Goal: Share content: Share content

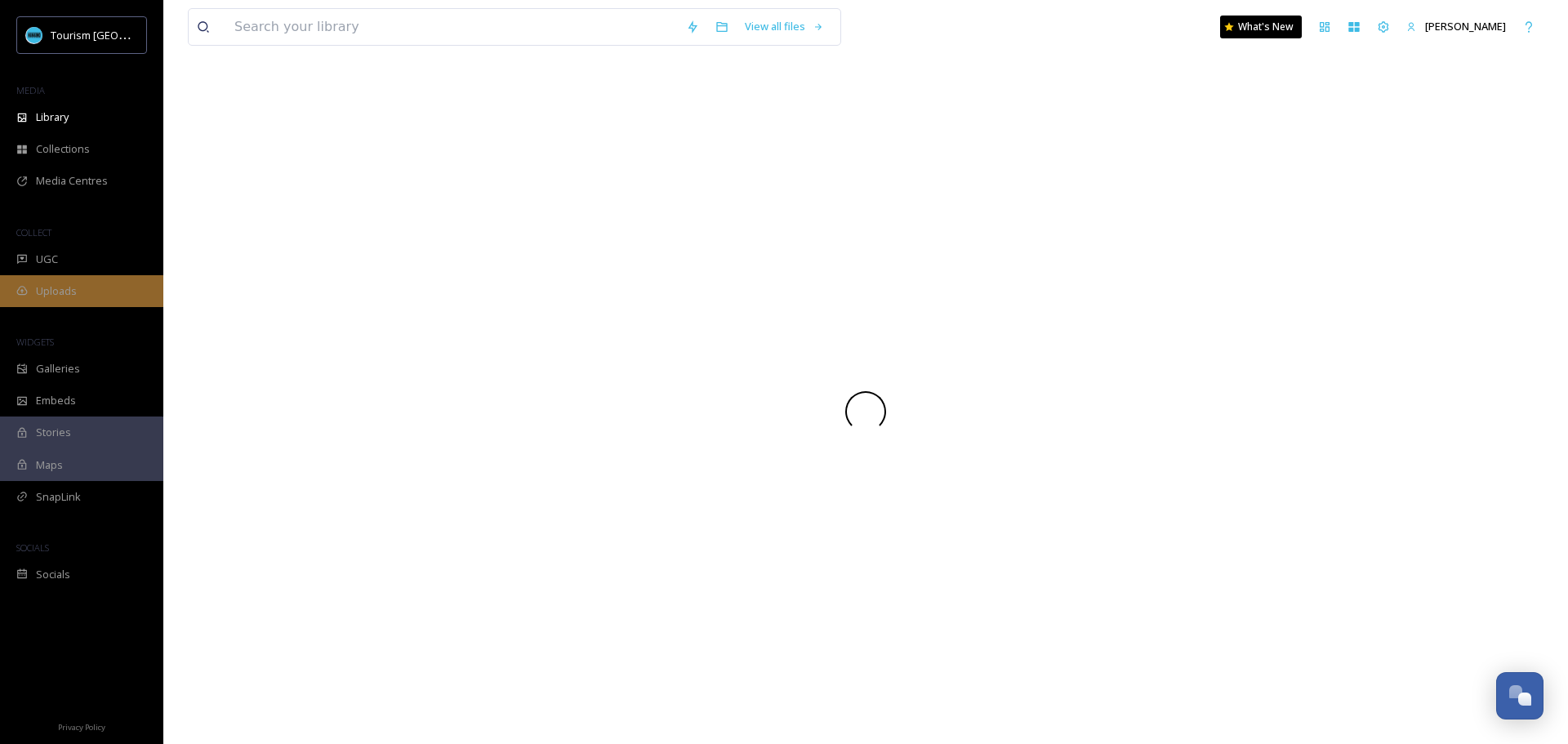
click at [62, 285] on span "Uploads" at bounding box center [56, 291] width 40 height 16
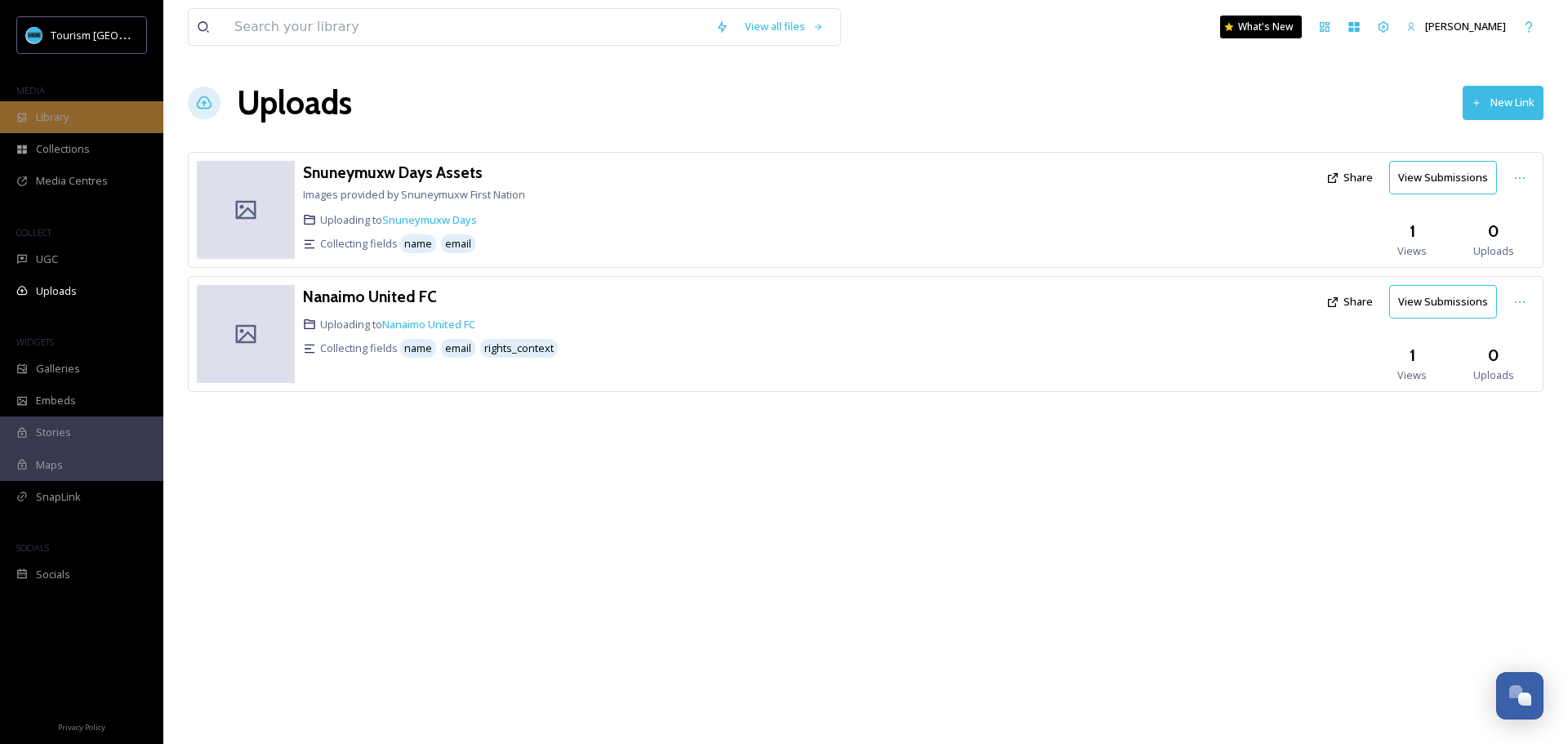
click at [60, 116] on span "Library" at bounding box center [52, 117] width 32 height 16
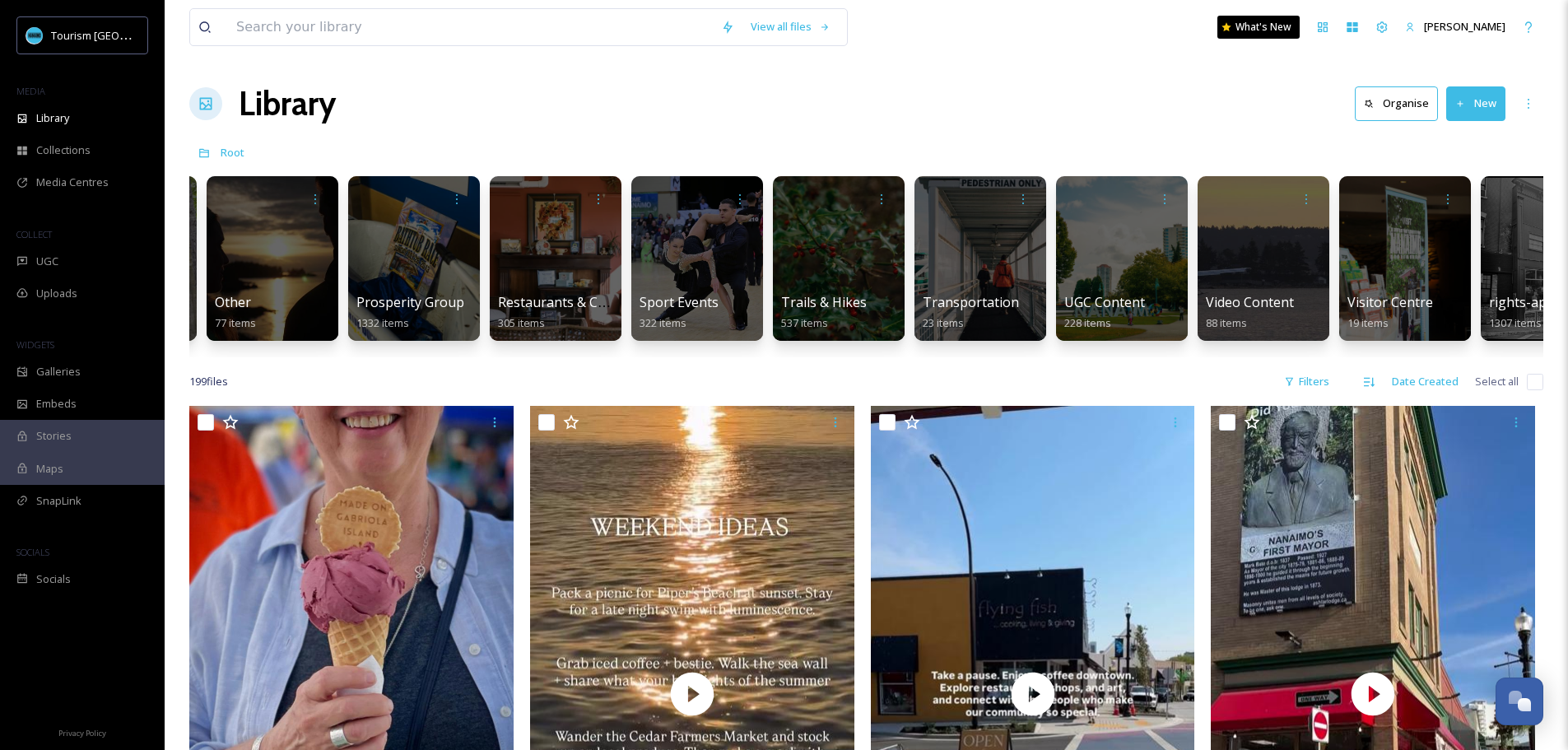
scroll to position [0, 2186]
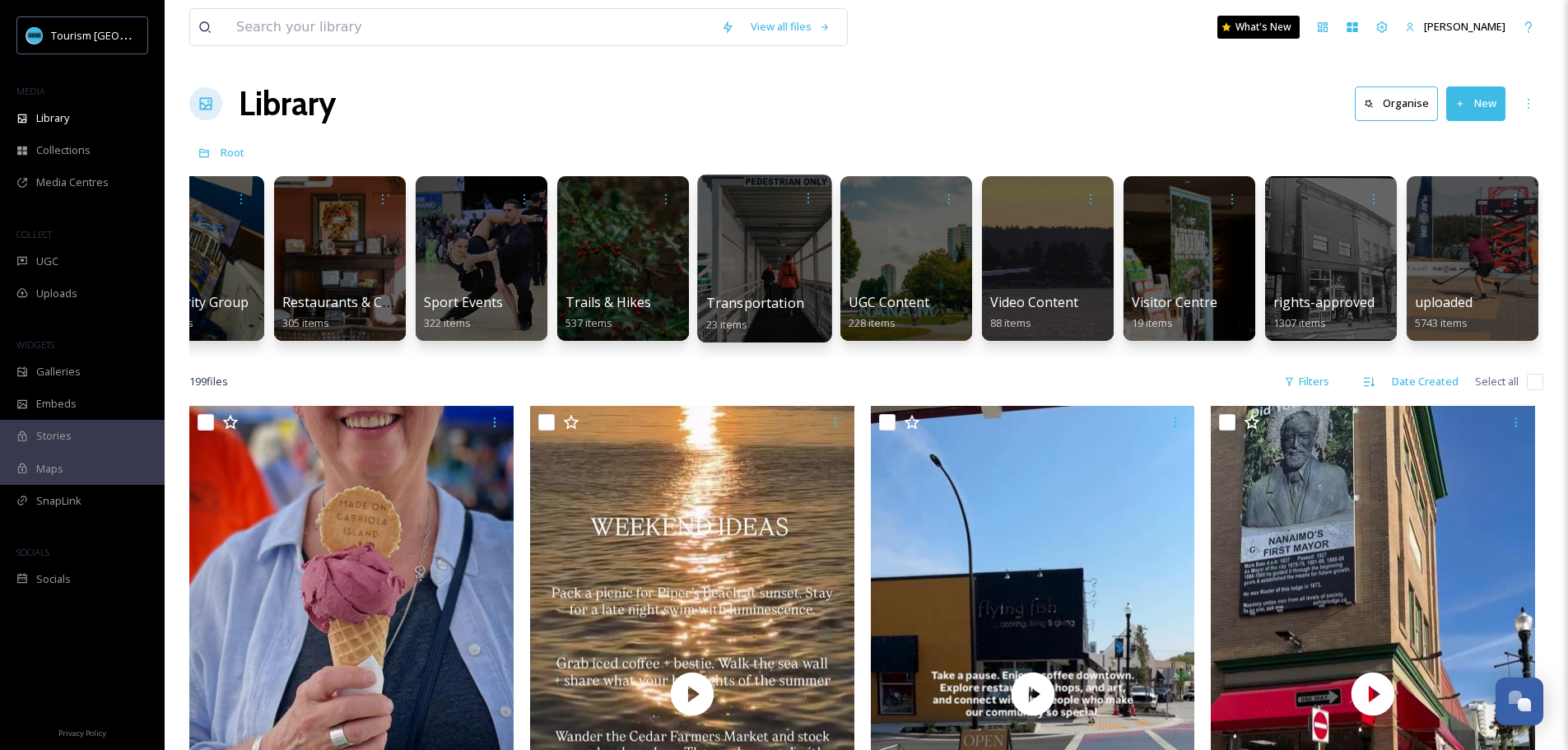
click at [744, 212] on div at bounding box center [765, 197] width 118 height 31
click at [716, 249] on div at bounding box center [764, 258] width 134 height 168
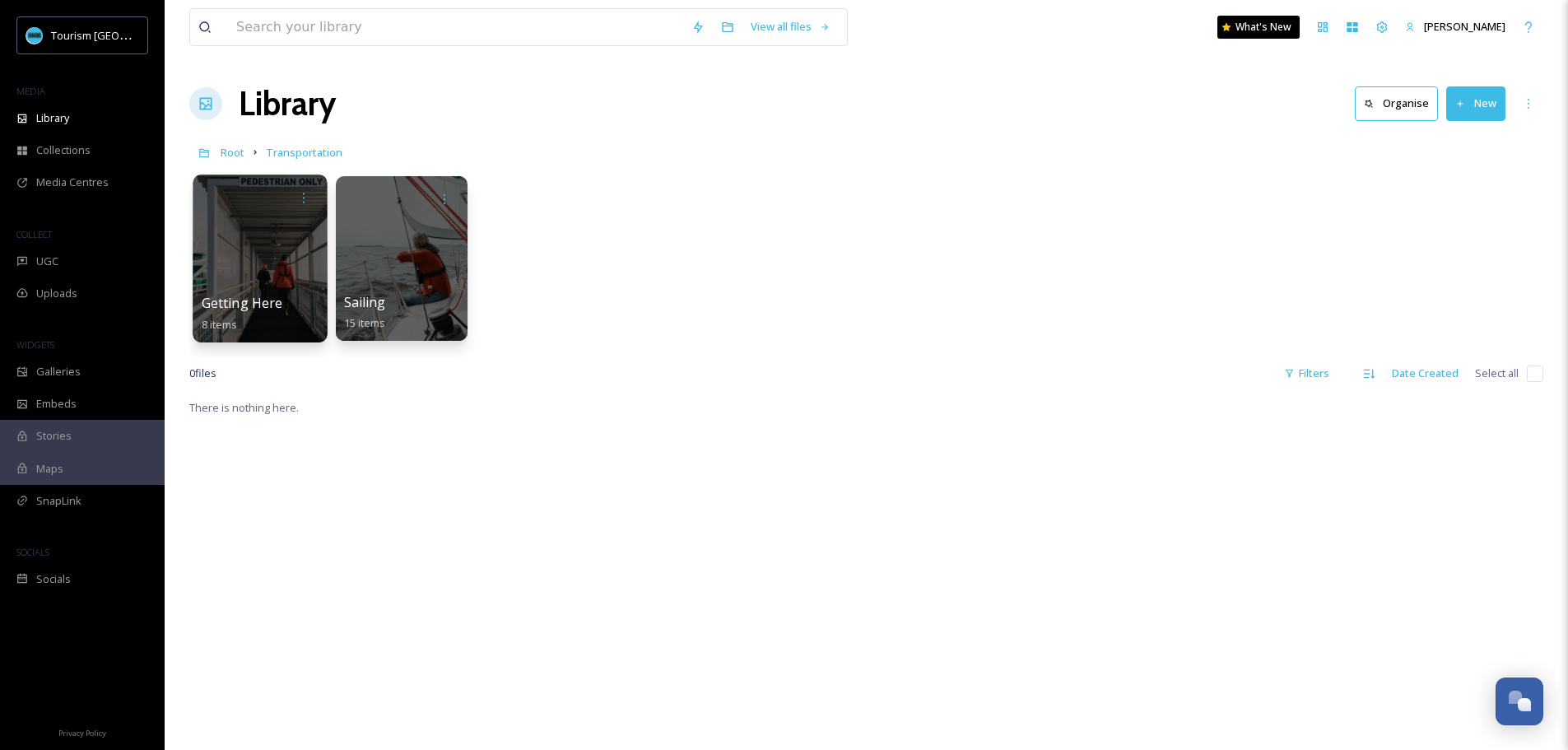
click at [296, 257] on div at bounding box center [259, 258] width 134 height 168
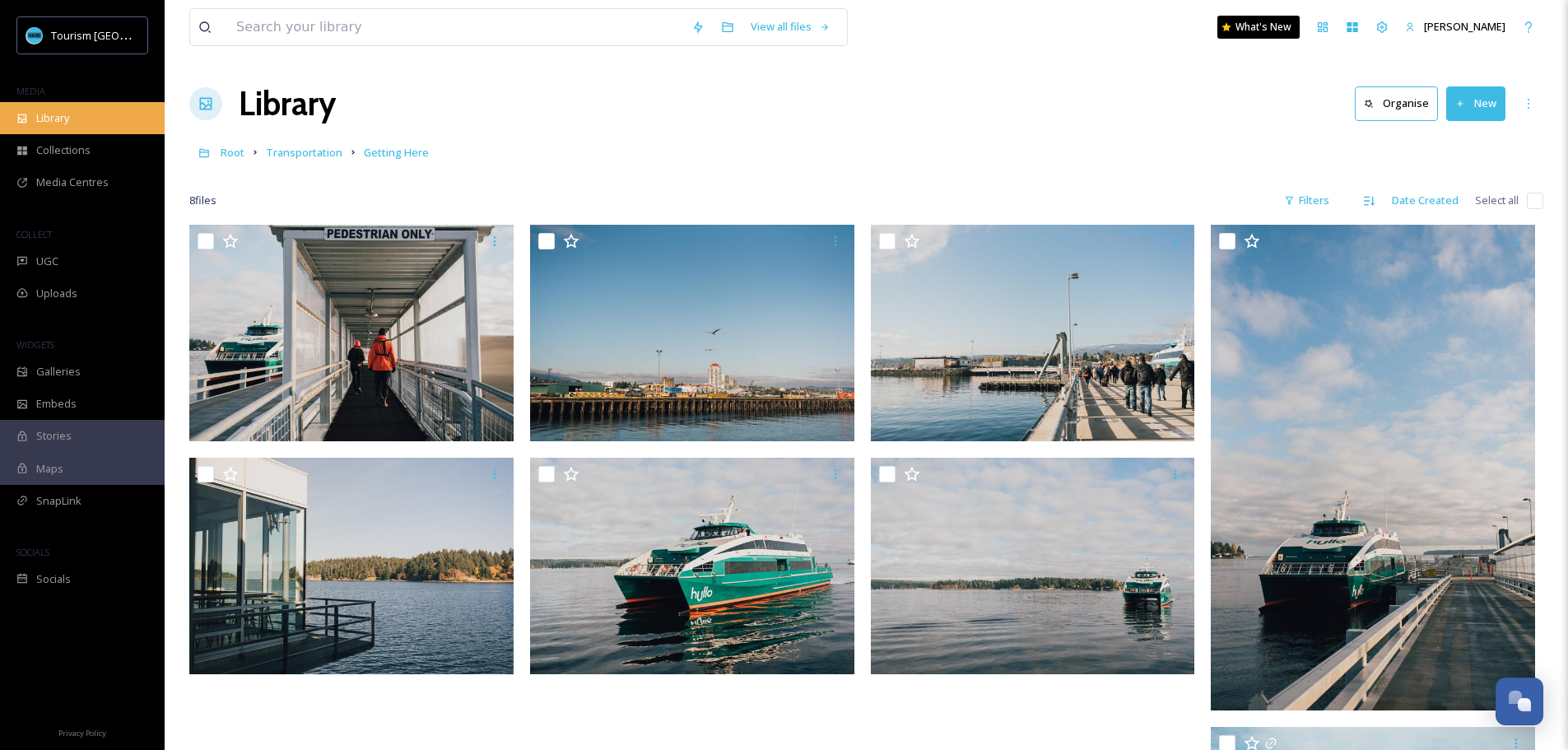
click at [60, 118] on span "Library" at bounding box center [53, 118] width 33 height 16
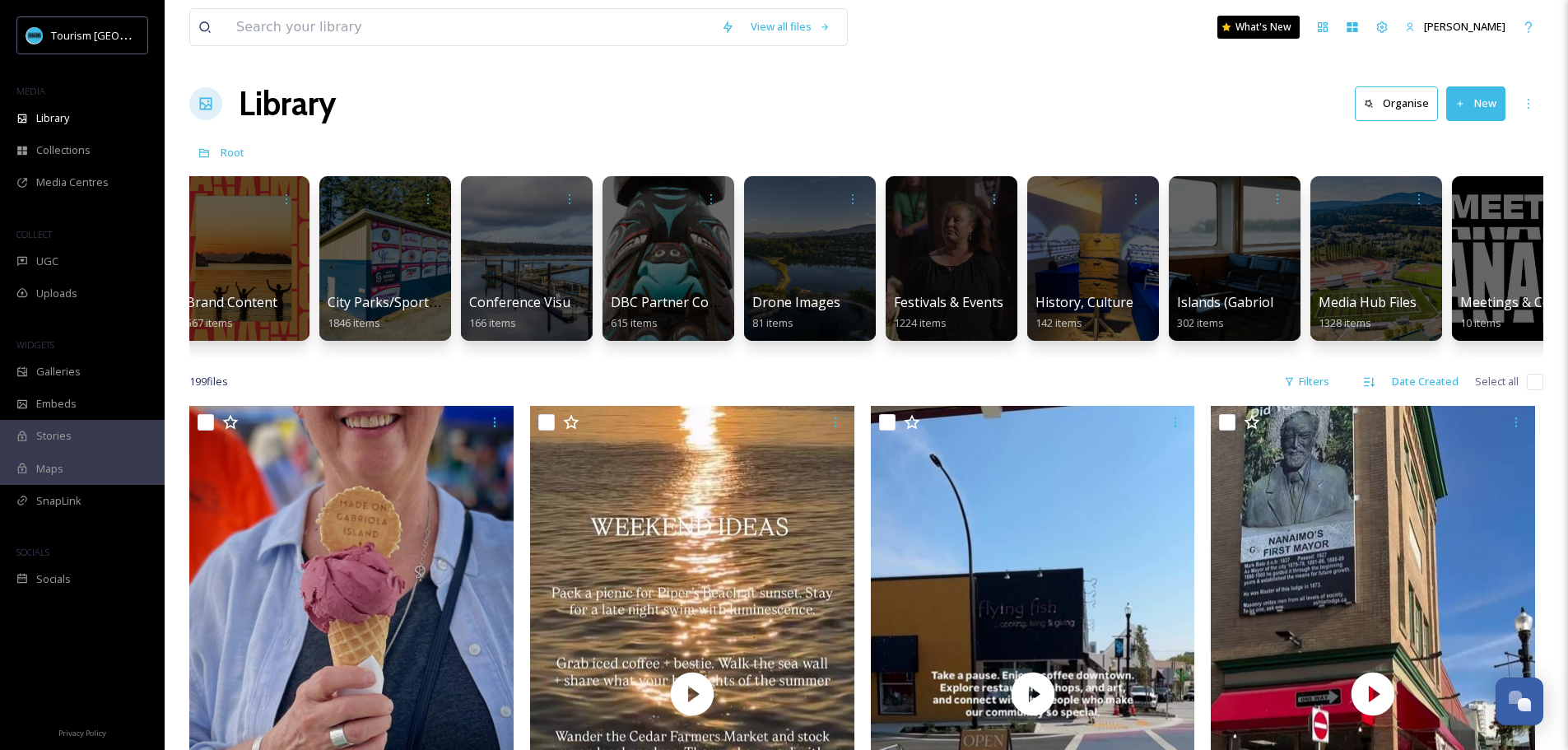
scroll to position [0, 112]
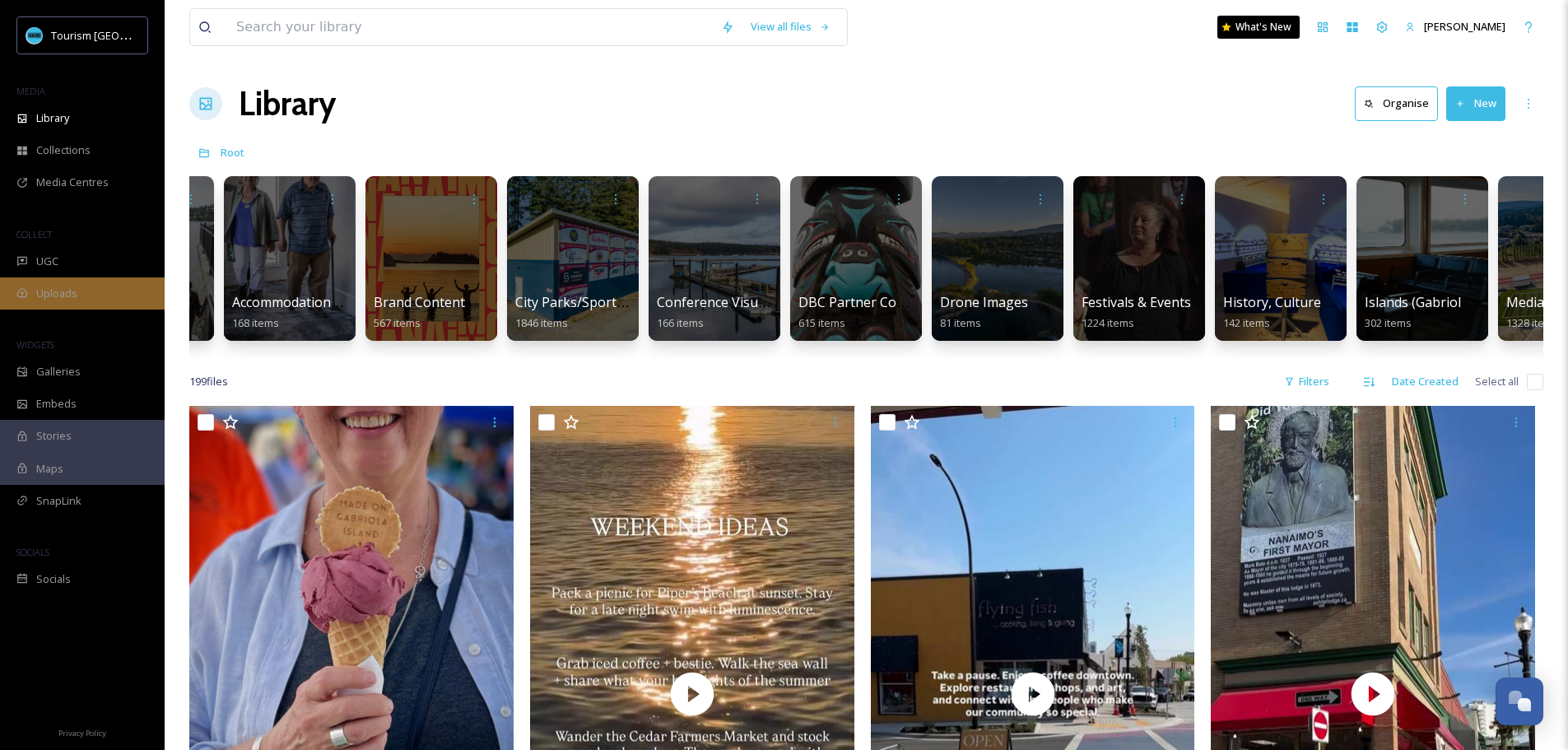
click at [27, 292] on icon at bounding box center [23, 294] width 12 height 12
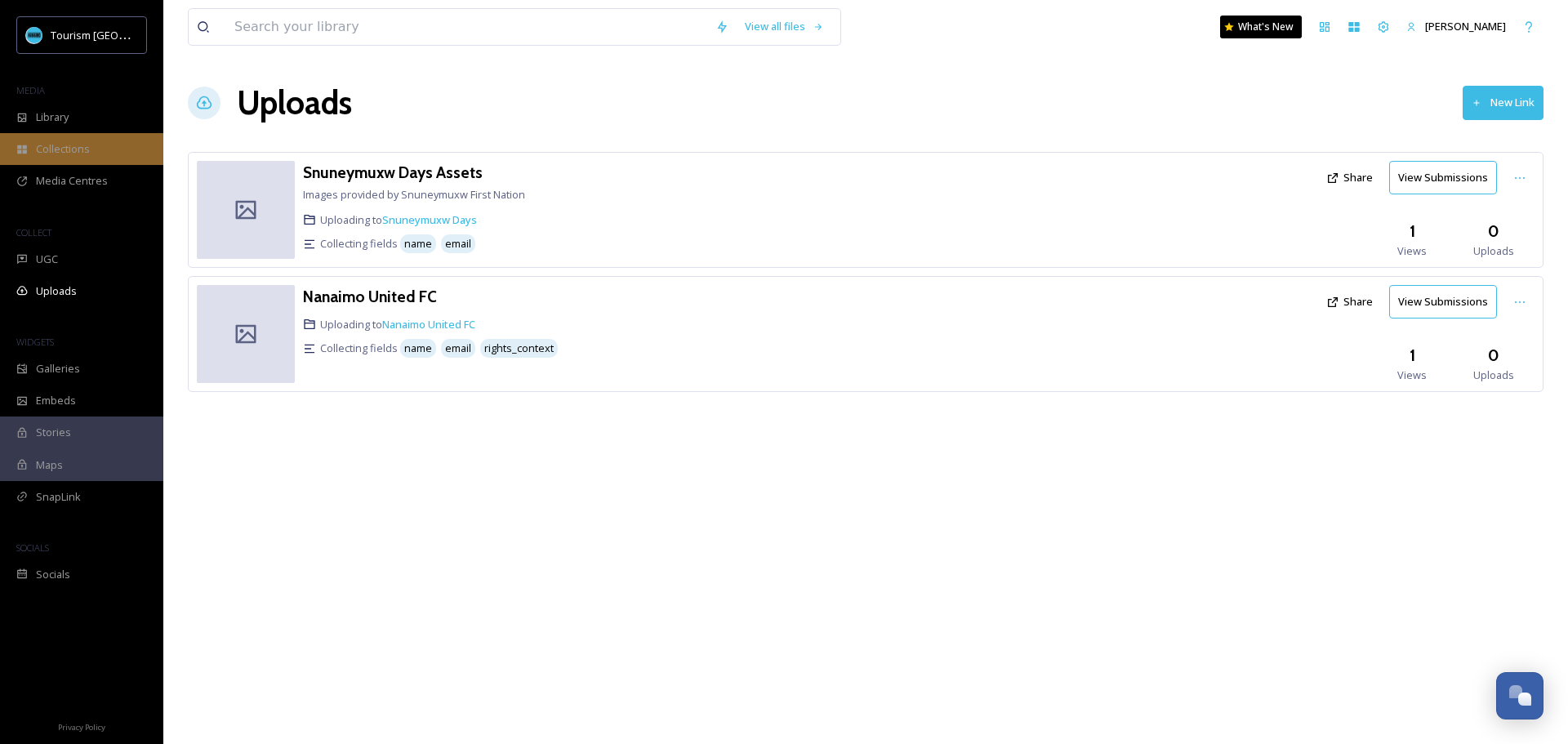
click at [59, 137] on div "Collections" at bounding box center [82, 149] width 163 height 31
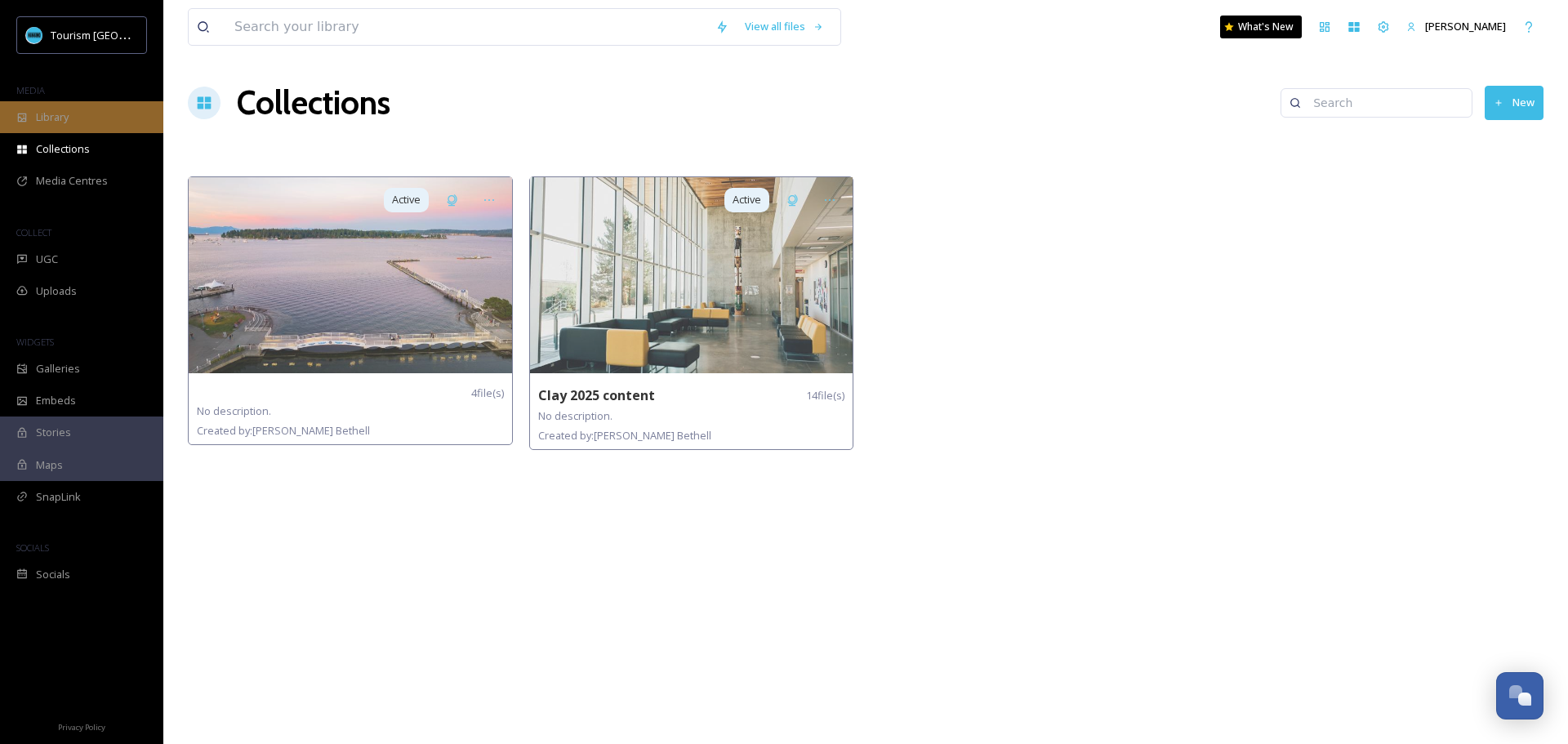
click at [58, 122] on span "Library" at bounding box center [52, 117] width 32 height 16
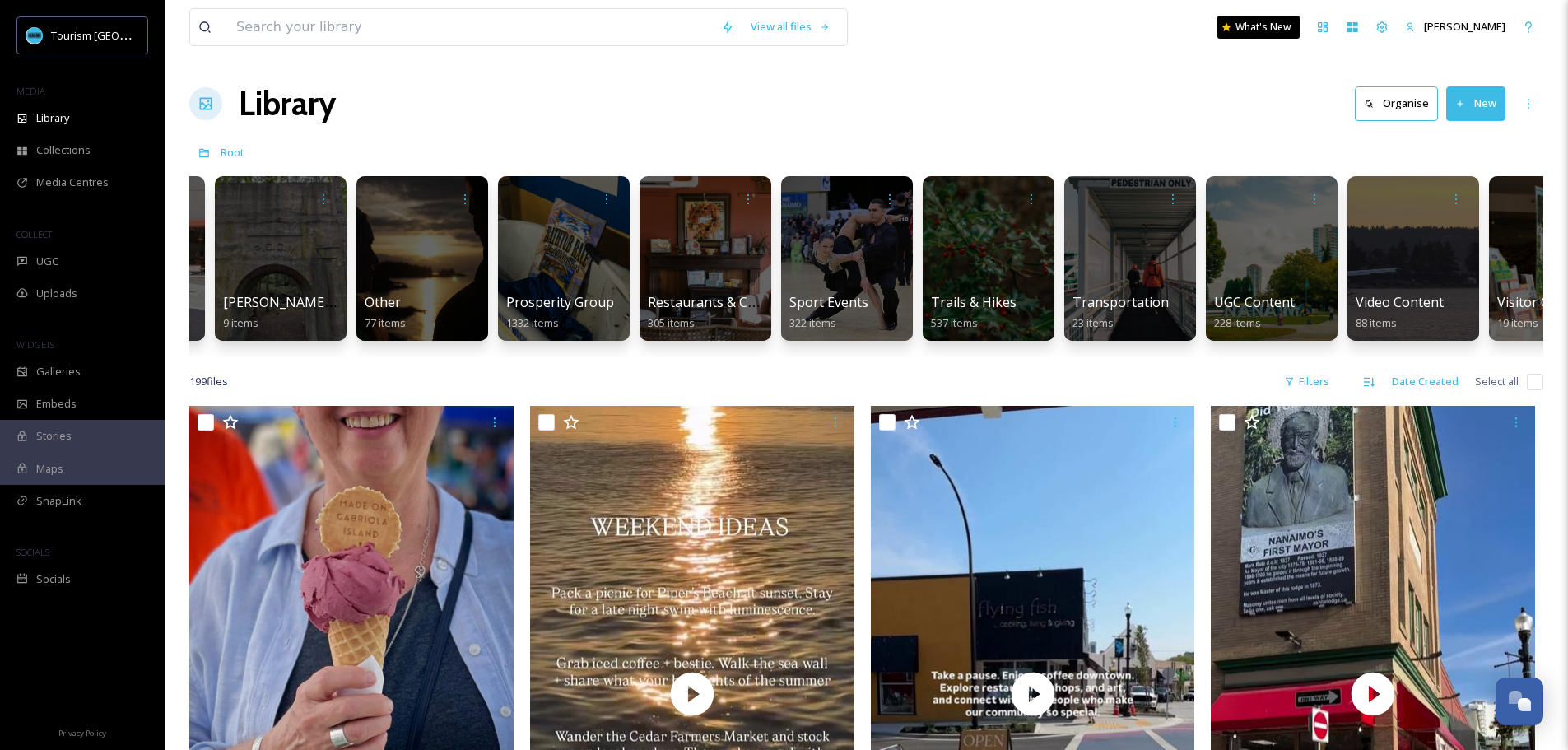
scroll to position [0, 2186]
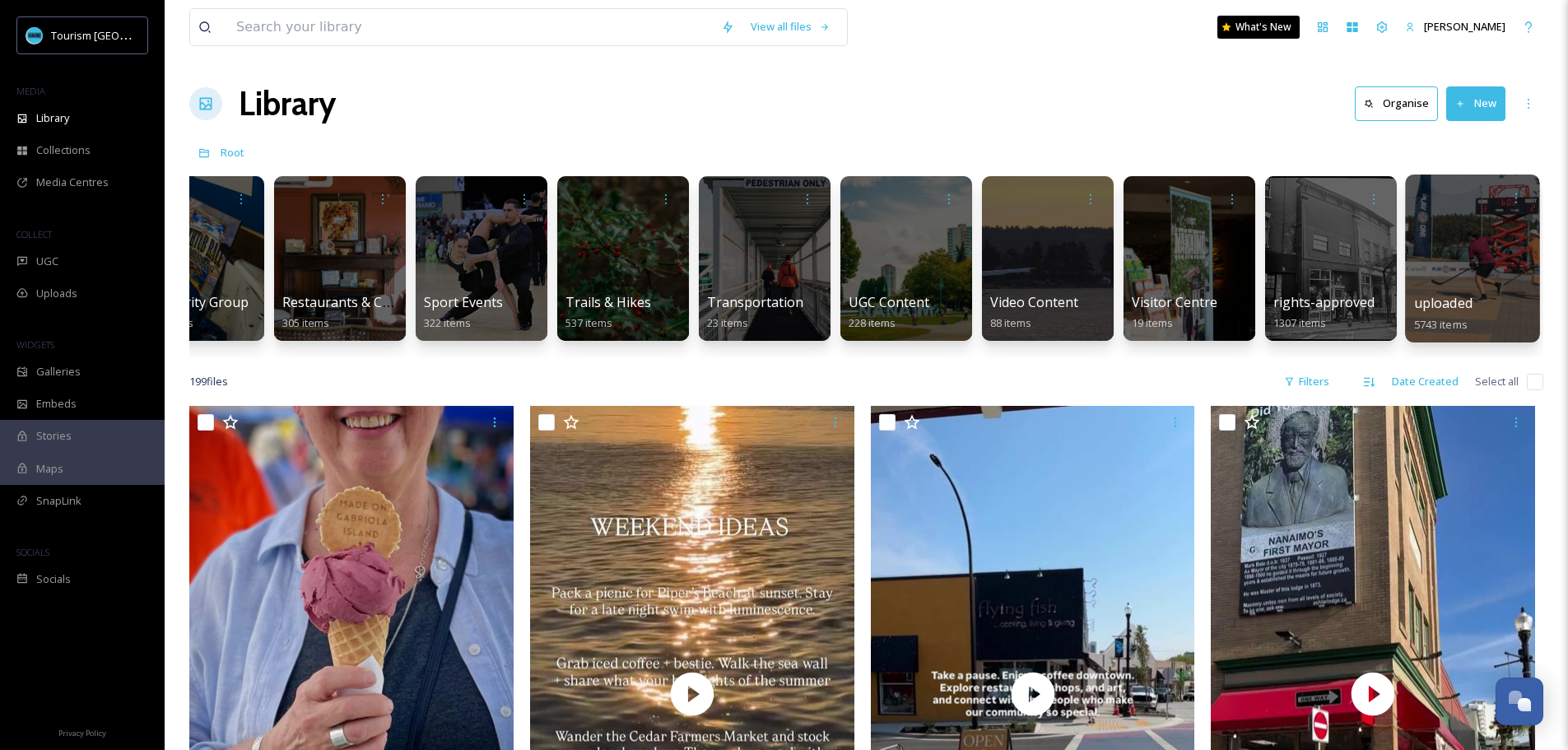
click at [1470, 283] on div at bounding box center [1472, 258] width 134 height 168
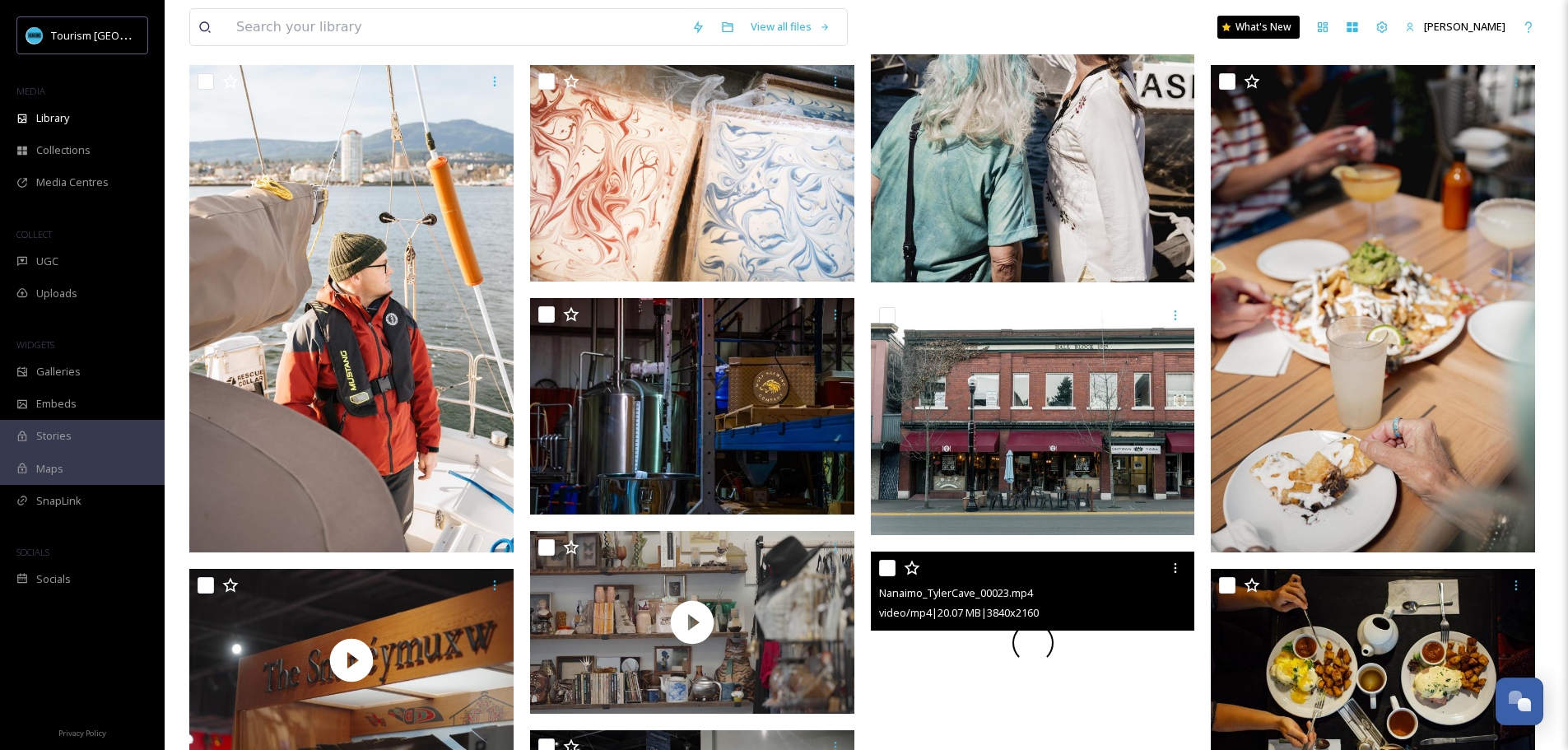
scroll to position [494, 0]
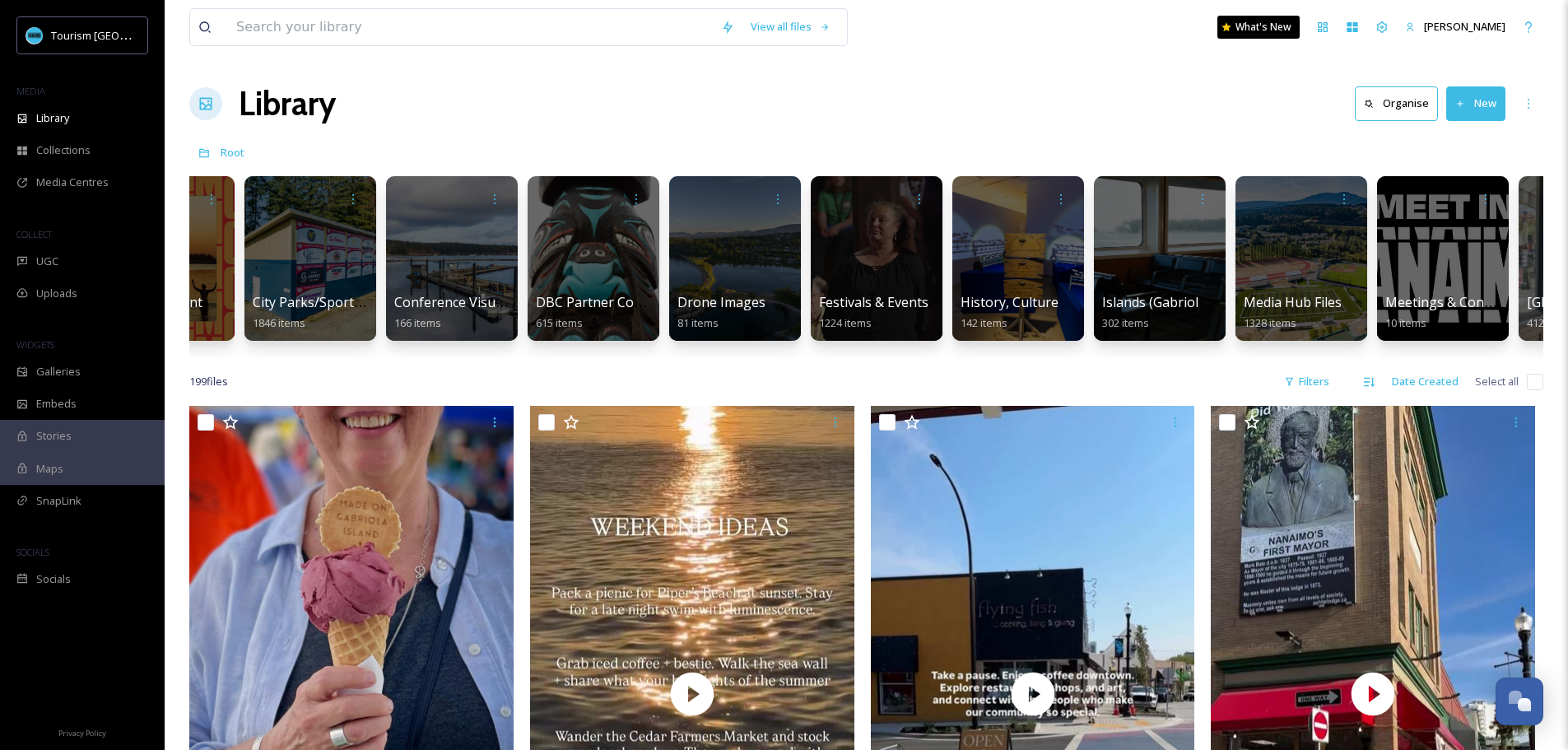
scroll to position [0, 471]
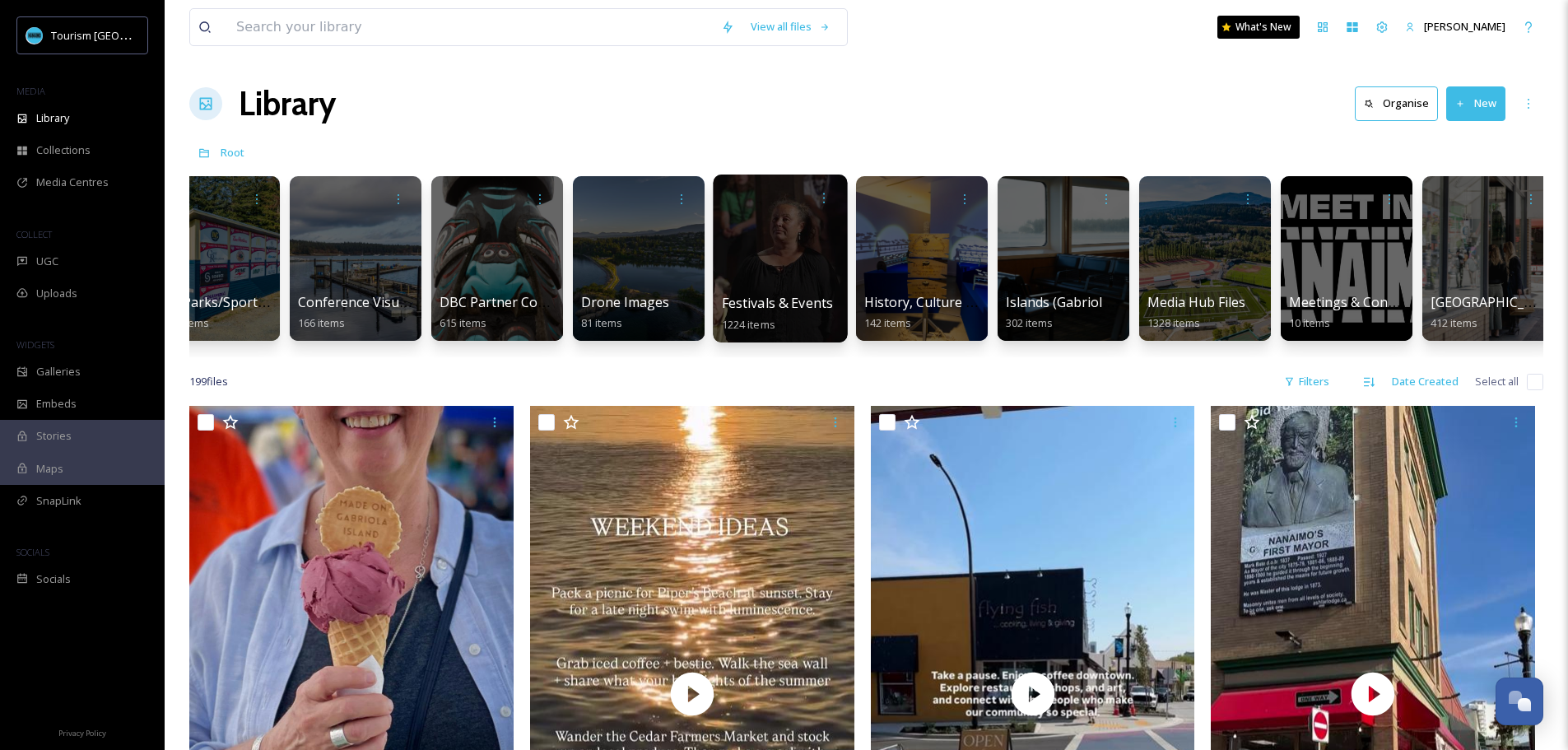
click at [736, 248] on div at bounding box center [779, 258] width 134 height 168
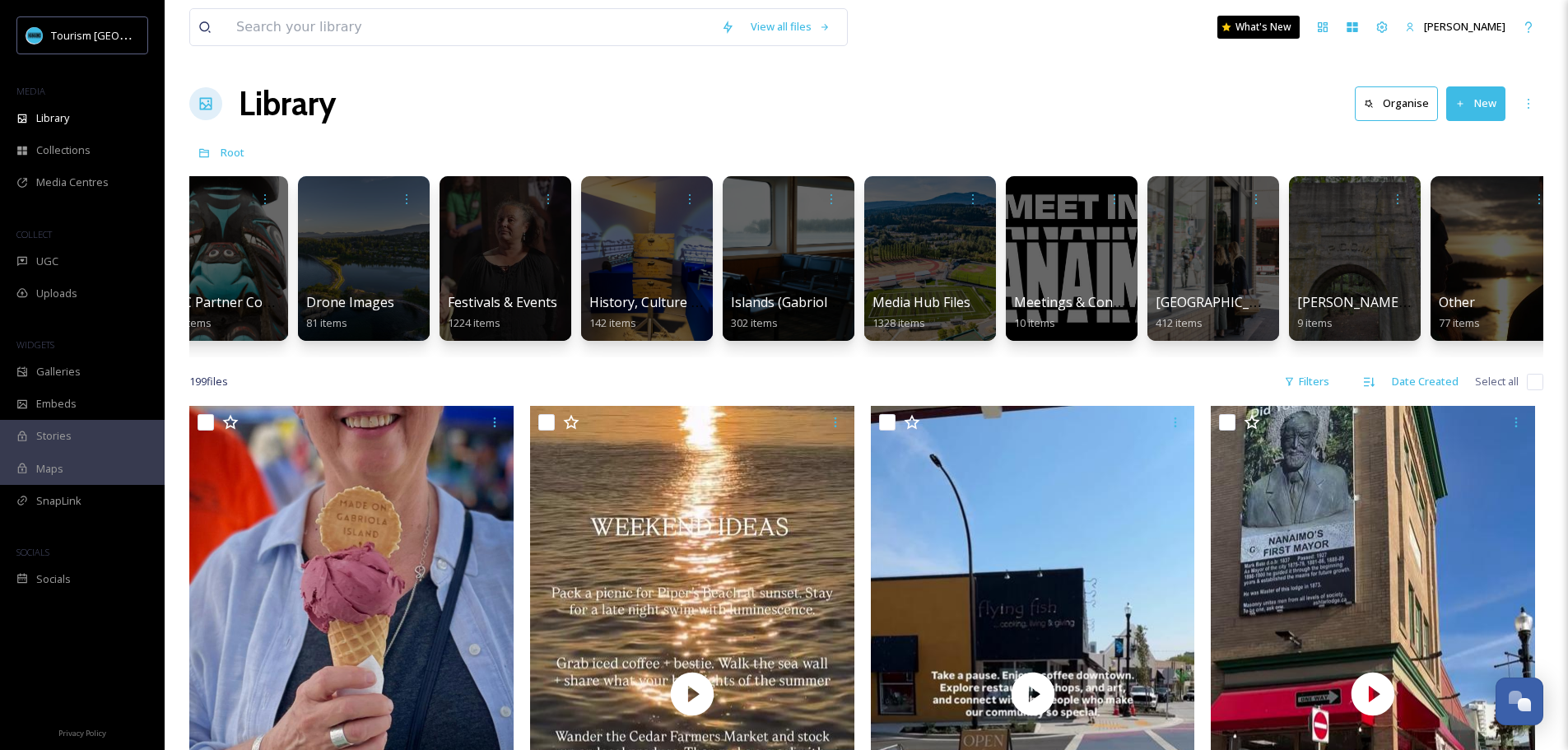
scroll to position [0, 927]
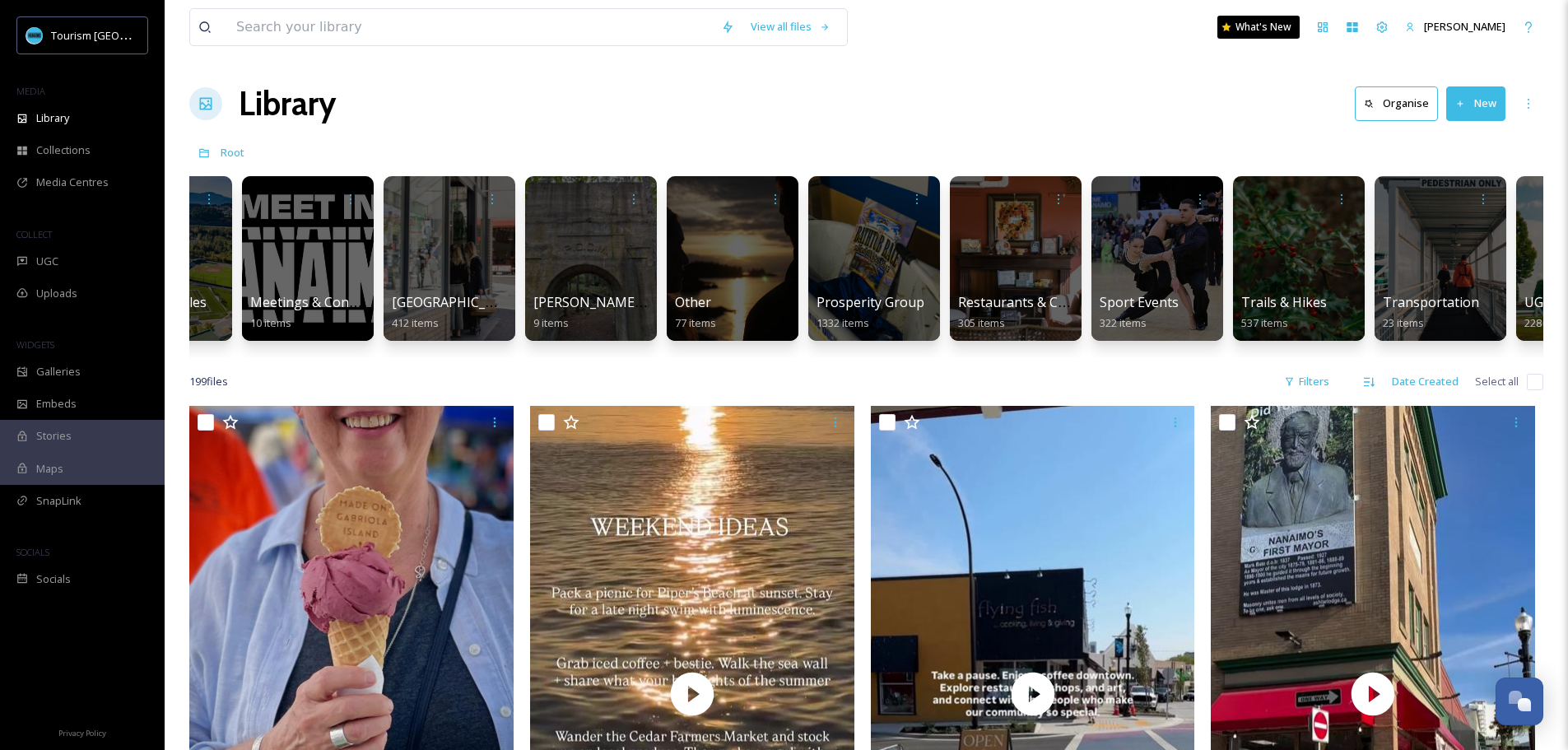
scroll to position [0, 1614]
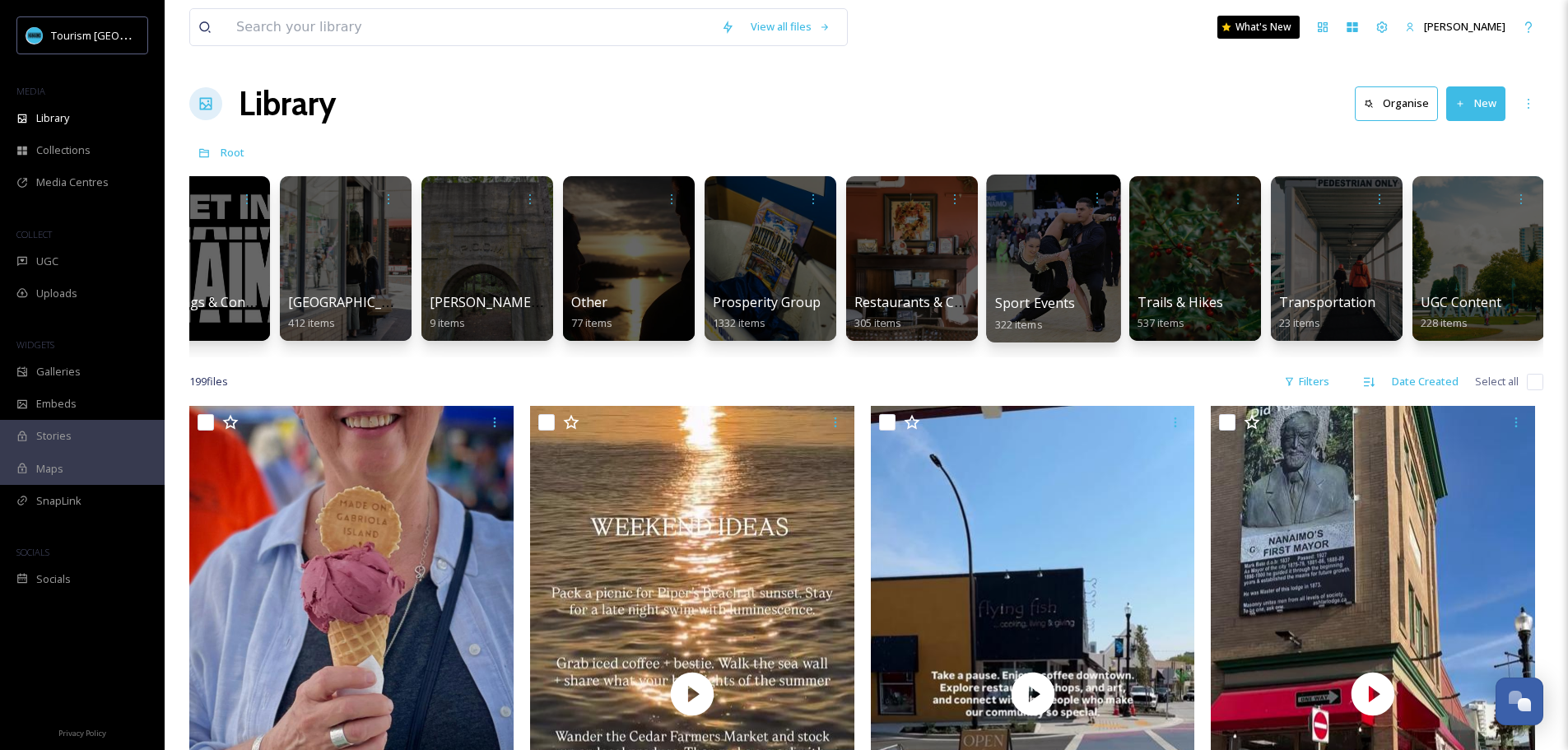
click at [1023, 280] on div at bounding box center [1053, 258] width 134 height 168
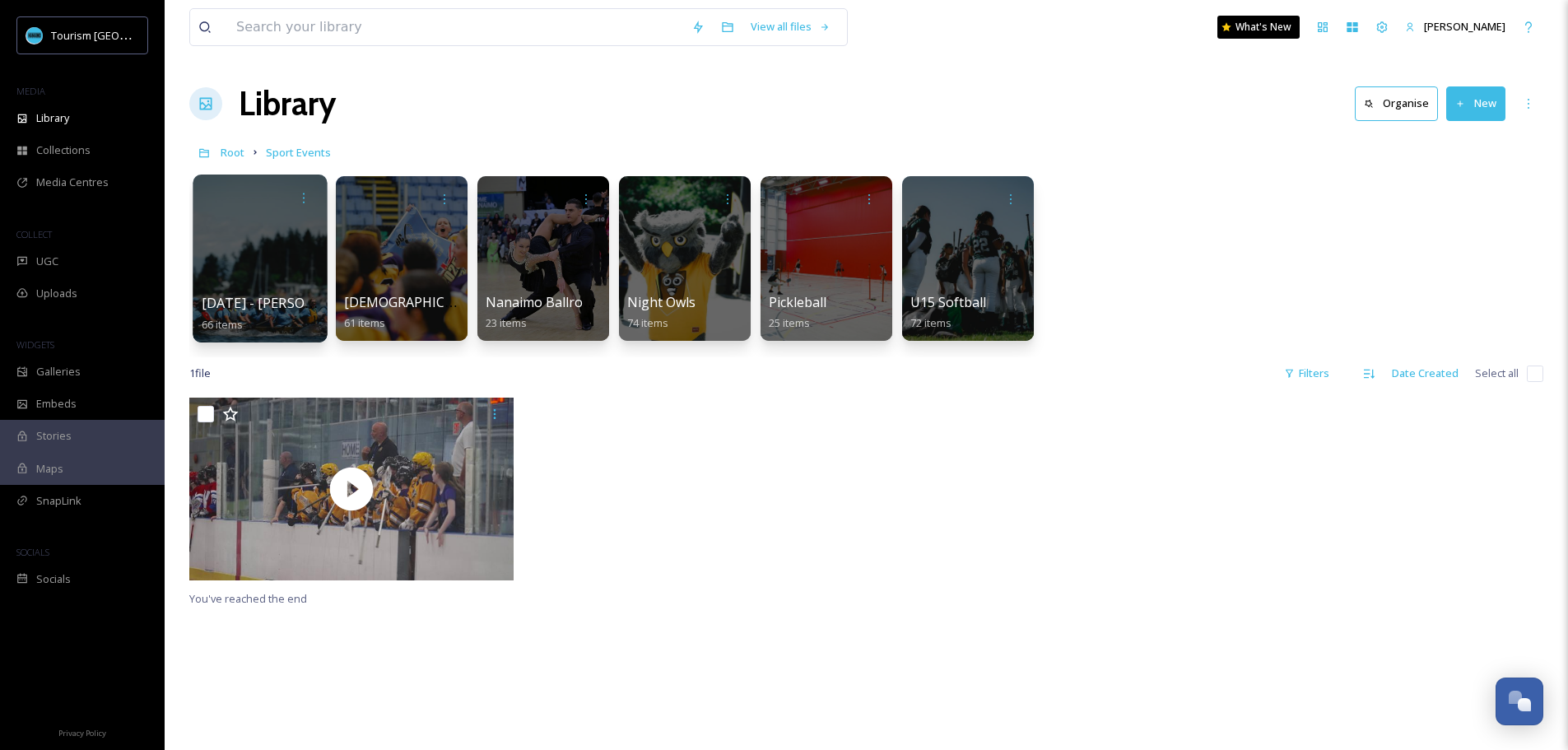
click at [276, 287] on div at bounding box center [259, 258] width 134 height 168
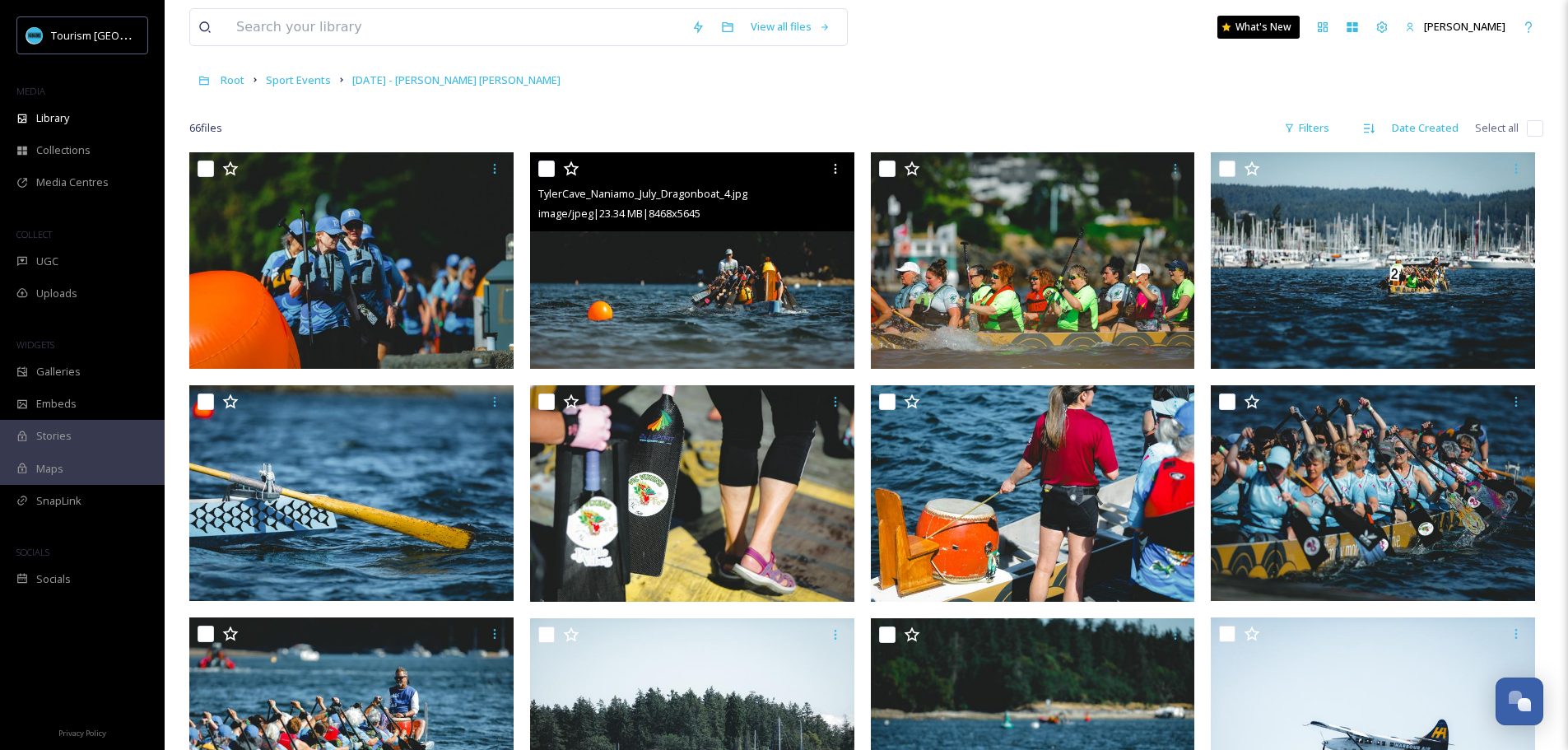
scroll to position [412, 0]
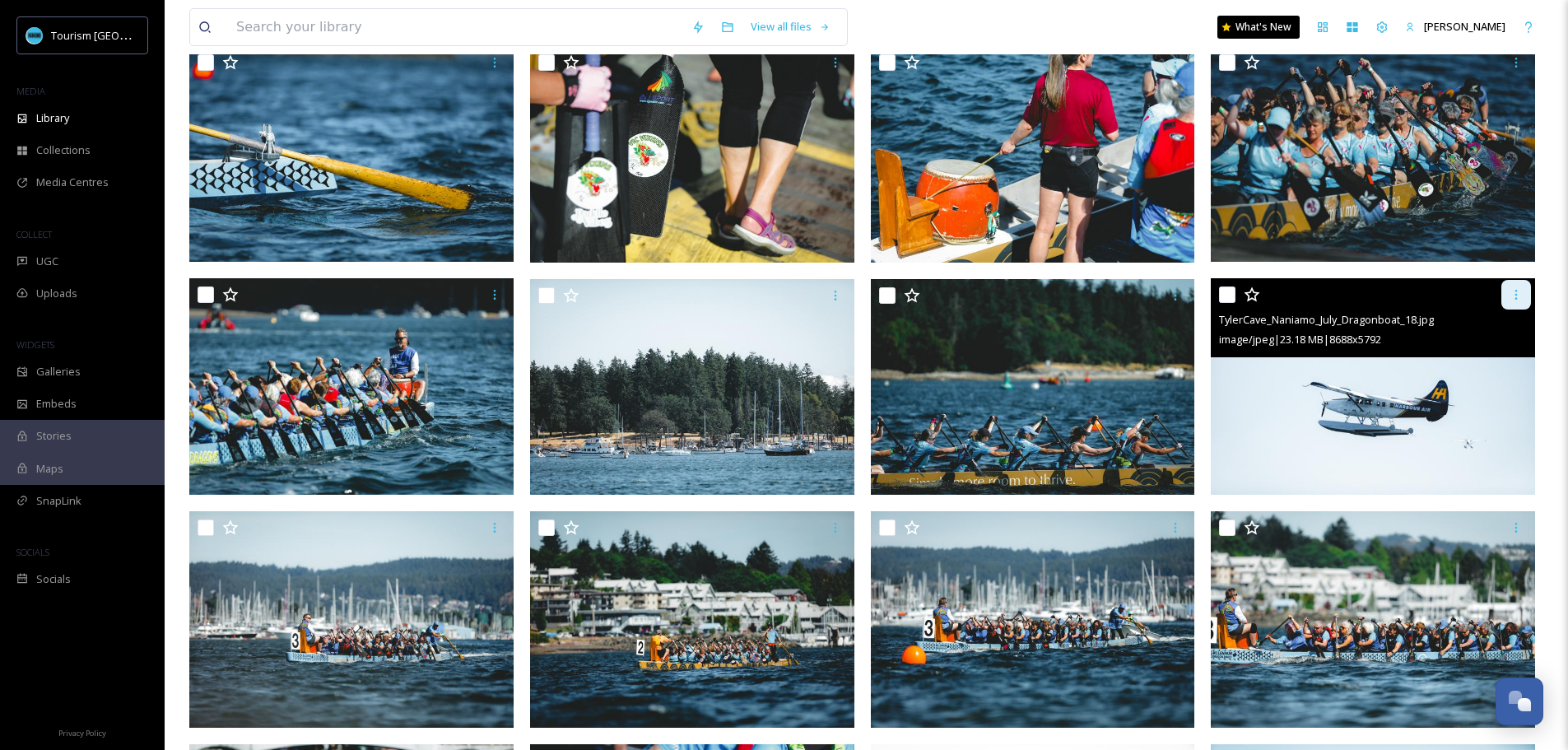
click at [1527, 305] on div at bounding box center [1516, 295] width 30 height 30
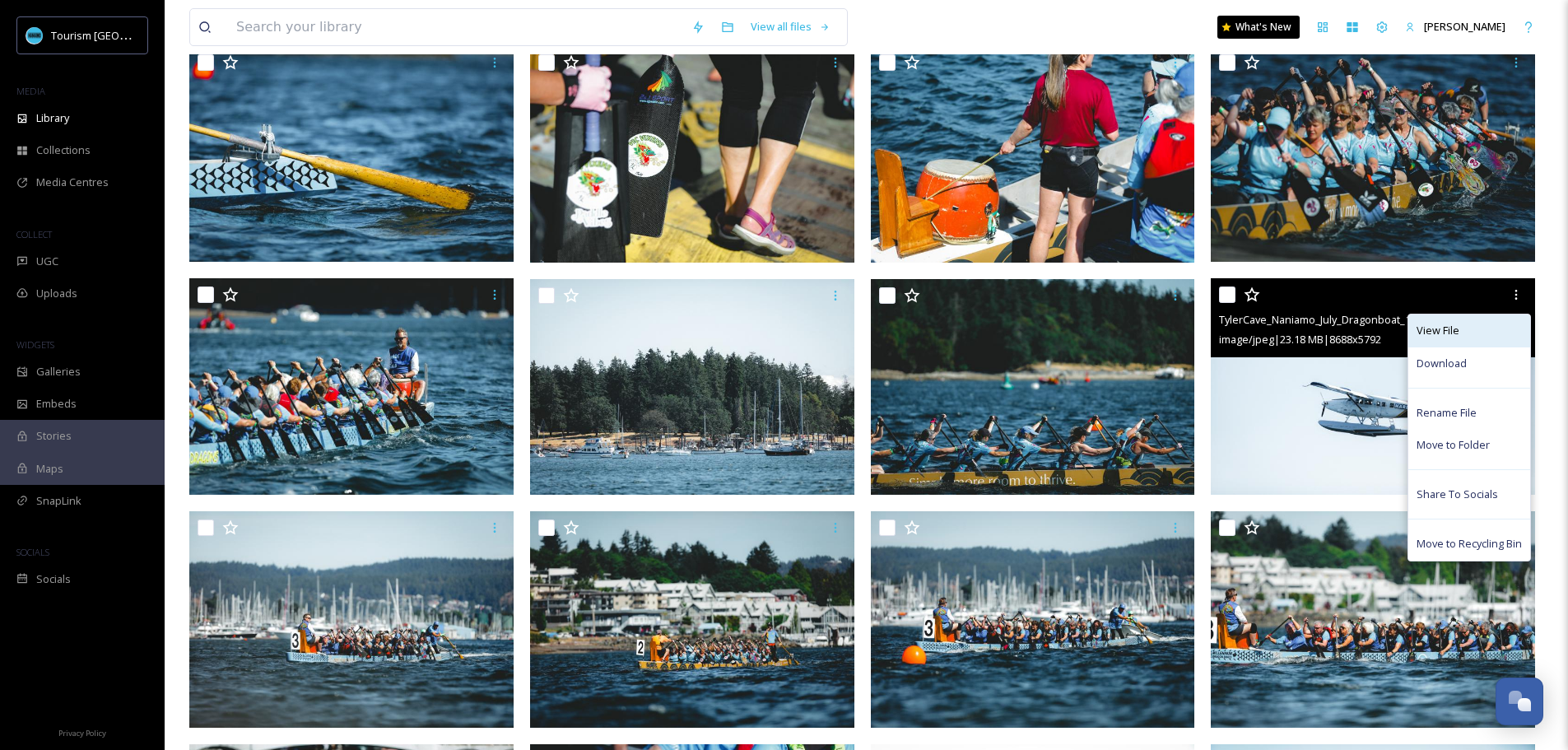
click at [1451, 332] on span "View File" at bounding box center [1438, 330] width 43 height 16
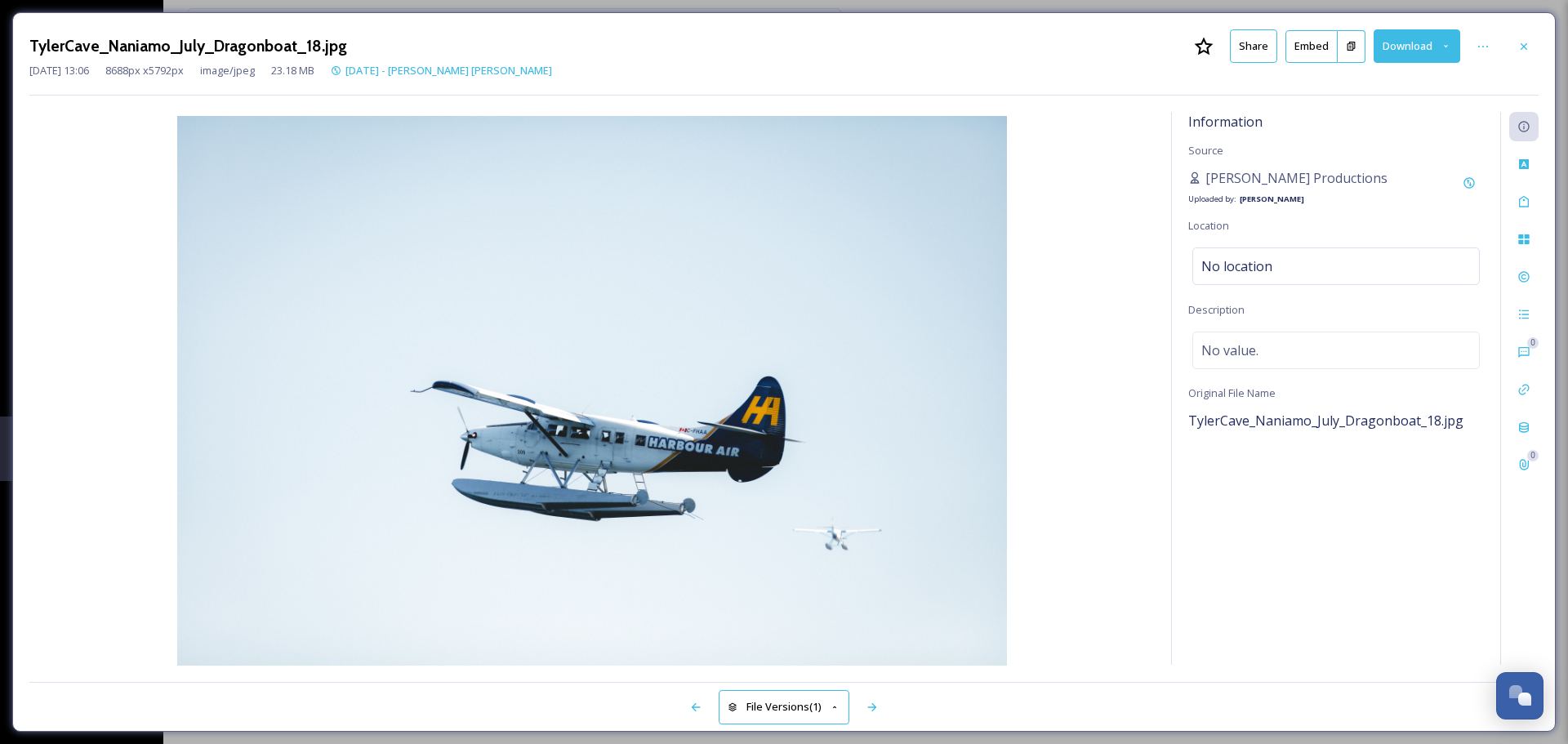
click at [1245, 45] on button "Share" at bounding box center [1253, 46] width 47 height 33
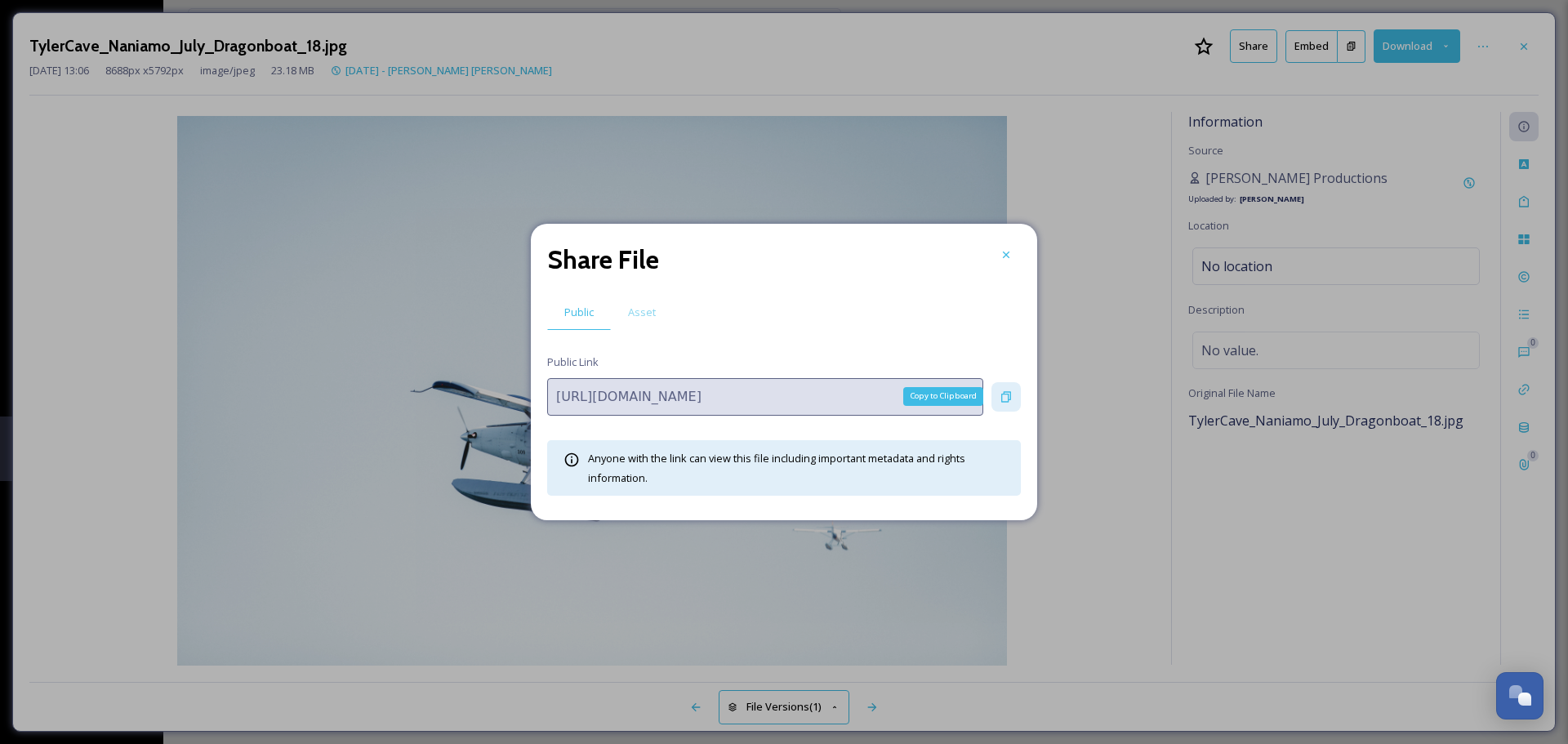
click at [1015, 400] on div "Copy to Clipboard" at bounding box center [1006, 397] width 30 height 30
drag, startPoint x: 999, startPoint y: 137, endPoint x: 563, endPoint y: 104, distance: 437.2
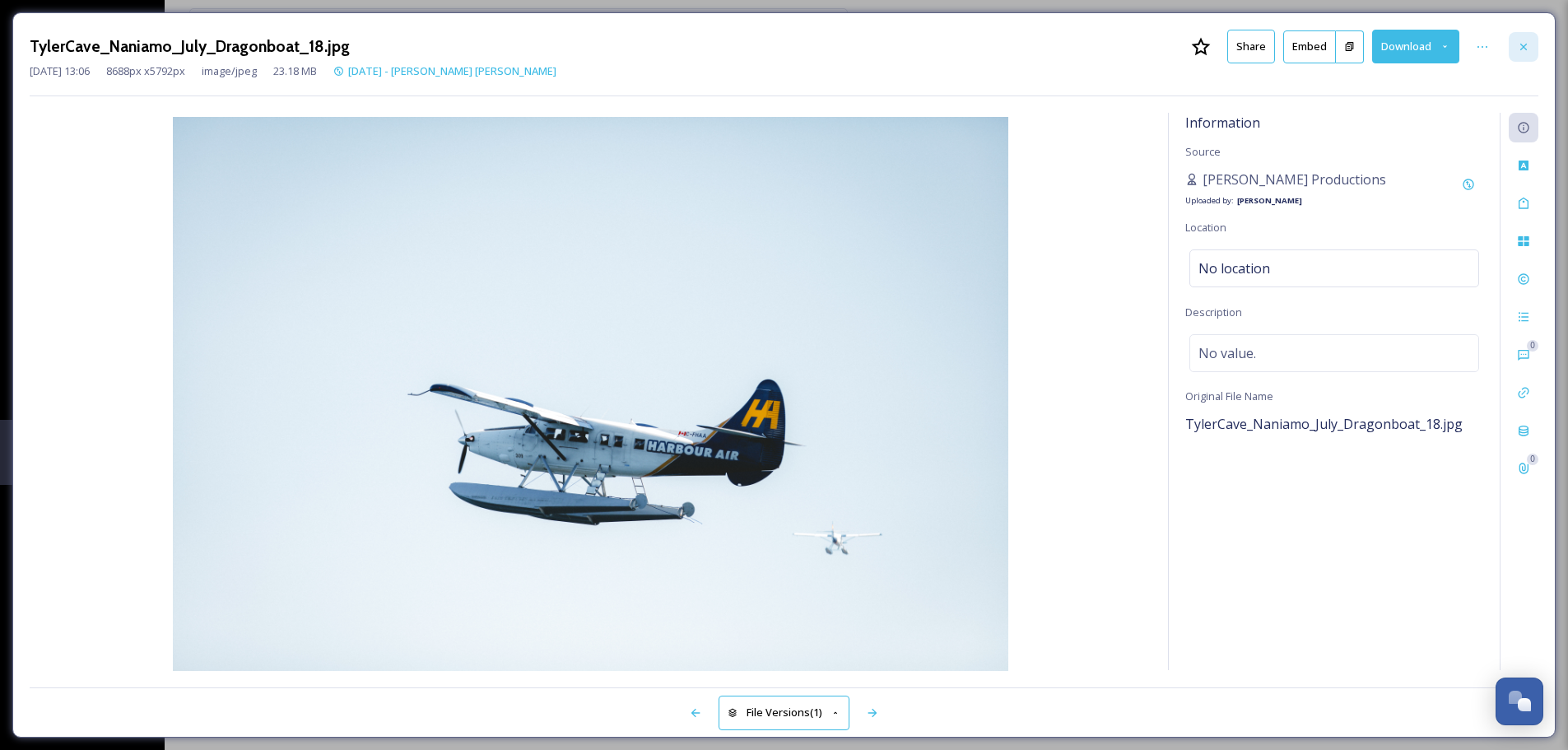
click at [1533, 49] on div at bounding box center [1524, 47] width 30 height 30
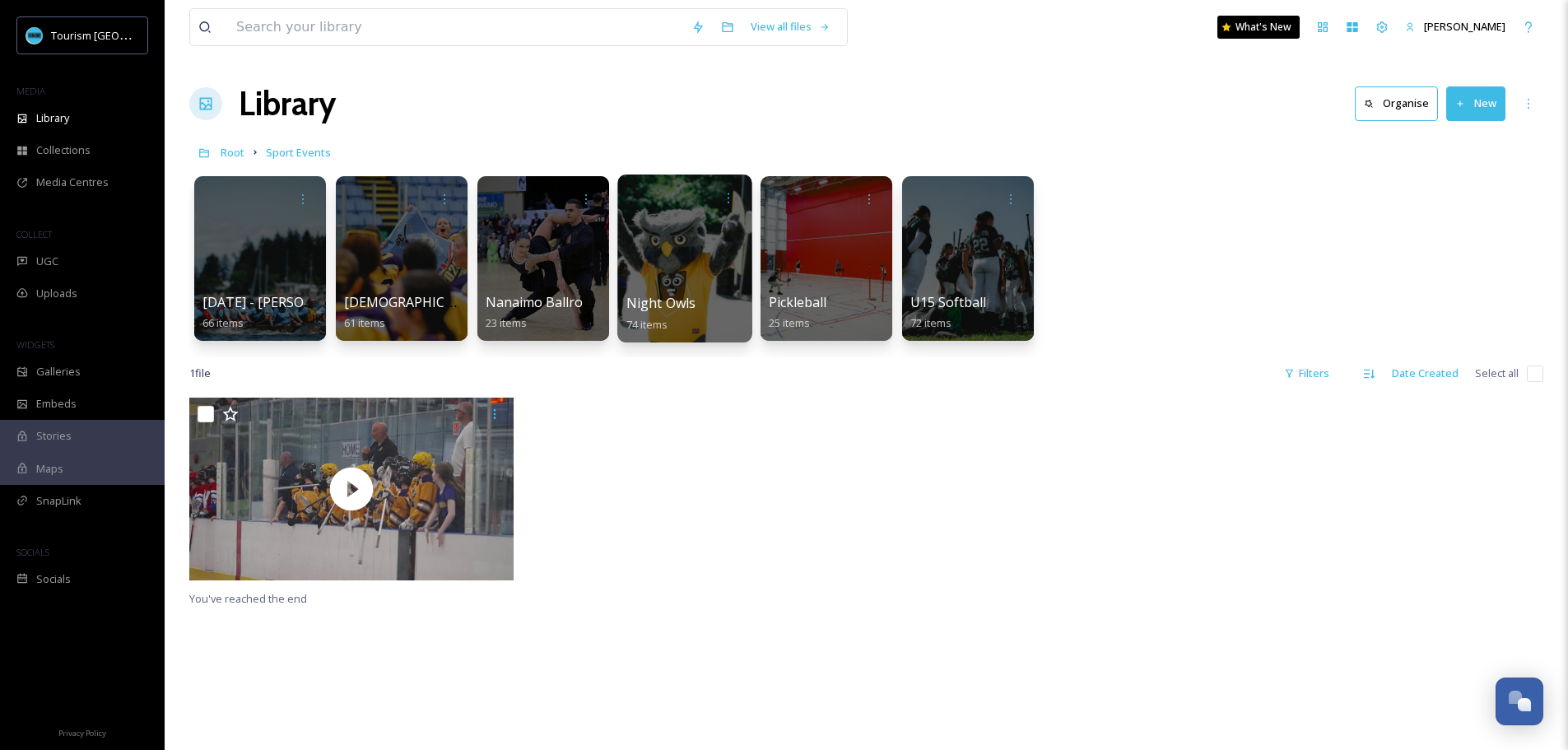
drag, startPoint x: 686, startPoint y: 239, endPoint x: 695, endPoint y: 279, distance: 41.0
click at [695, 279] on div at bounding box center [684, 258] width 134 height 168
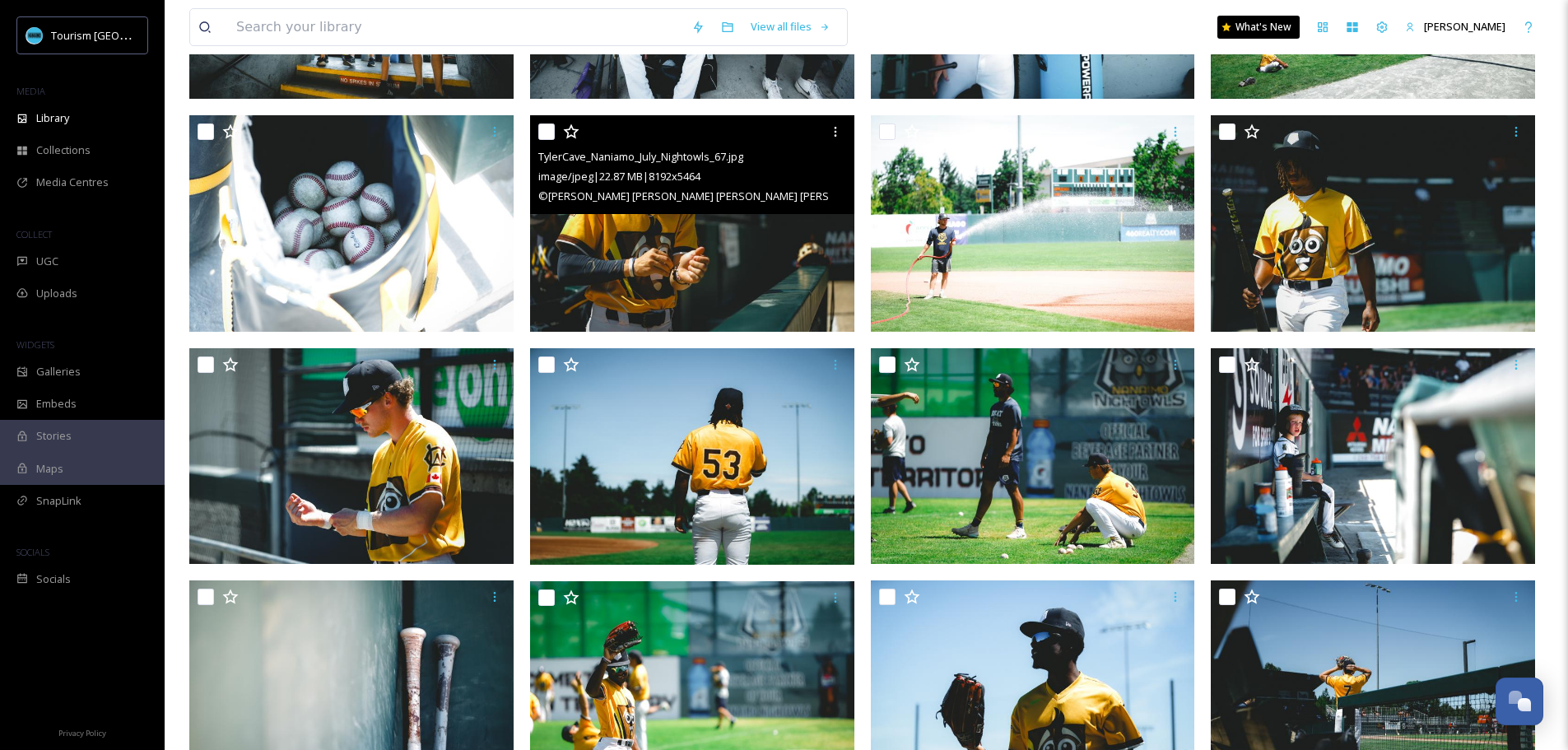
scroll to position [576, 0]
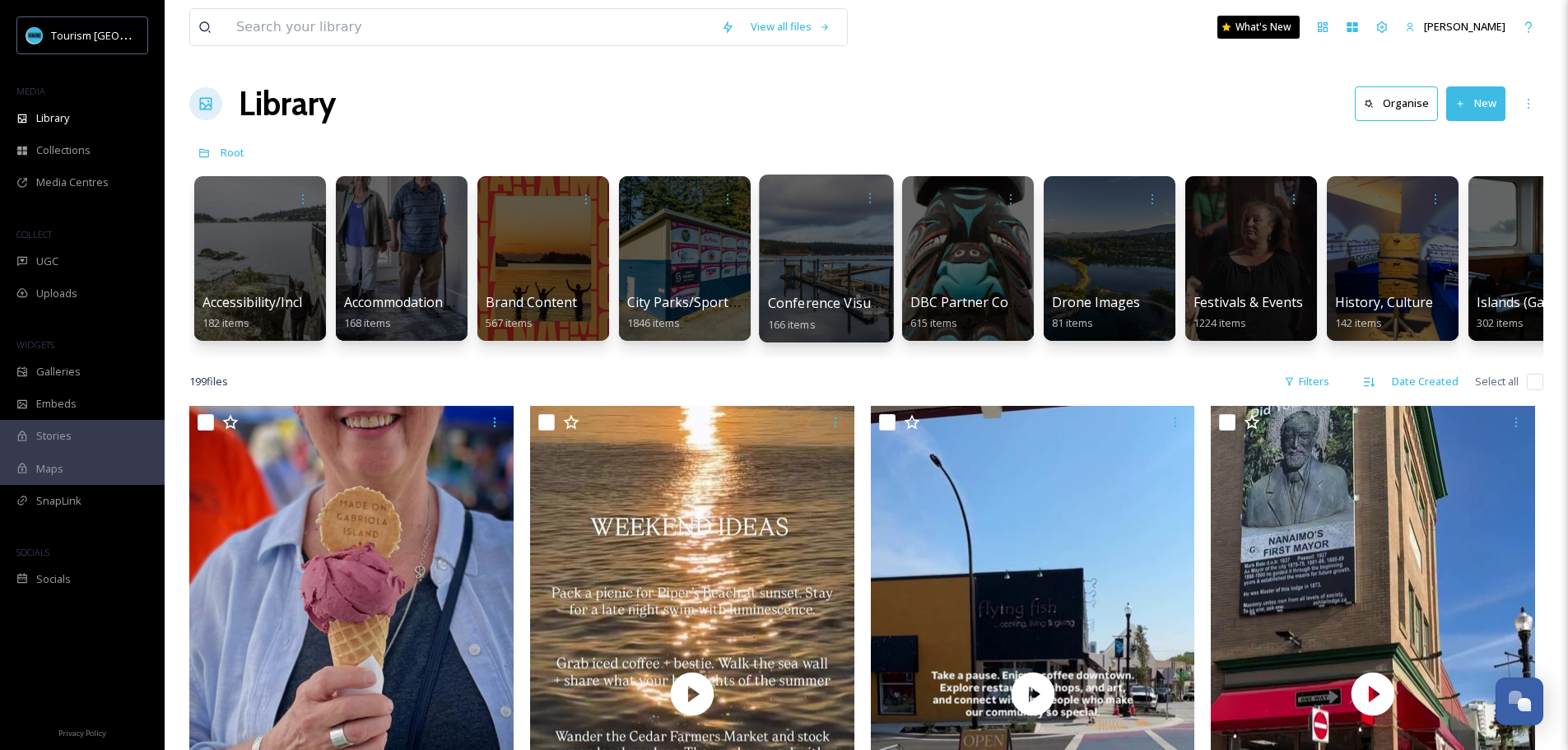
click at [806, 285] on div at bounding box center [826, 258] width 134 height 168
click at [978, 303] on span "DBC Partner Contrent" at bounding box center [980, 302] width 138 height 18
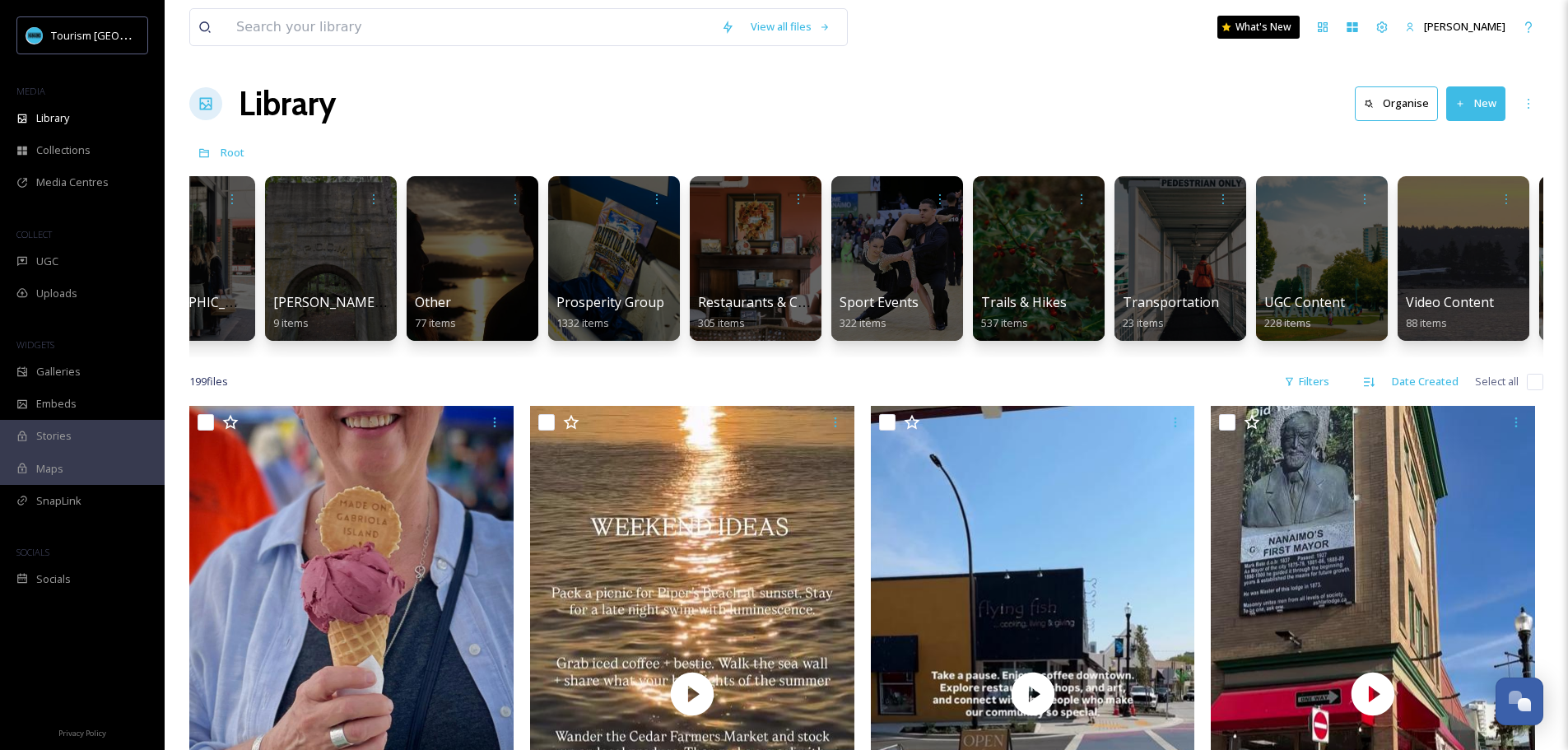
scroll to position [0, 1744]
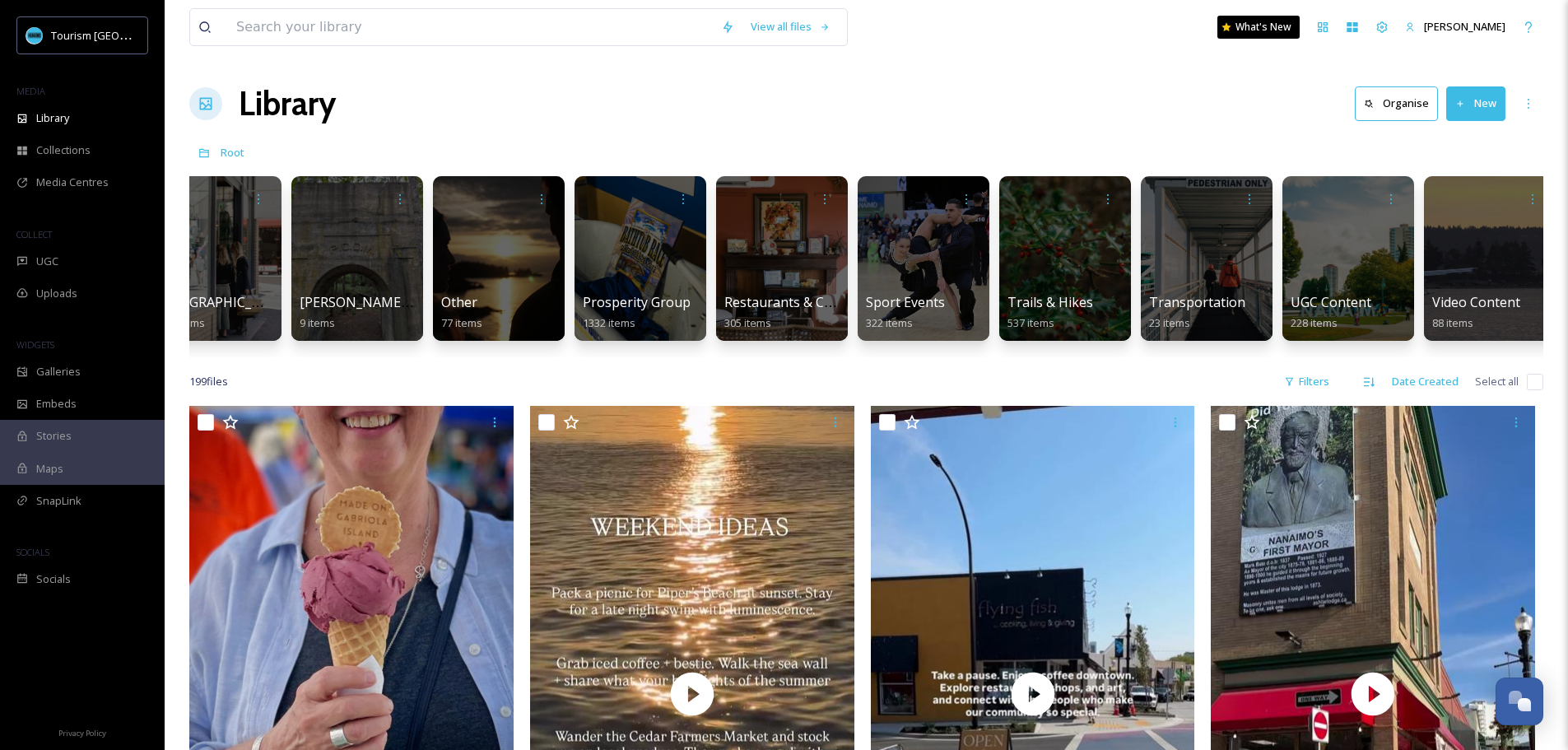
click at [1137, 398] on div "199 file s Filters Date Created Select all" at bounding box center [866, 381] width 1355 height 32
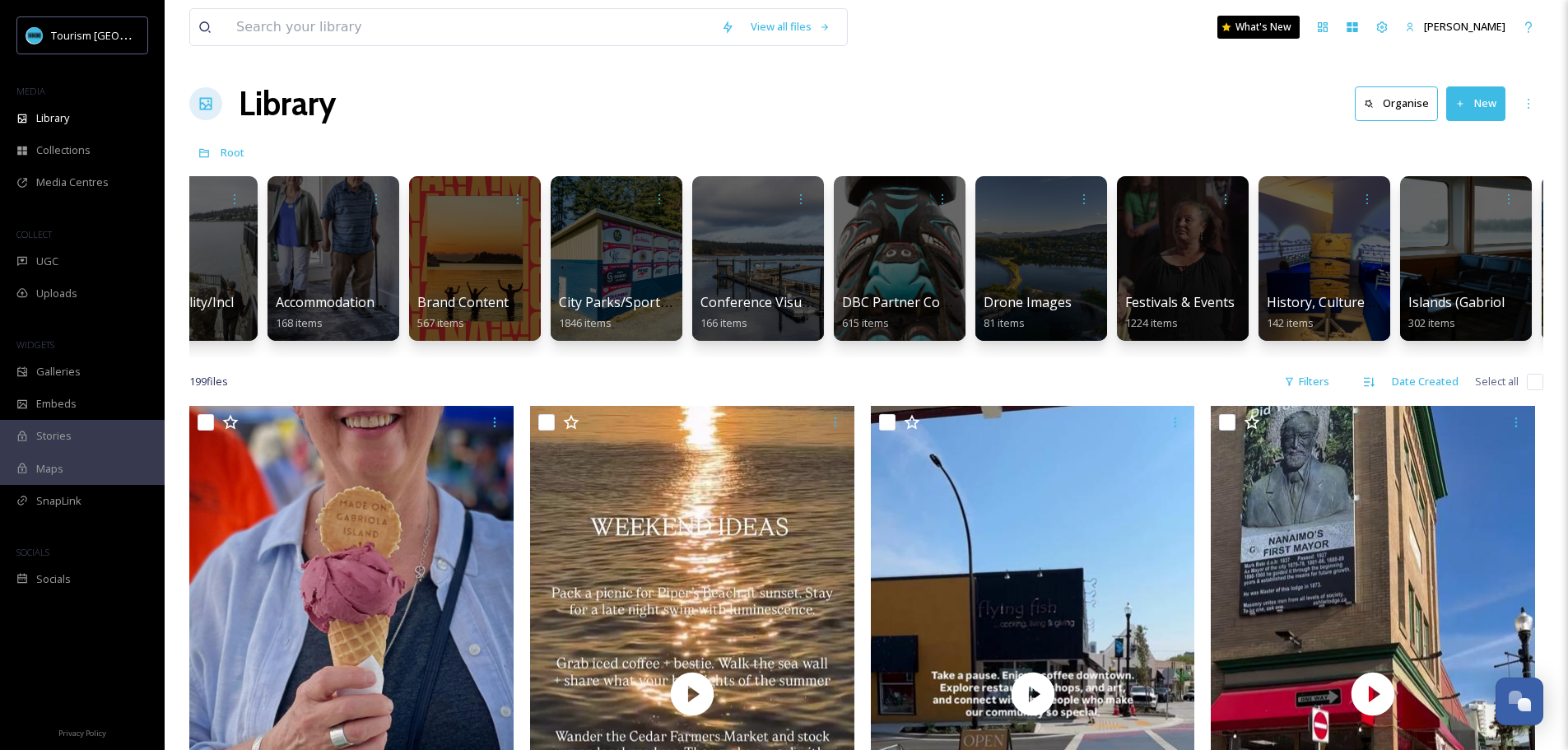
scroll to position [0, 0]
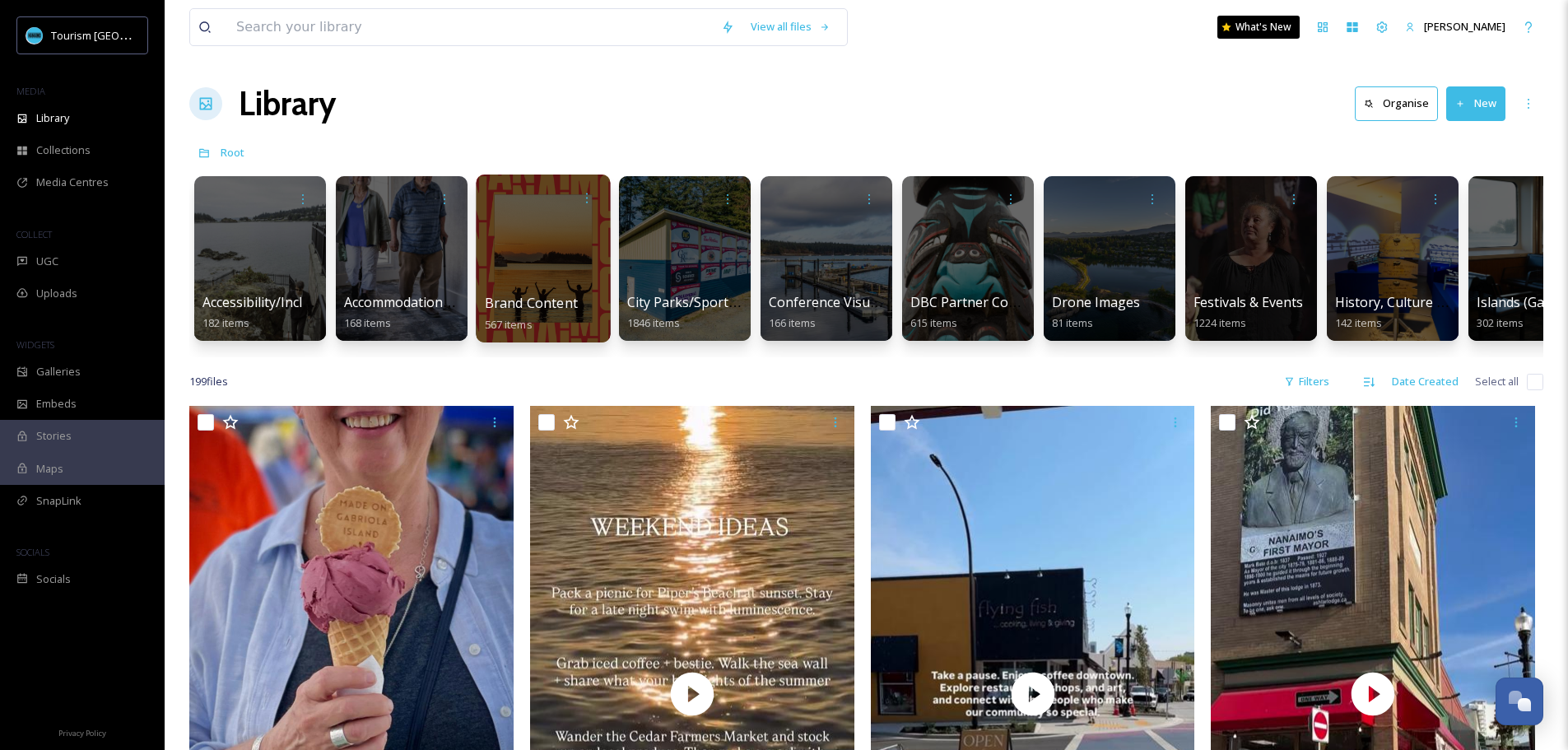
click at [536, 284] on div at bounding box center [542, 258] width 134 height 168
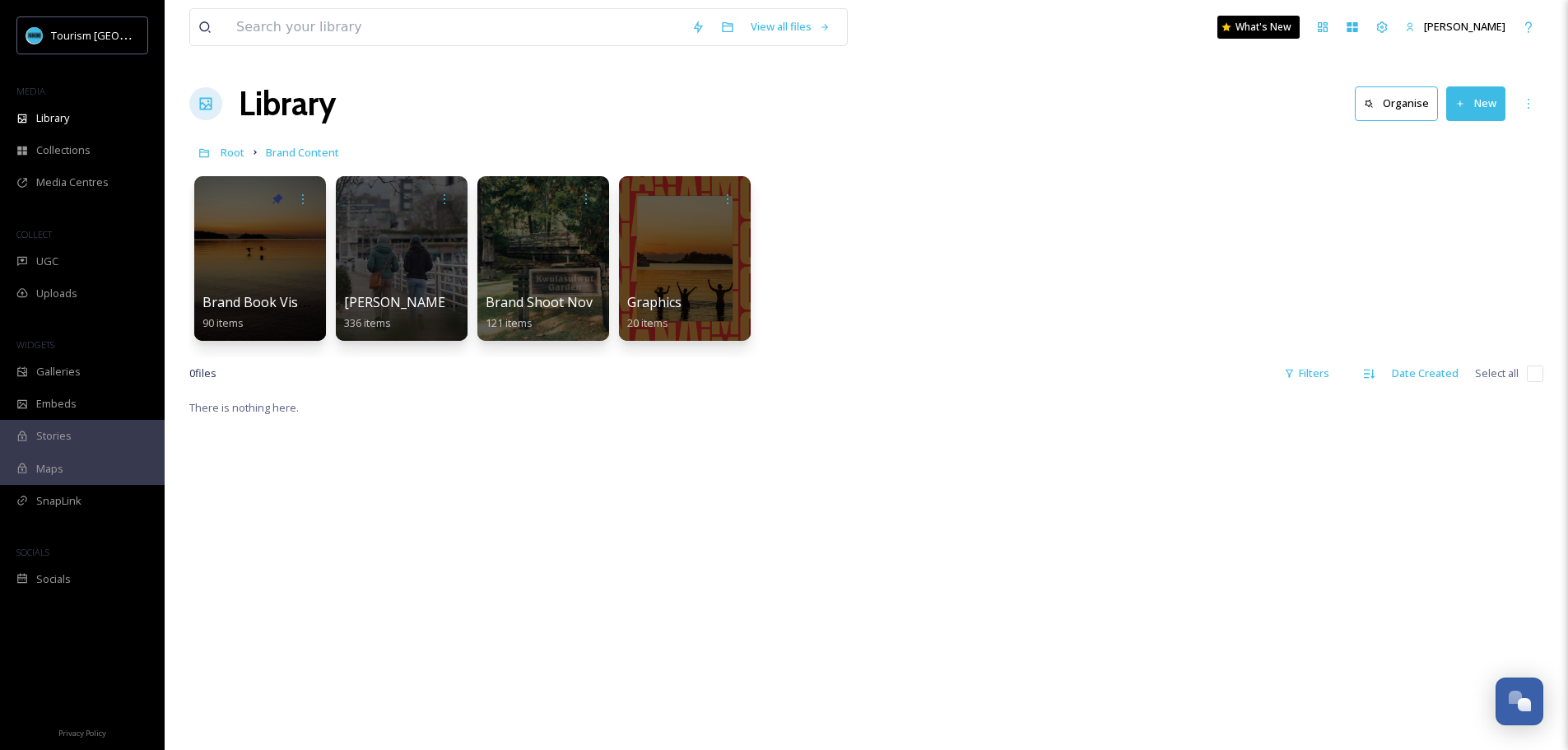
click at [536, 284] on div at bounding box center [543, 259] width 132 height 165
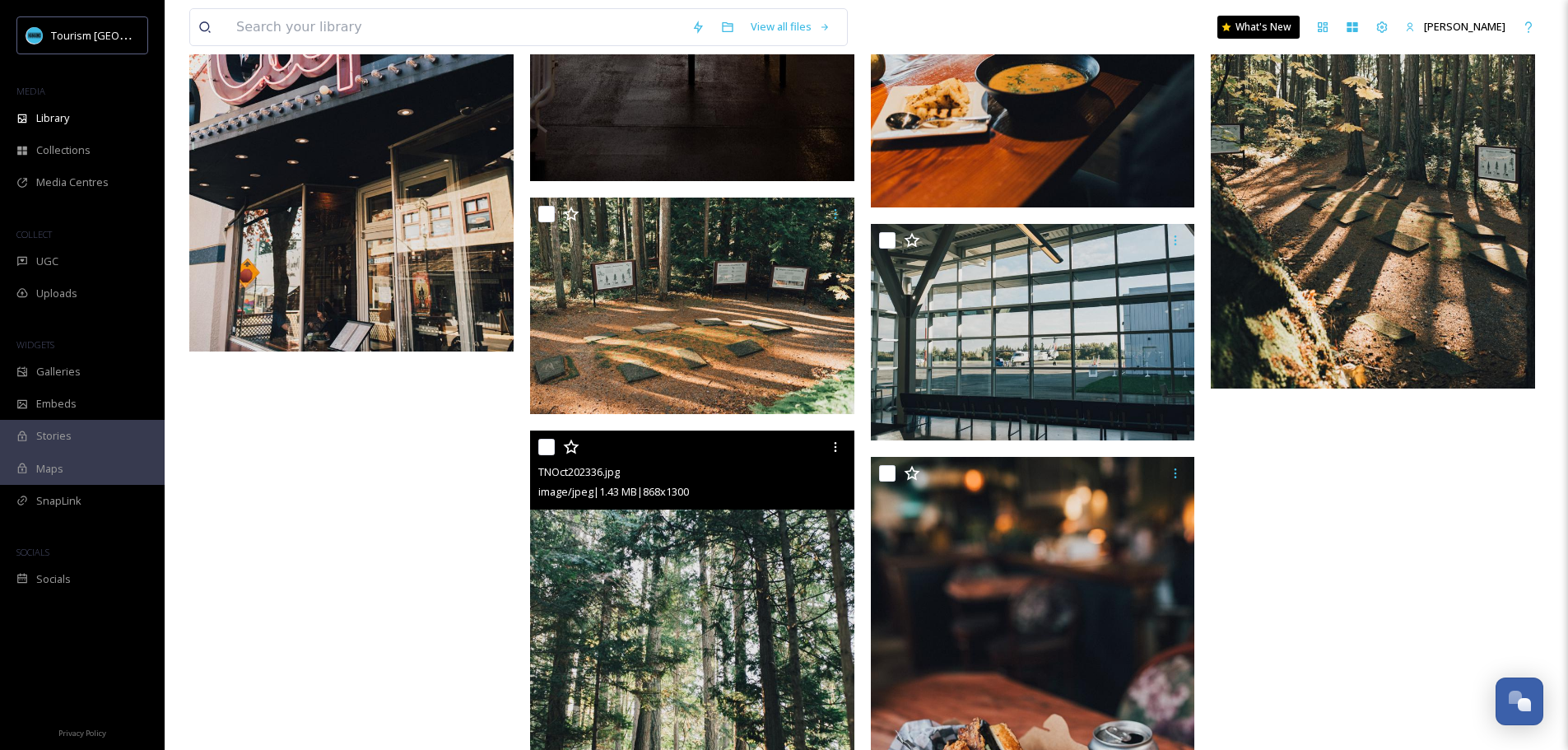
scroll to position [10572, 0]
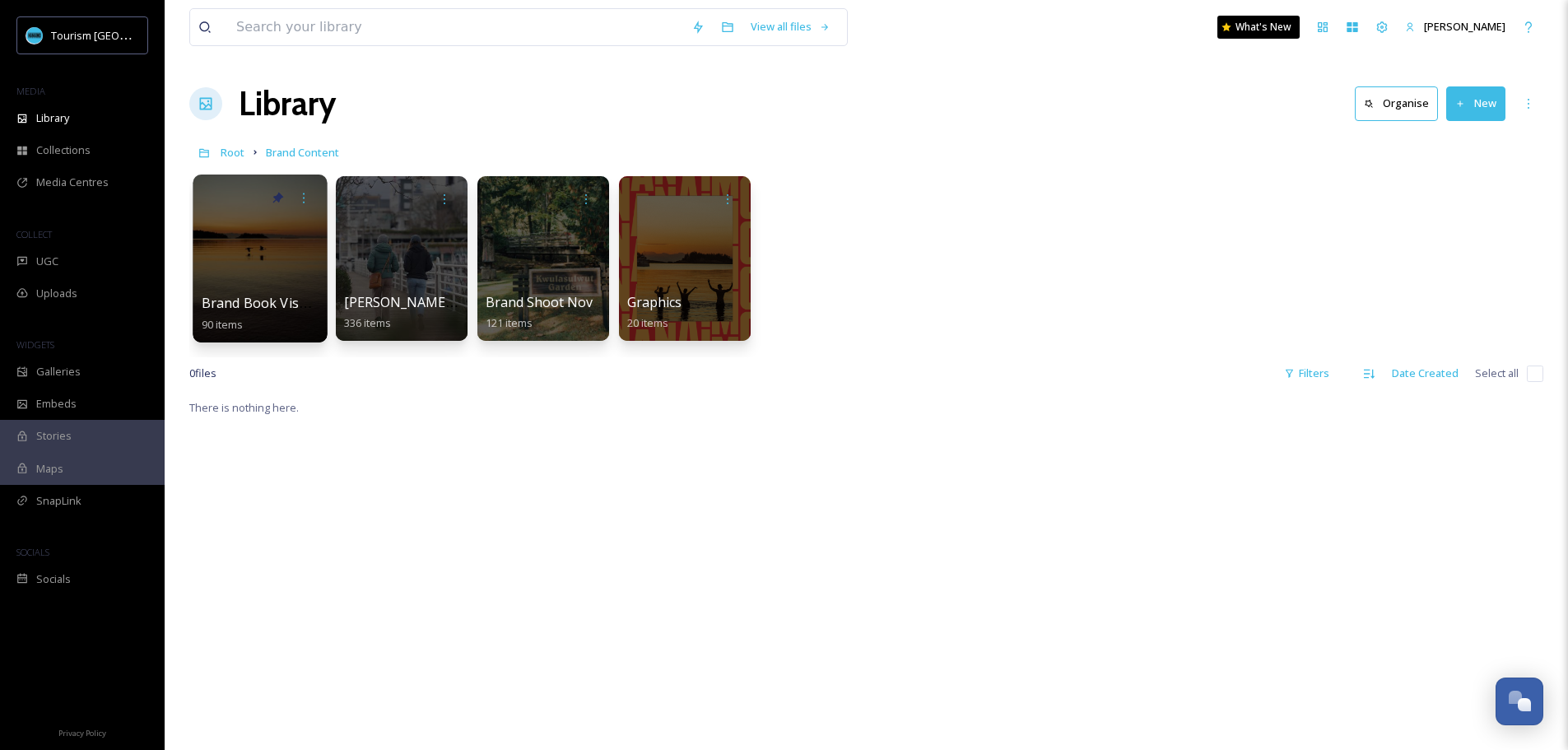
click at [269, 278] on div at bounding box center [259, 258] width 134 height 168
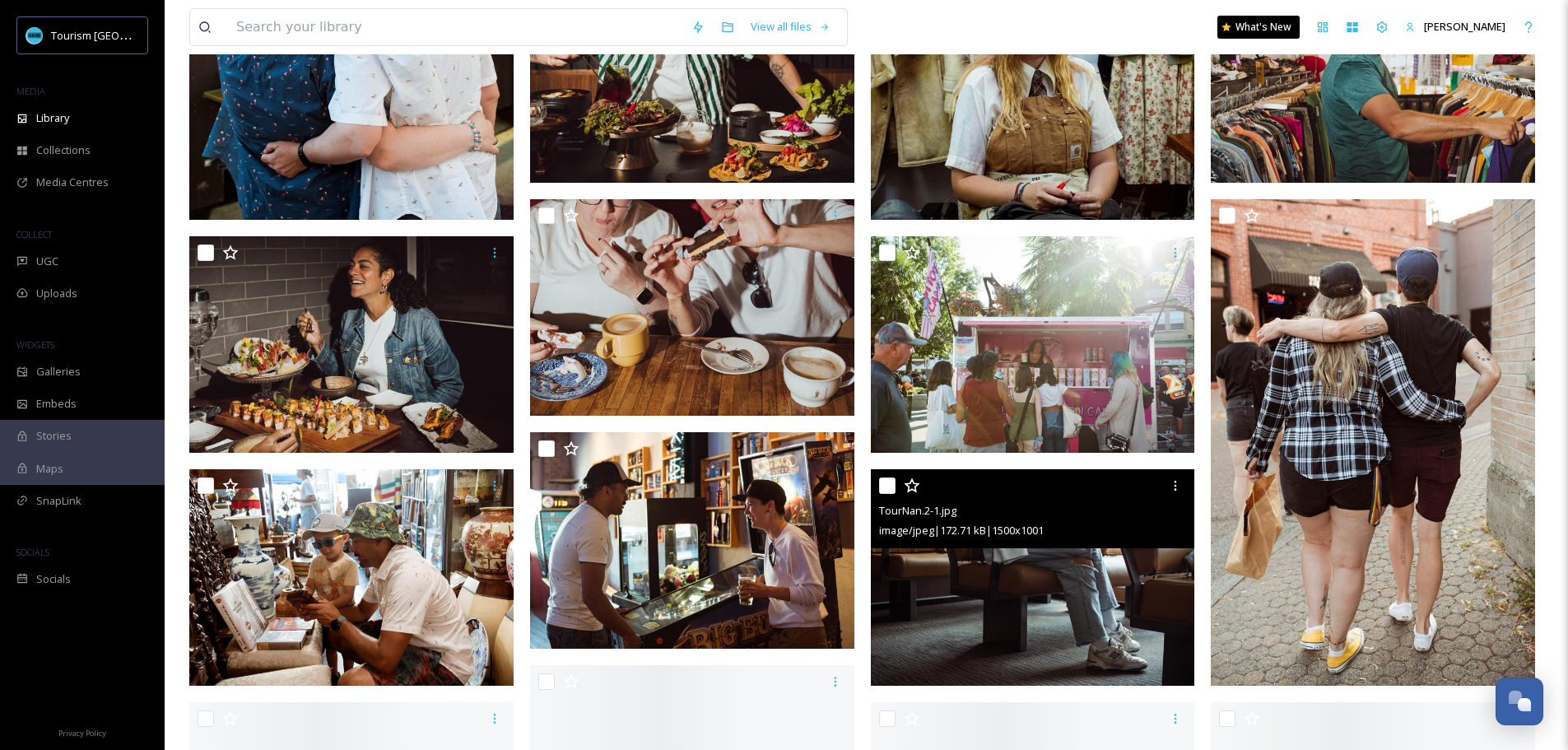
scroll to position [1234, 0]
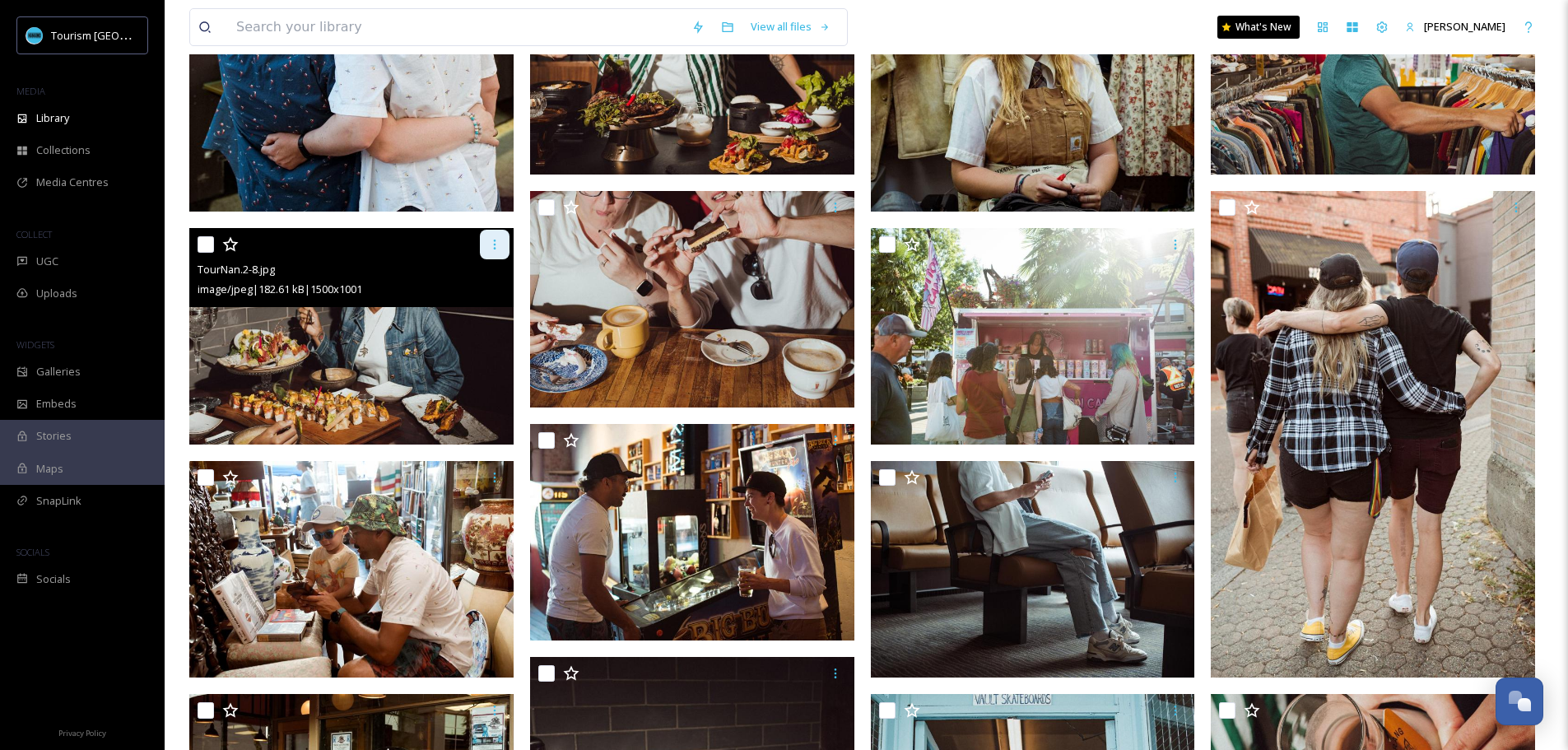
click at [485, 244] on div at bounding box center [495, 244] width 30 height 30
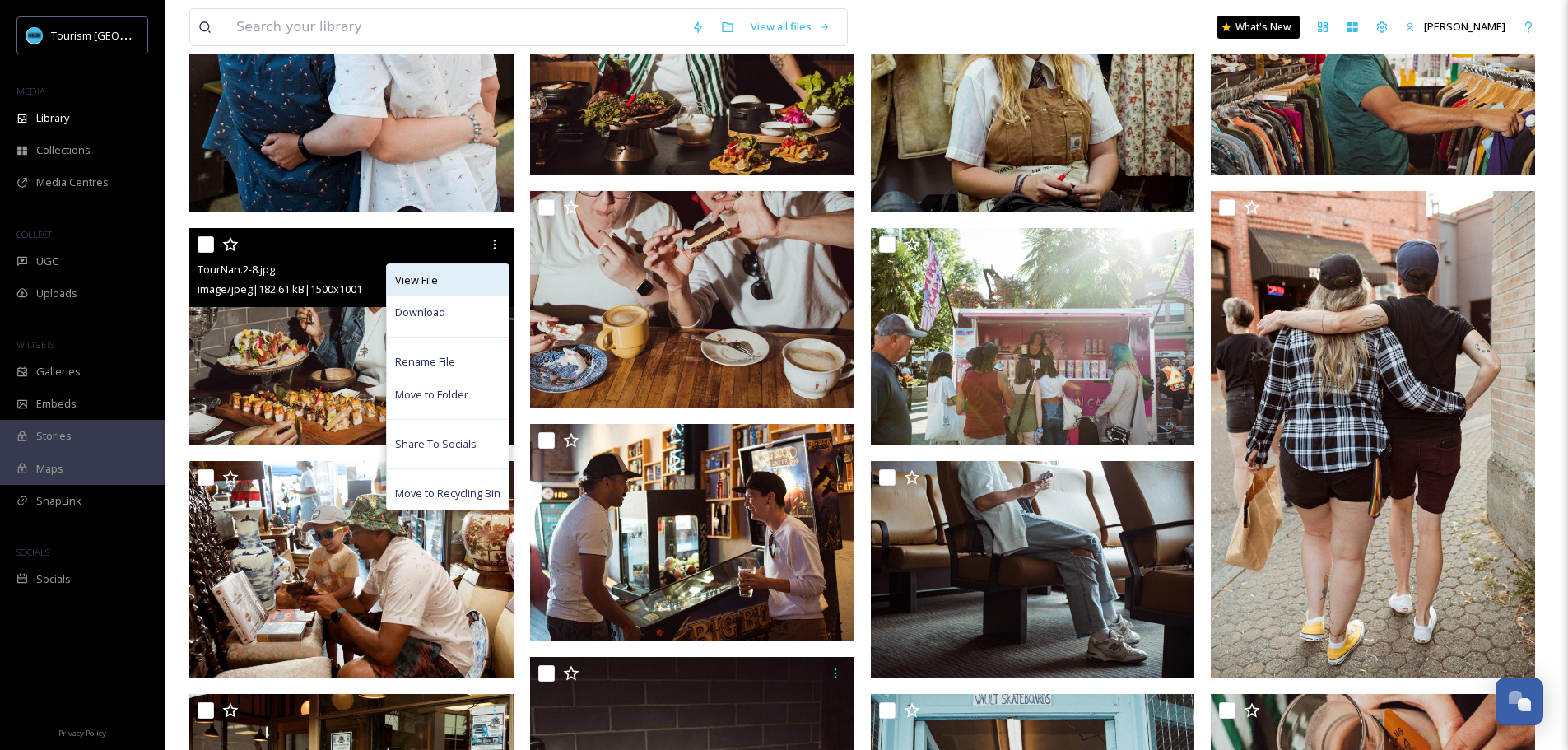
click at [450, 278] on div "View File" at bounding box center [448, 280] width 122 height 32
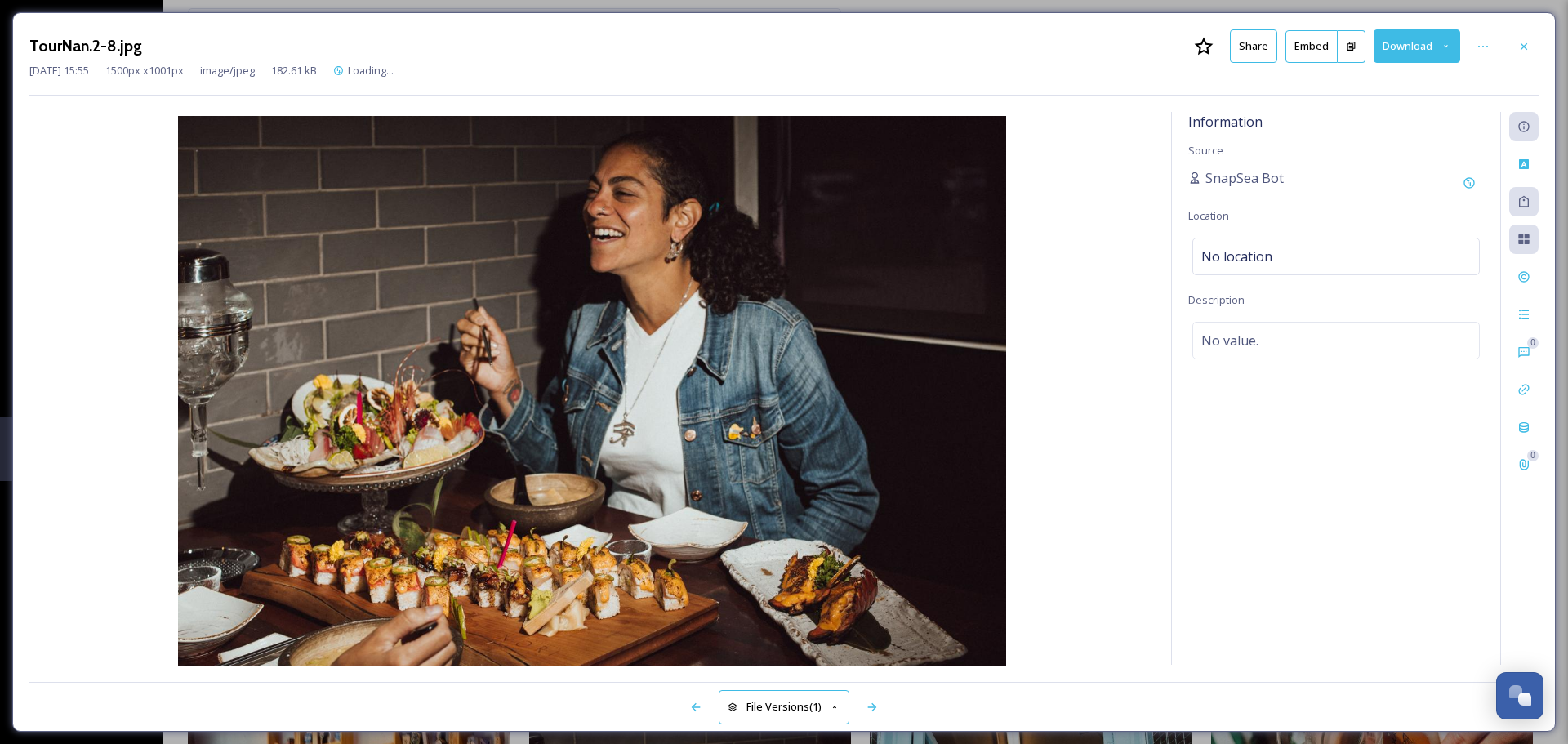
click at [1236, 47] on button "Share" at bounding box center [1253, 46] width 47 height 33
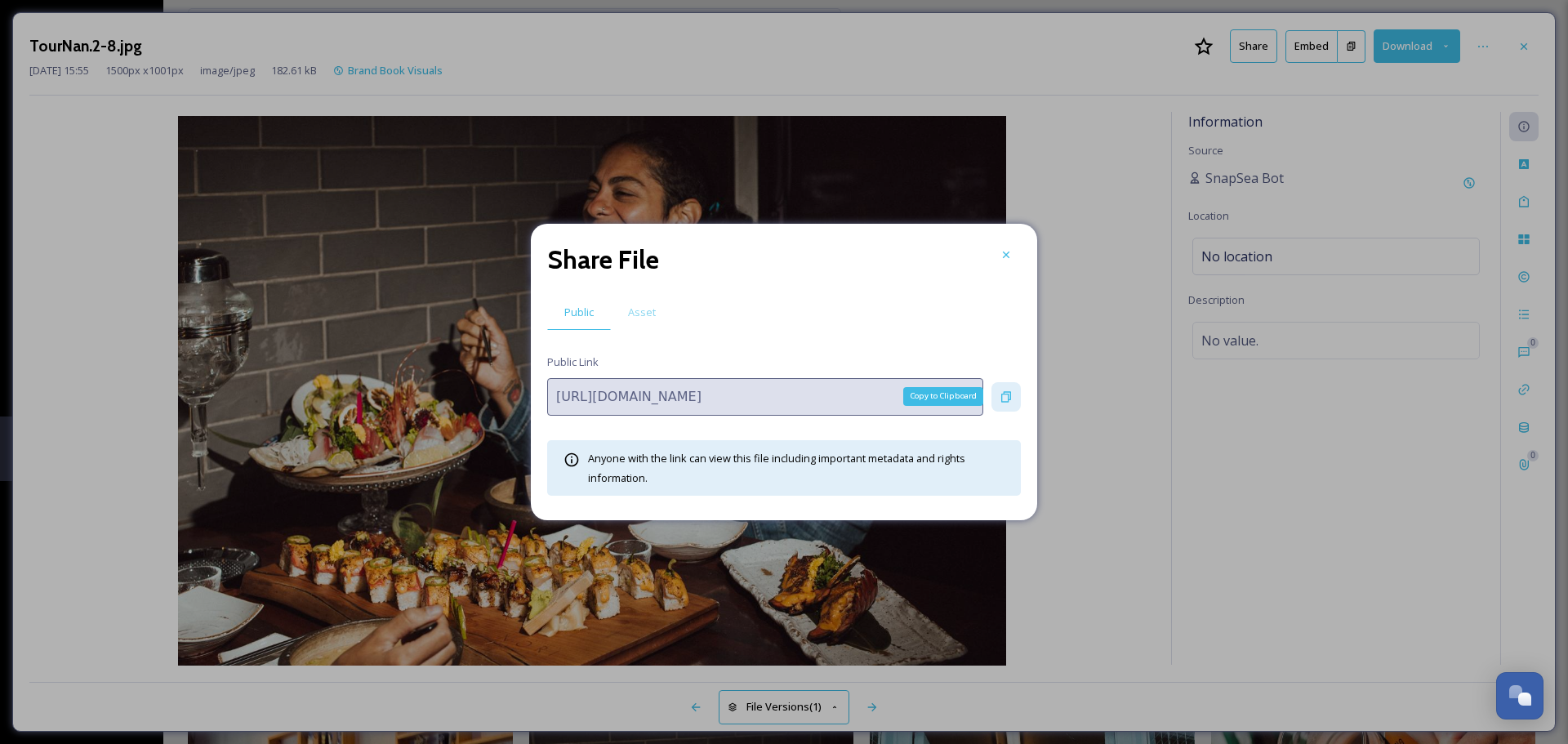
click at [1007, 392] on icon at bounding box center [1006, 396] width 10 height 11
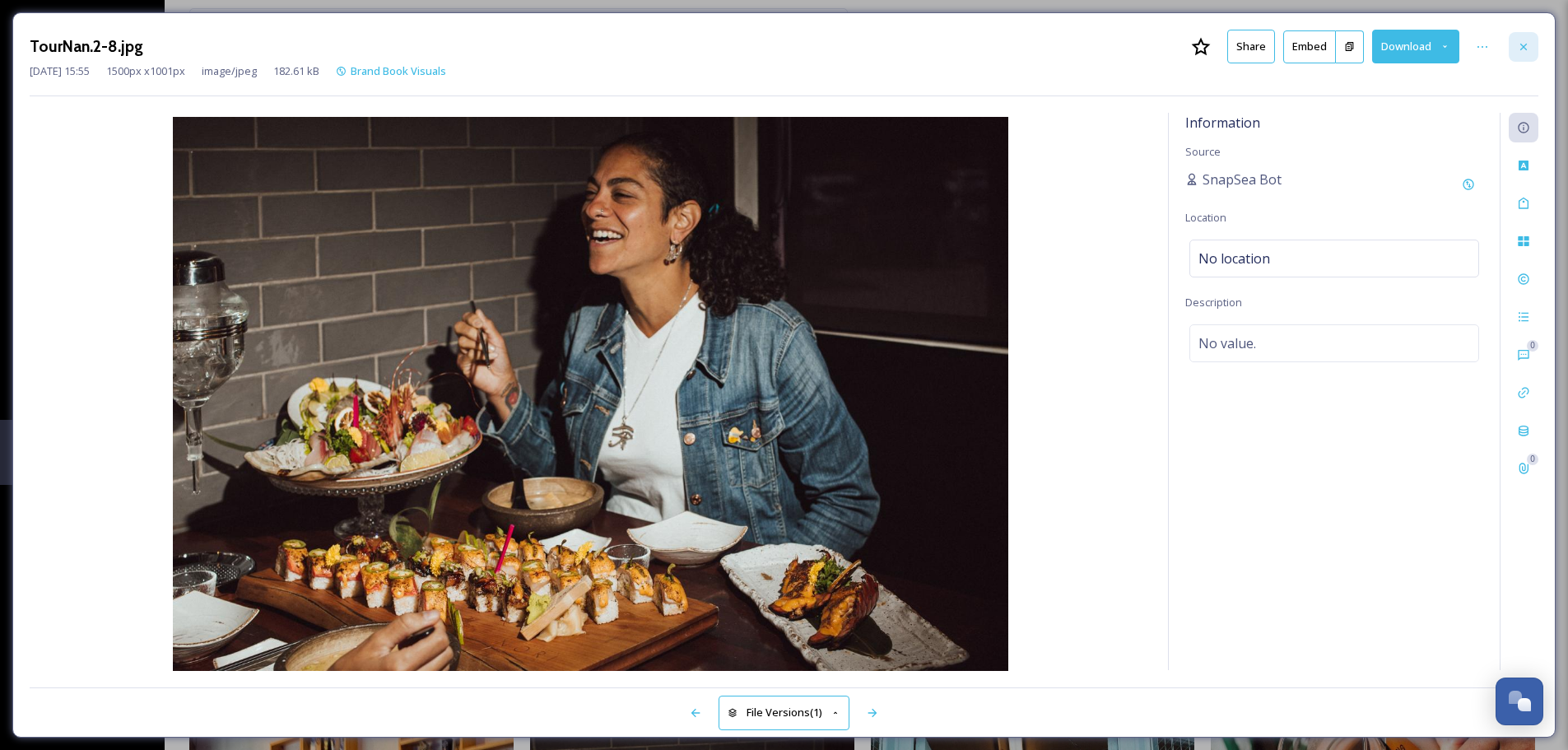
click at [1536, 42] on div at bounding box center [1524, 47] width 30 height 30
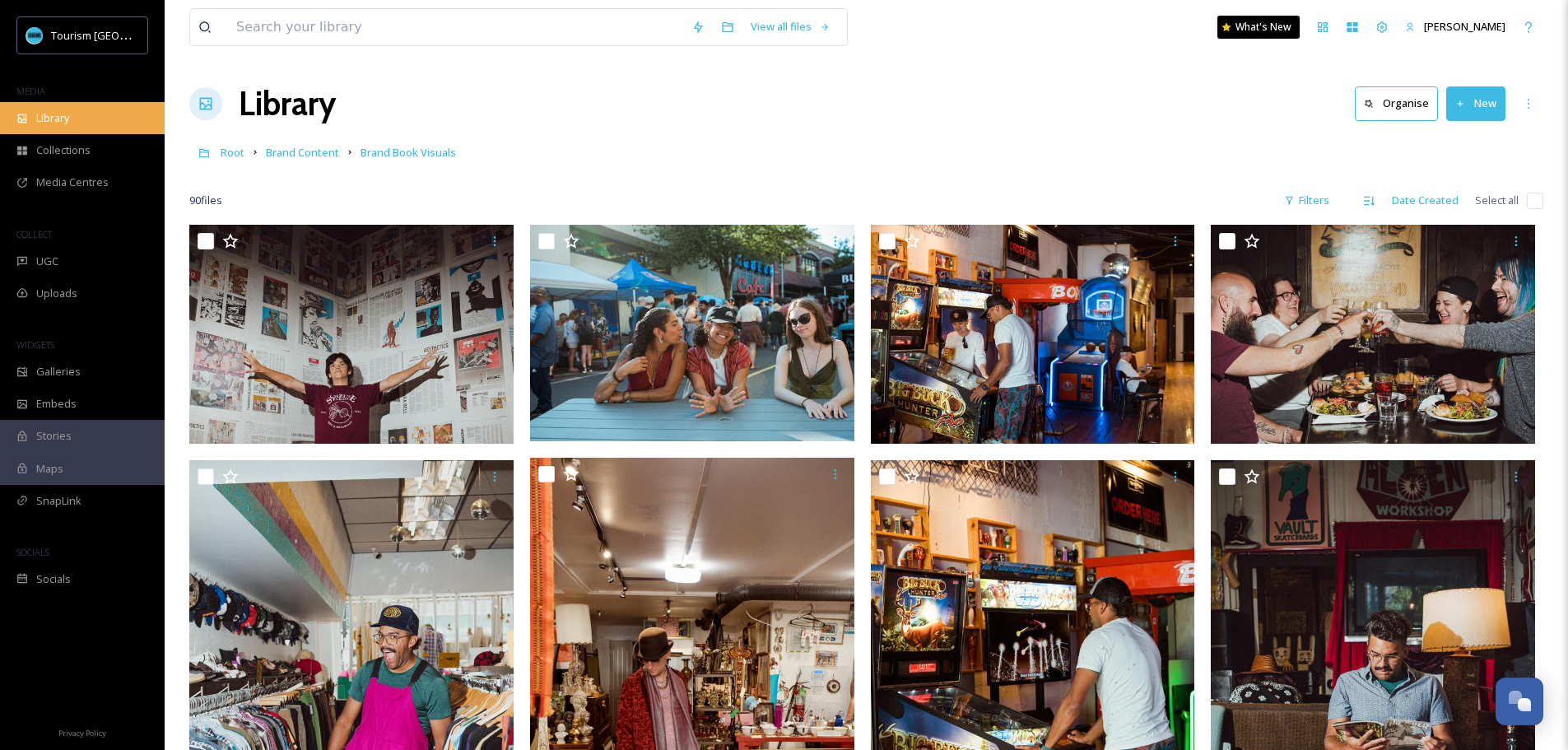
click at [57, 113] on span "Library" at bounding box center [53, 118] width 33 height 16
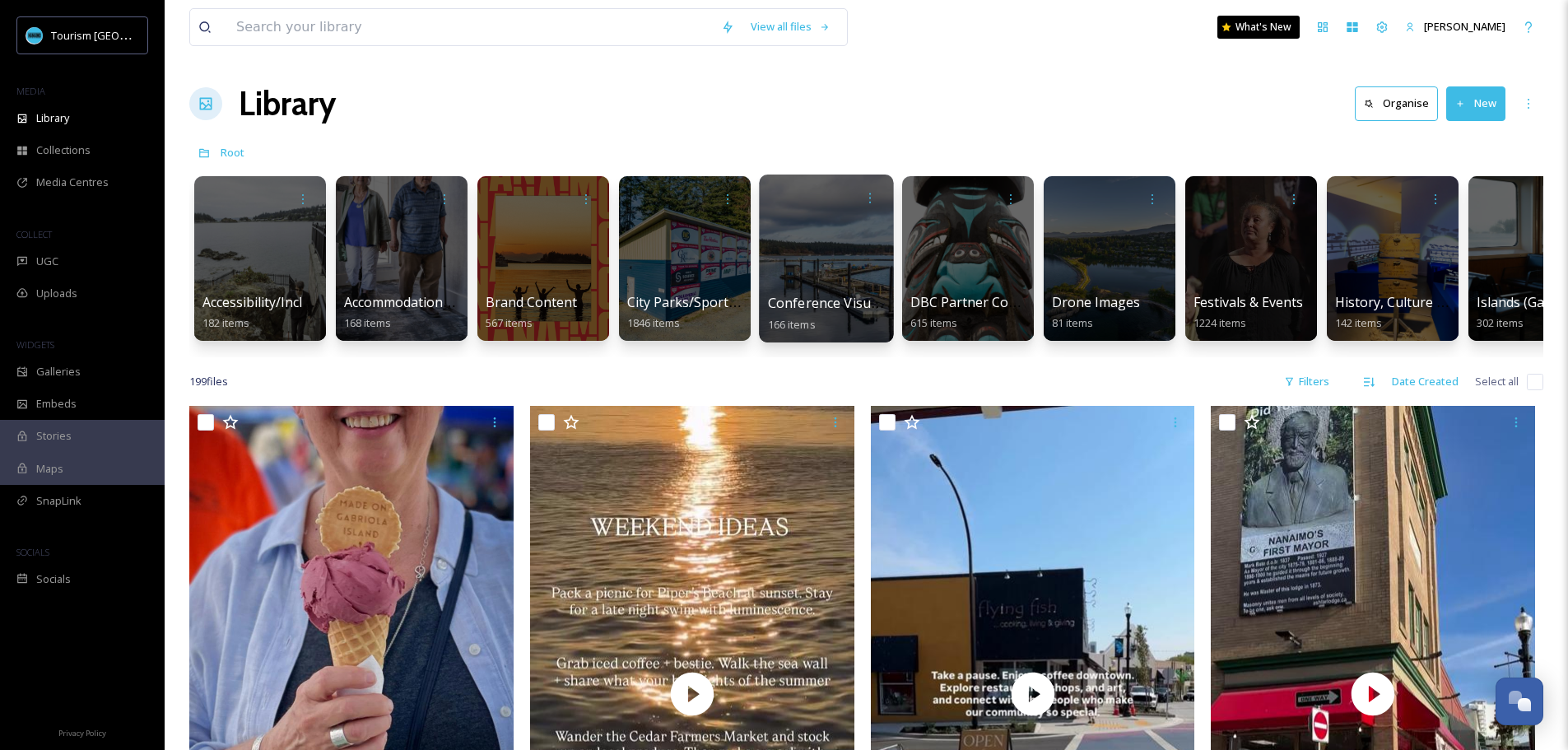
click at [828, 276] on div at bounding box center [826, 258] width 134 height 168
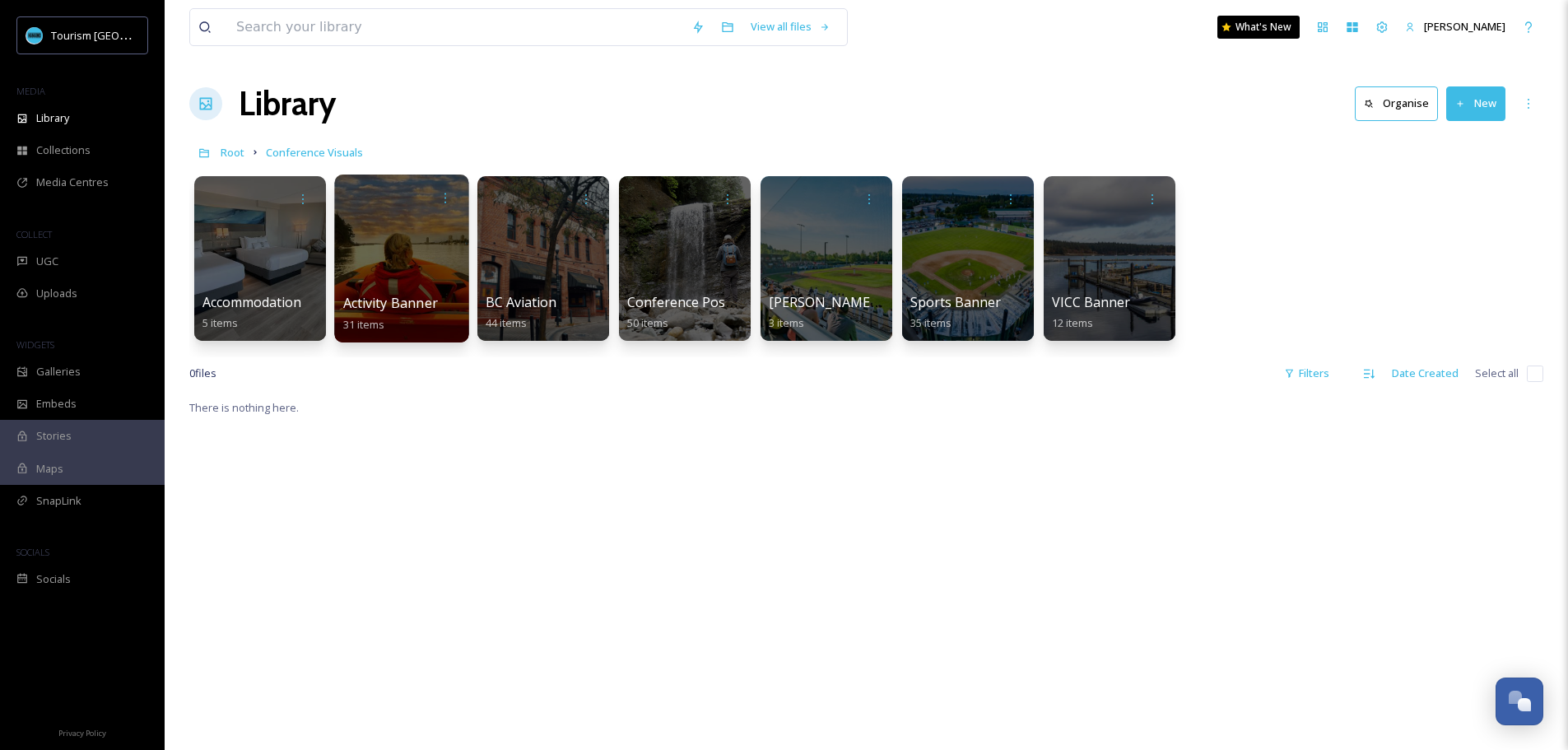
click at [432, 278] on div at bounding box center [401, 258] width 134 height 168
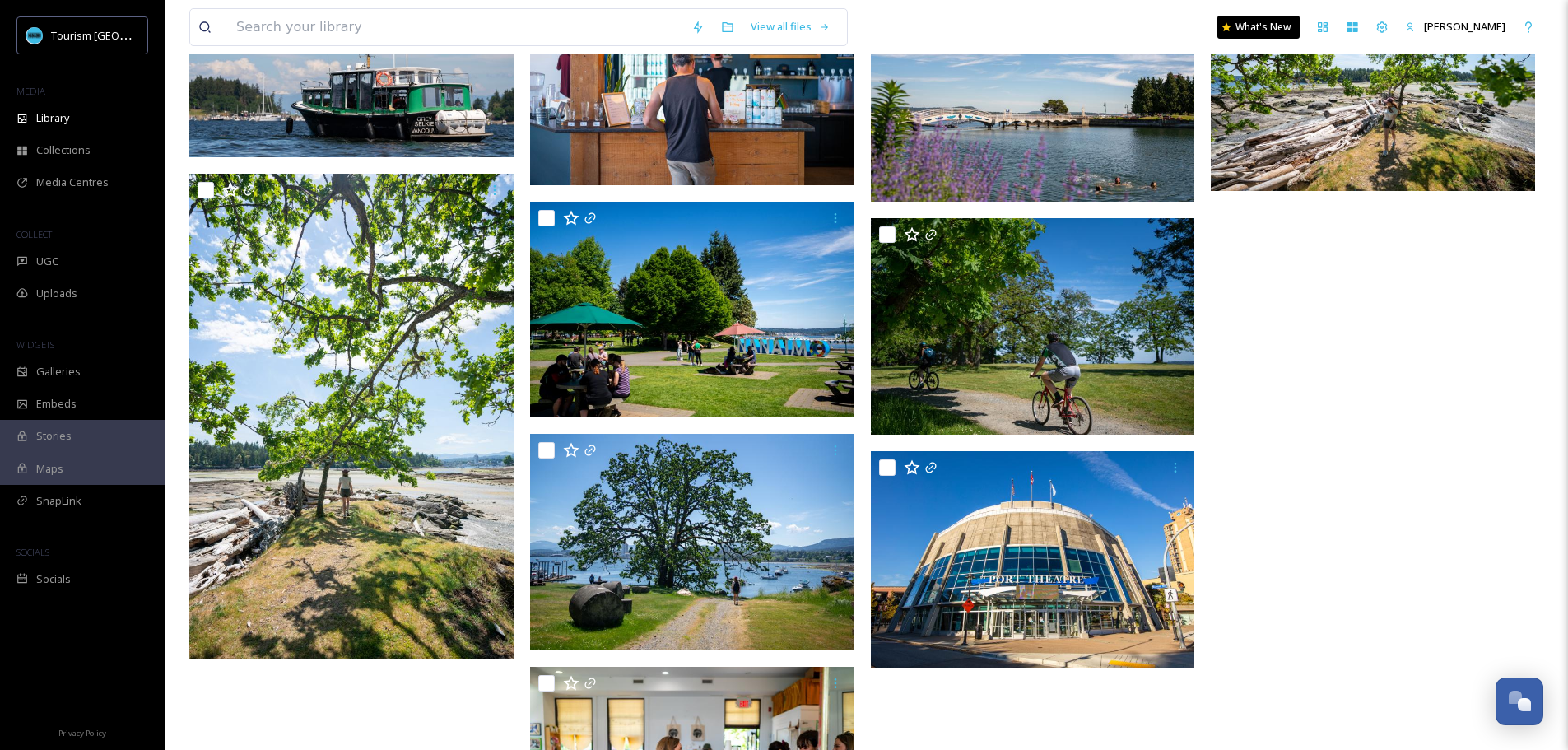
scroll to position [1834, 0]
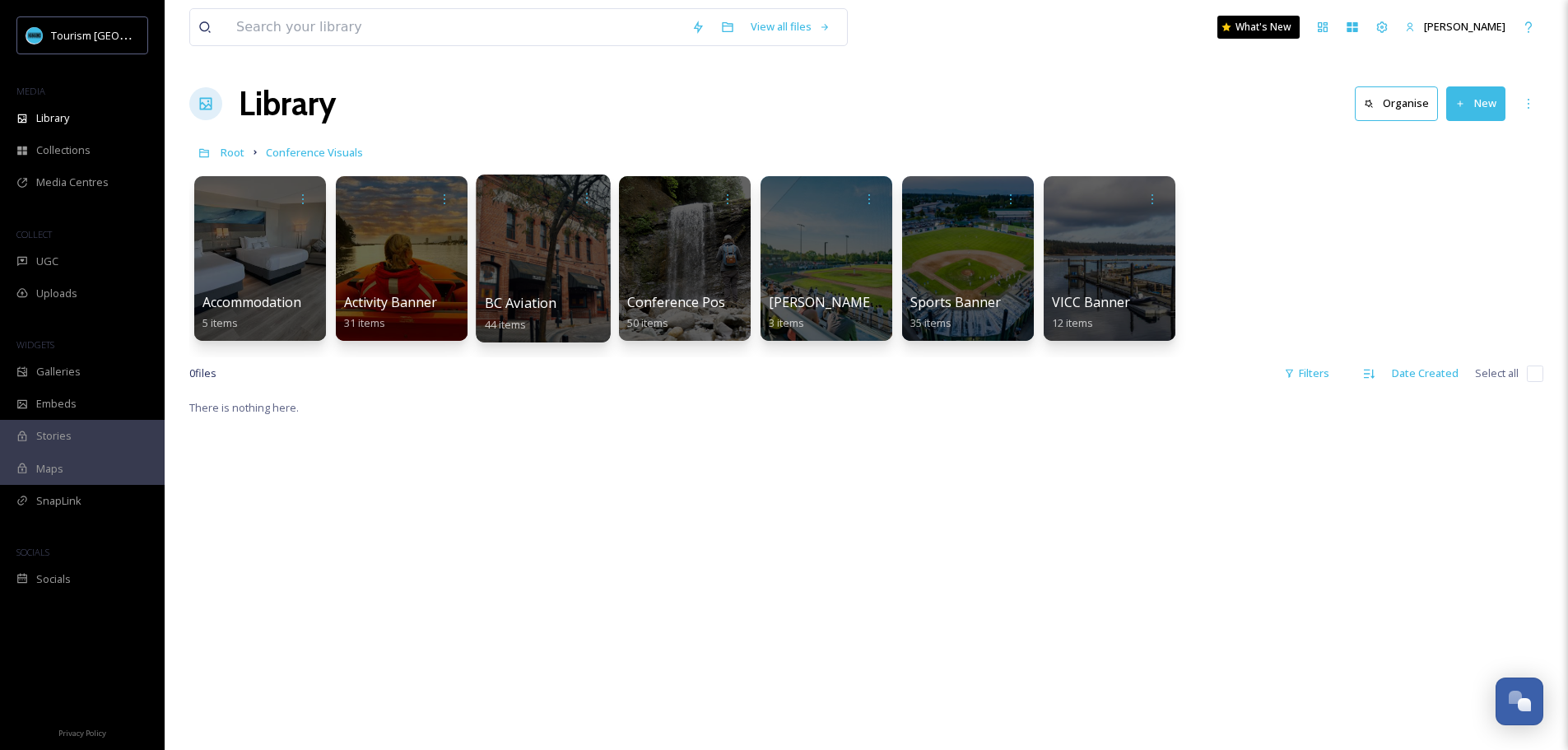
click at [547, 275] on div at bounding box center [542, 258] width 134 height 168
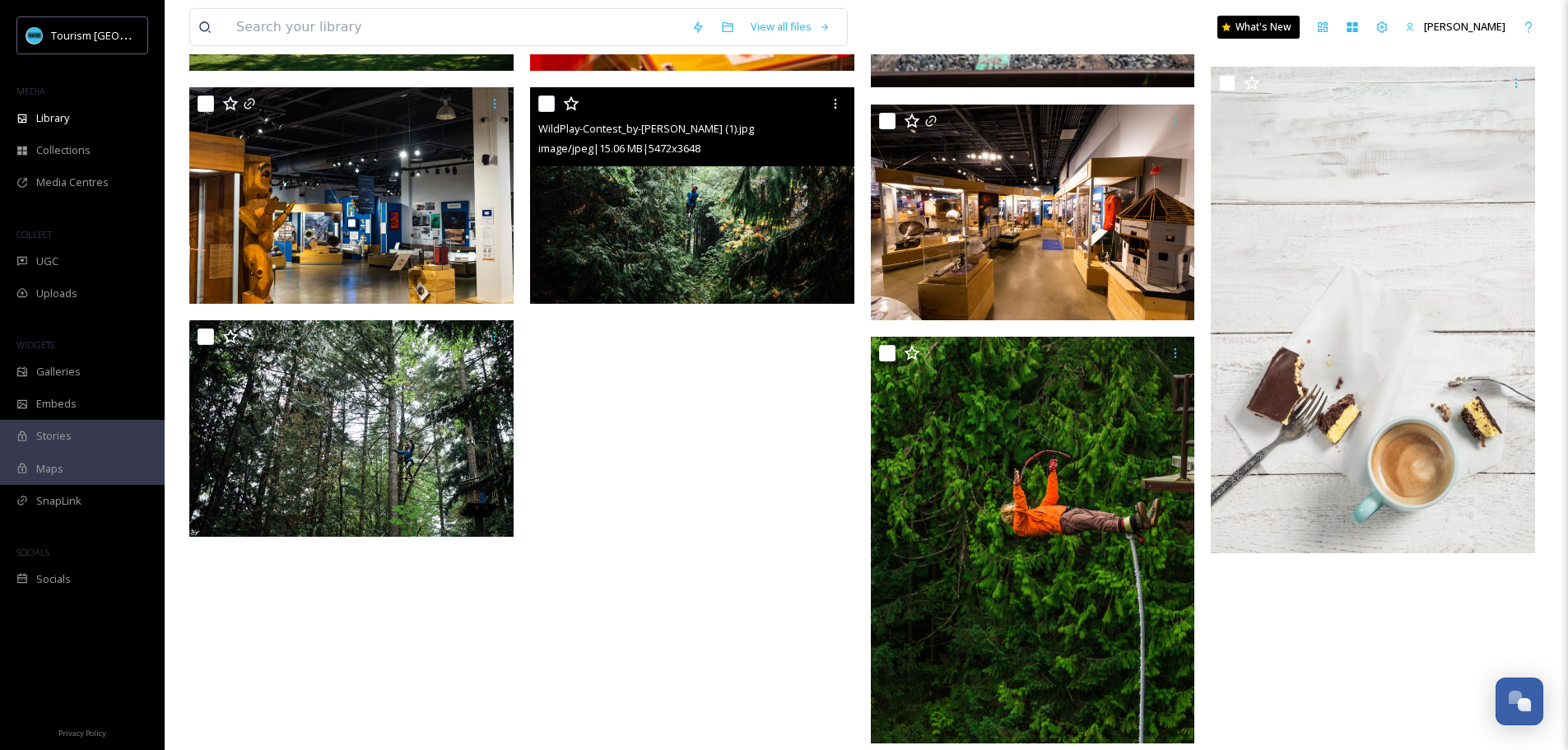
scroll to position [2723, 0]
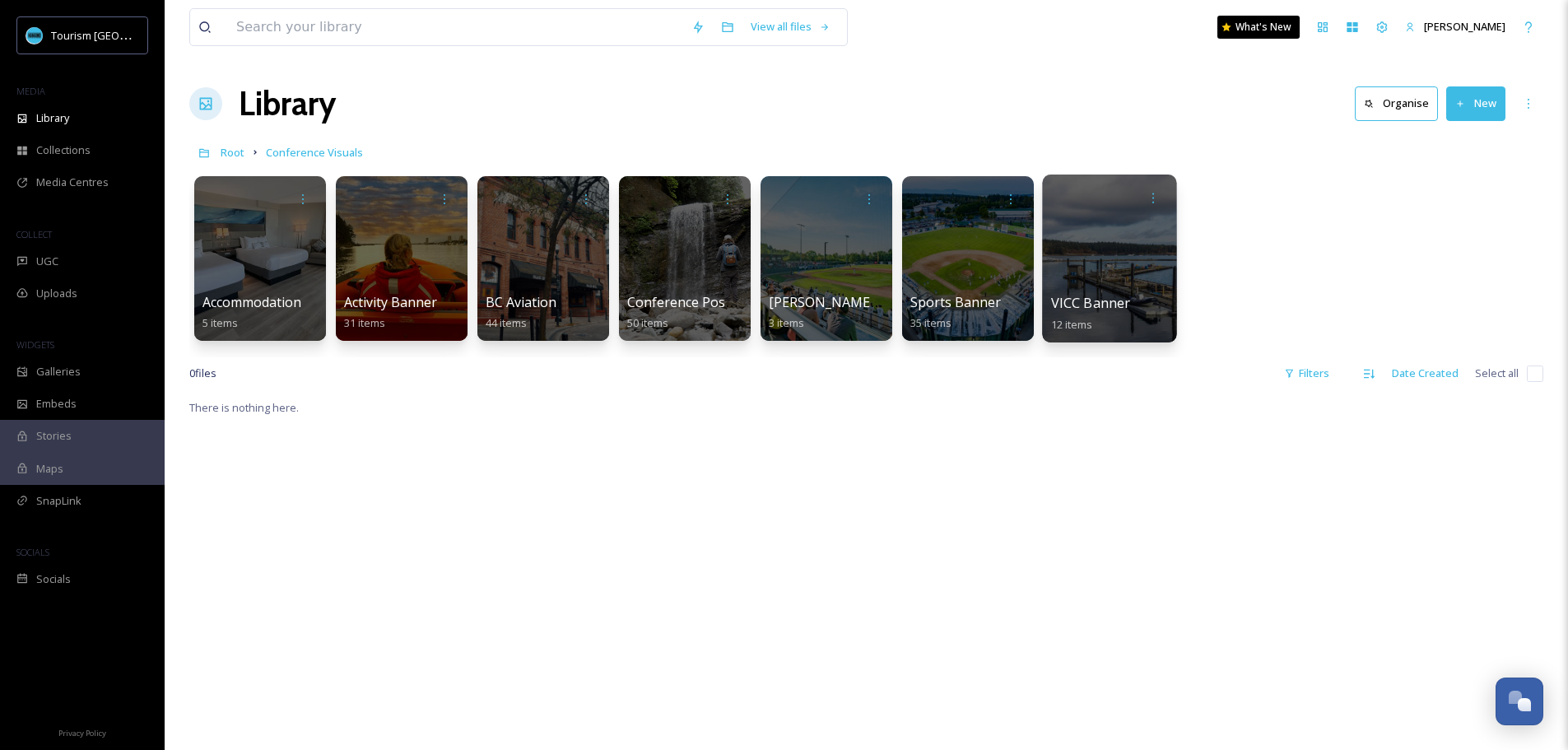
click at [1079, 262] on div at bounding box center [1109, 258] width 134 height 168
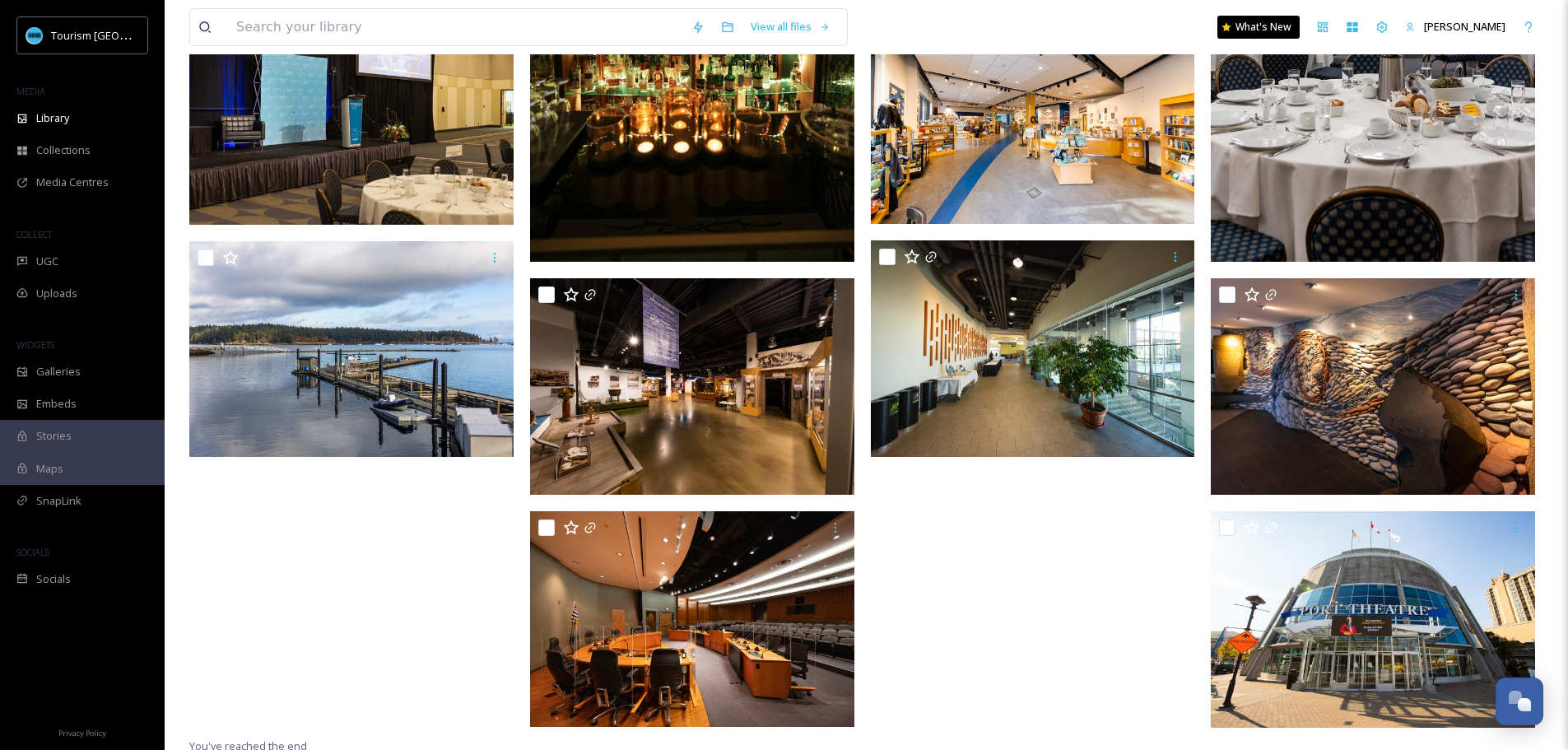
scroll to position [455, 0]
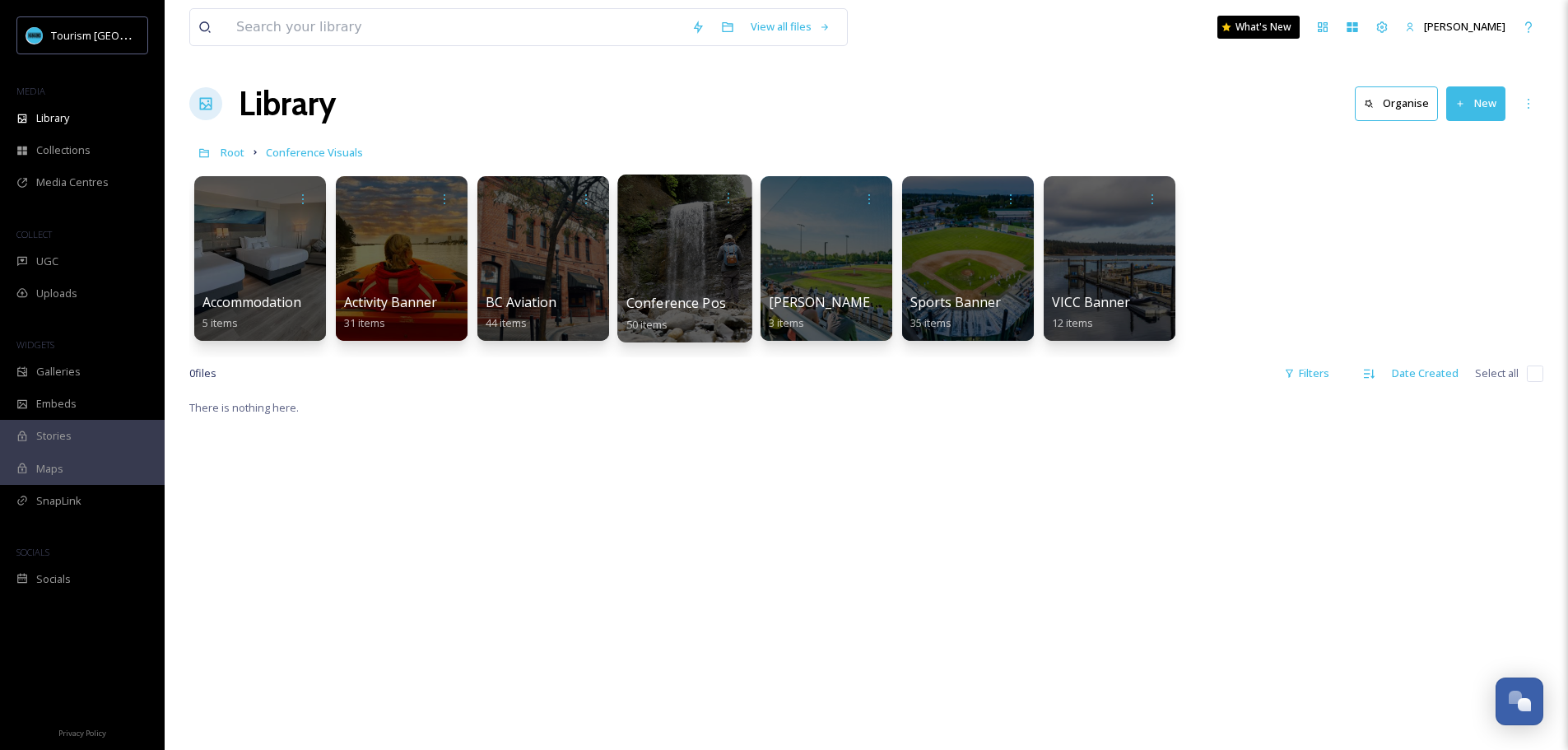
click at [700, 258] on div at bounding box center [684, 258] width 134 height 168
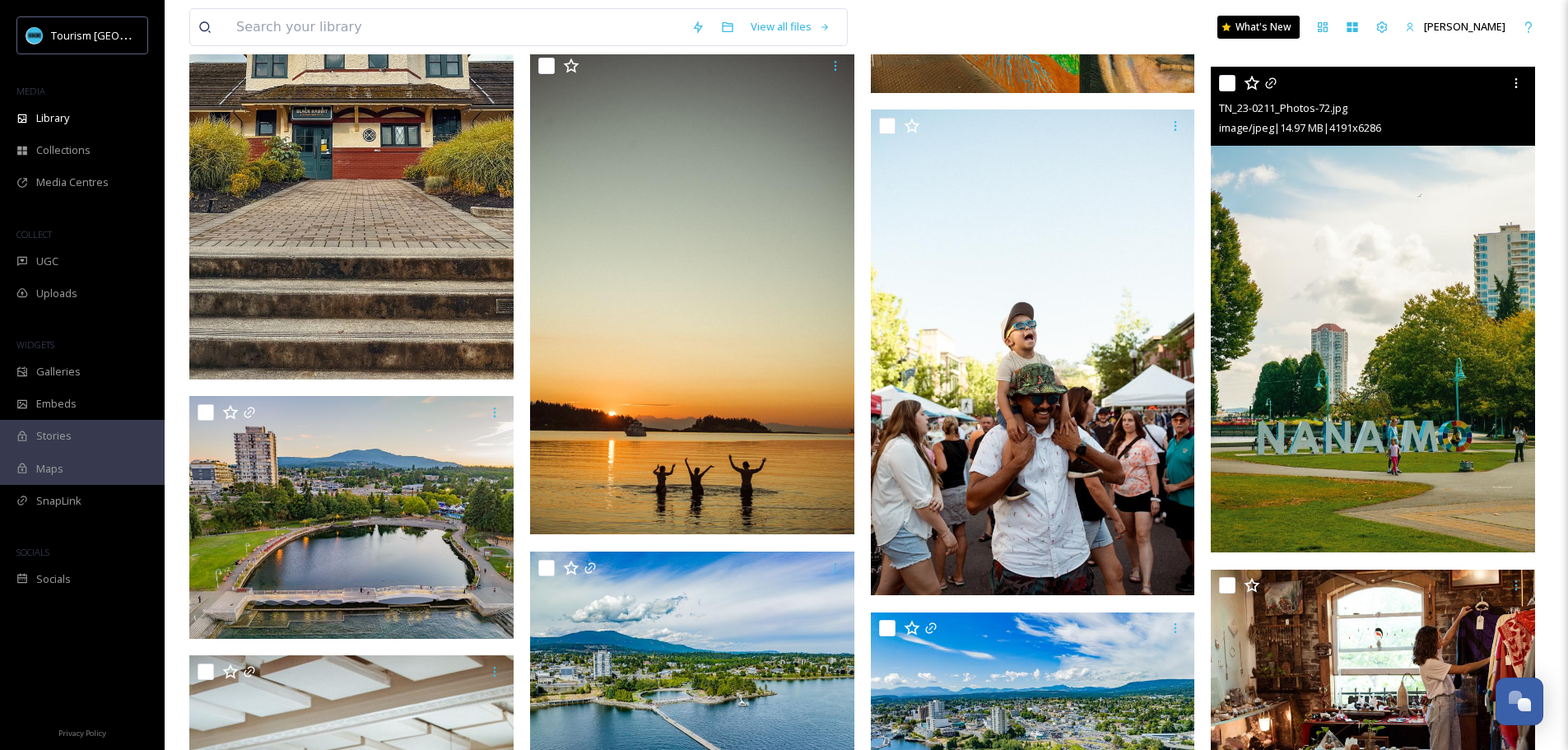
scroll to position [576, 0]
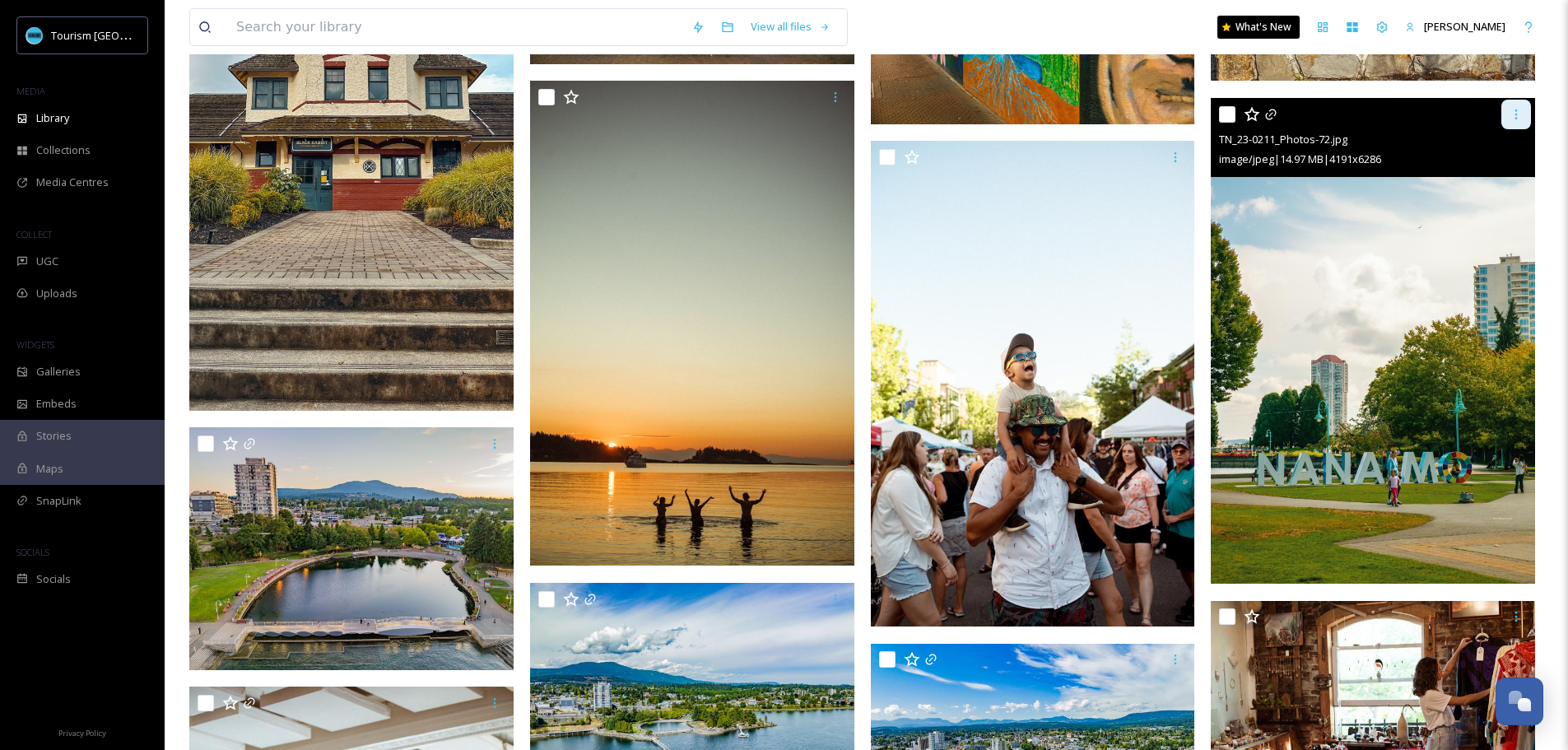
click at [1513, 115] on icon at bounding box center [1515, 114] width 13 height 13
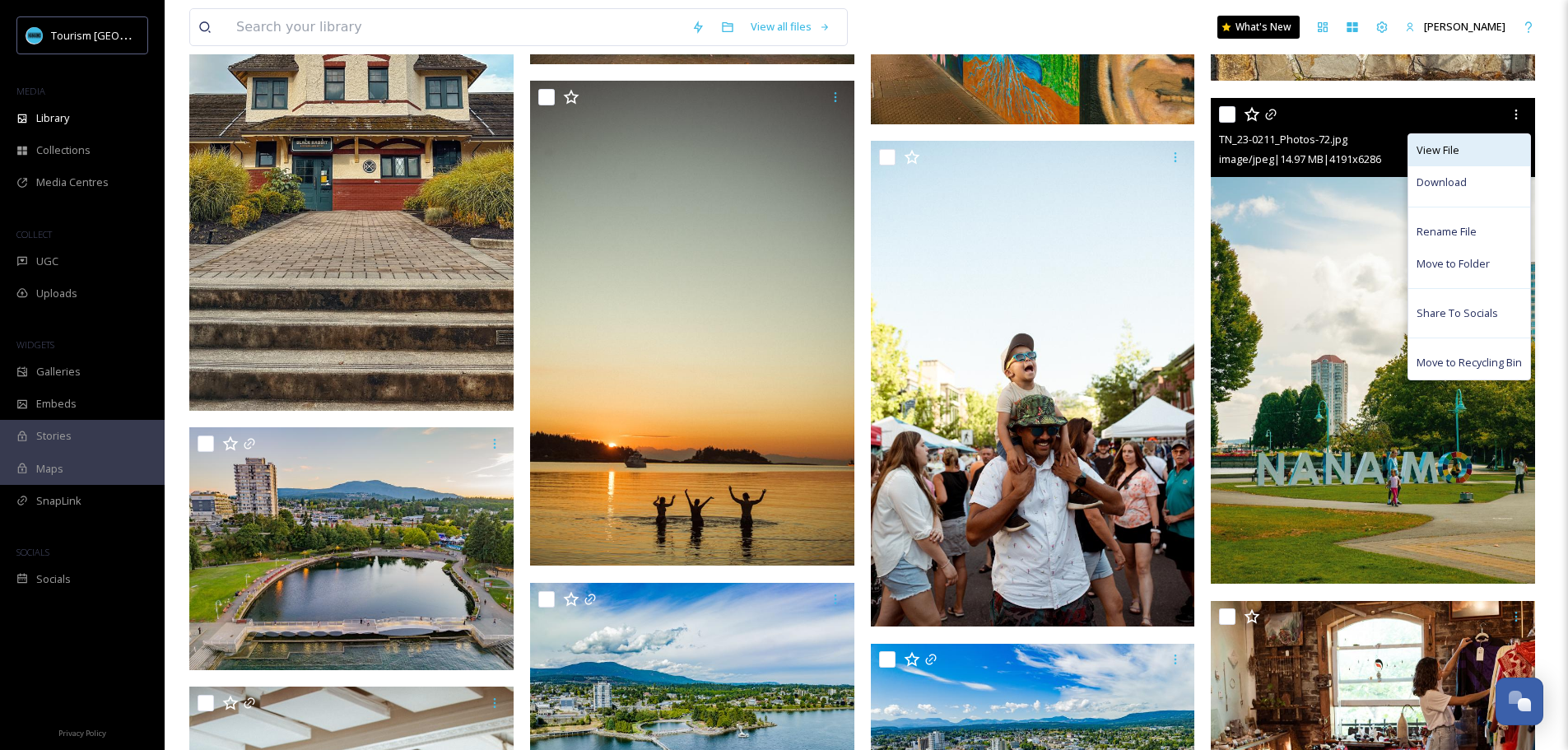
click at [1444, 156] on span "View File" at bounding box center [1438, 151] width 43 height 16
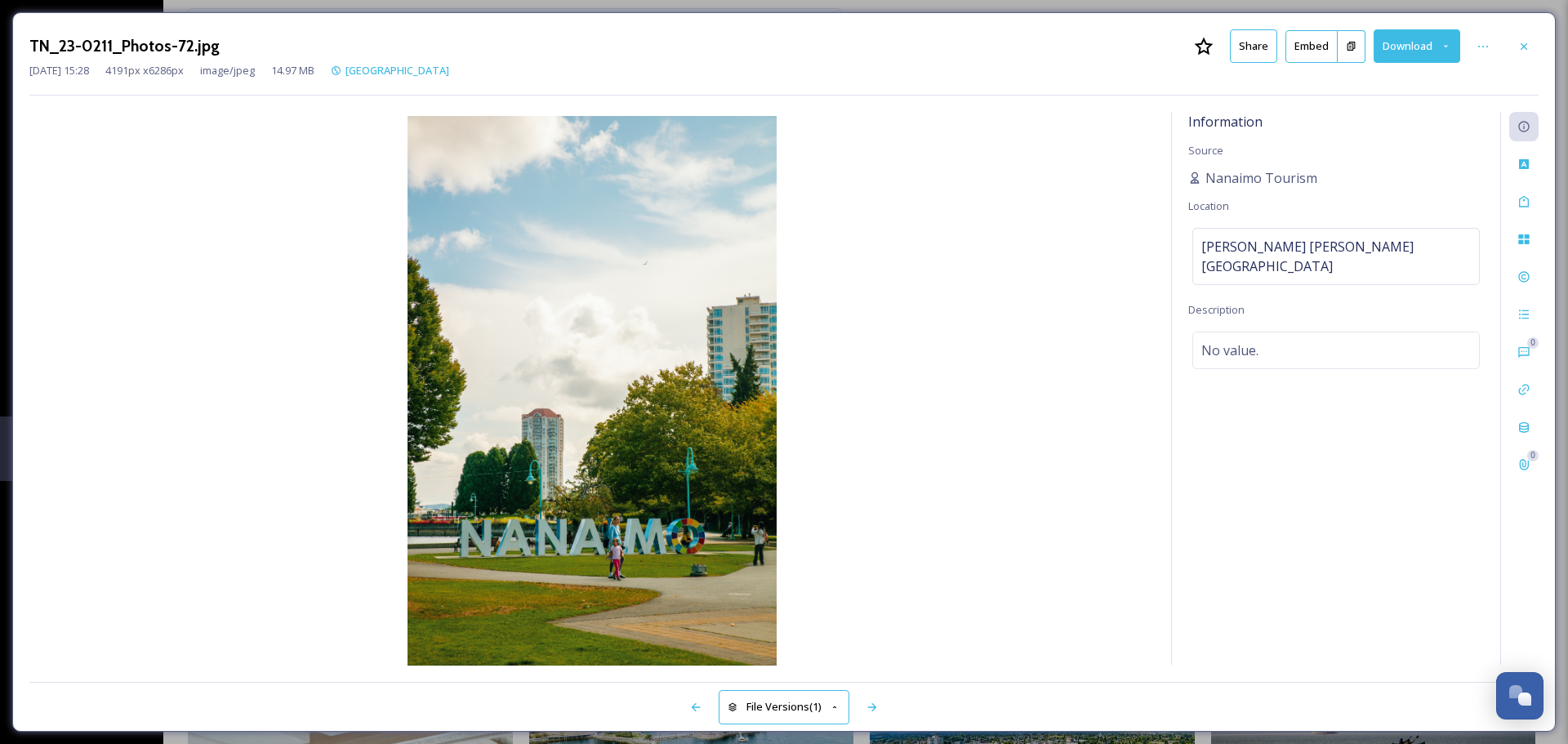
click at [1248, 50] on button "Share" at bounding box center [1253, 46] width 47 height 33
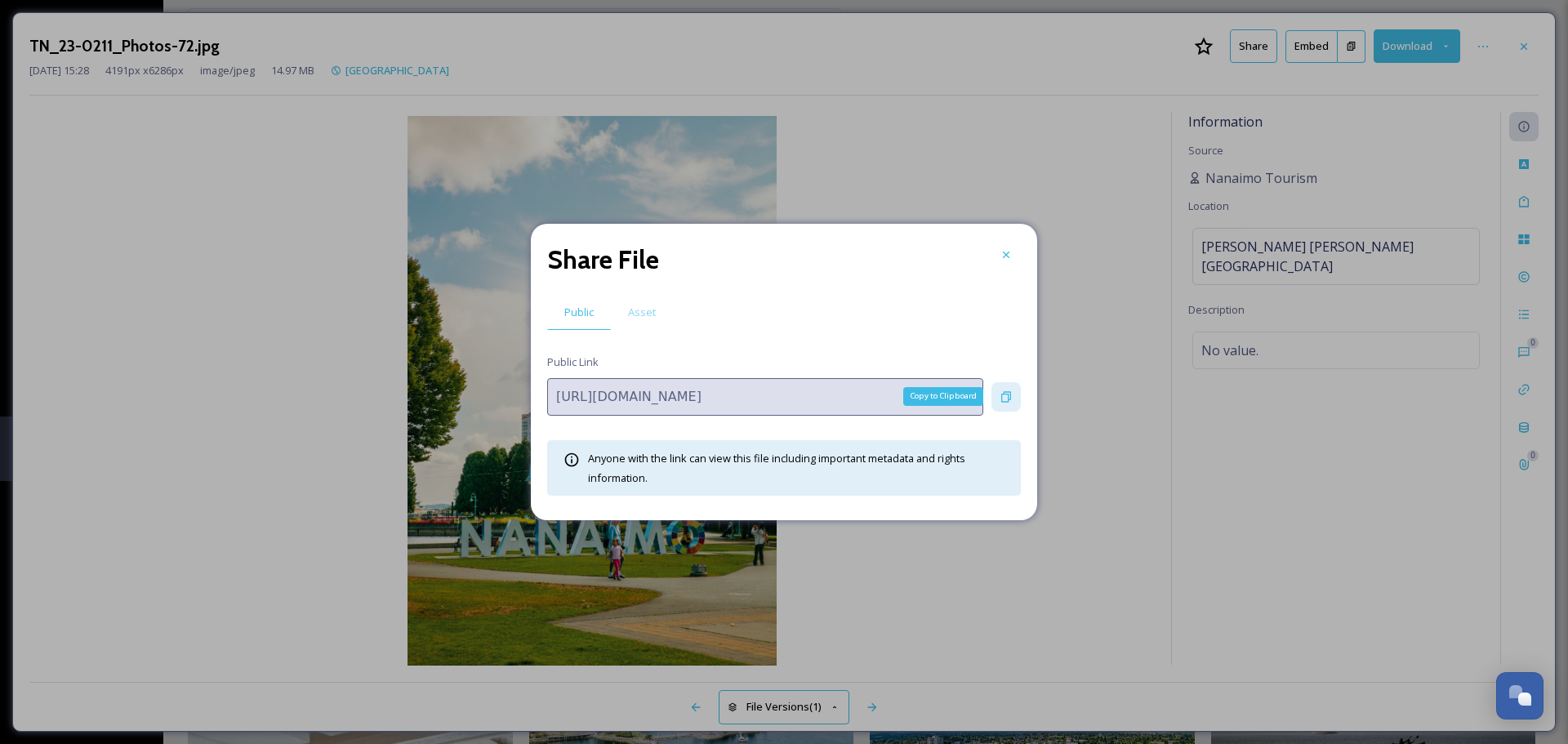
click at [1004, 388] on div "Copy to Clipboard" at bounding box center [1006, 397] width 30 height 30
click at [1013, 252] on div at bounding box center [1006, 255] width 30 height 30
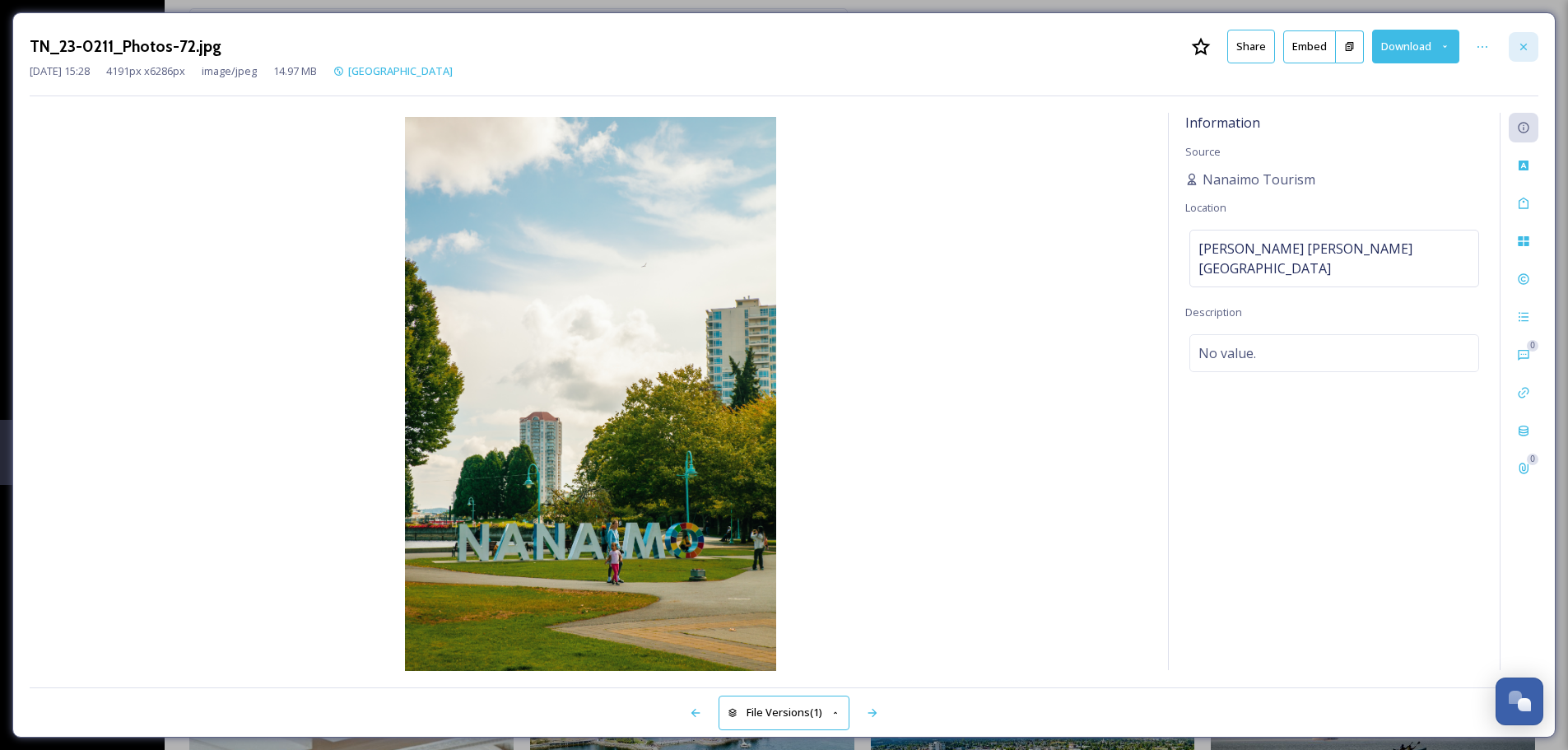
click at [1531, 41] on div at bounding box center [1524, 47] width 30 height 30
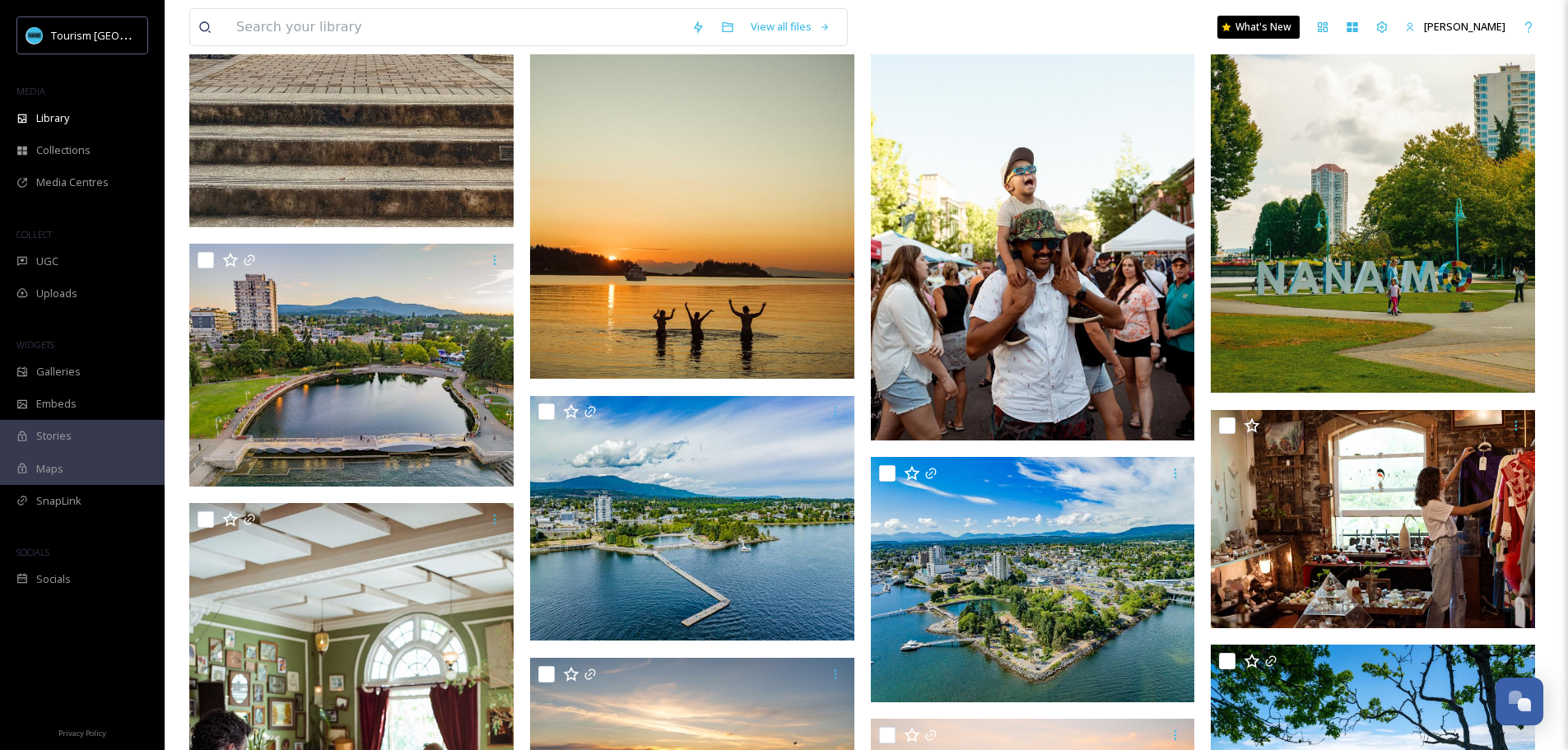
scroll to position [685, 0]
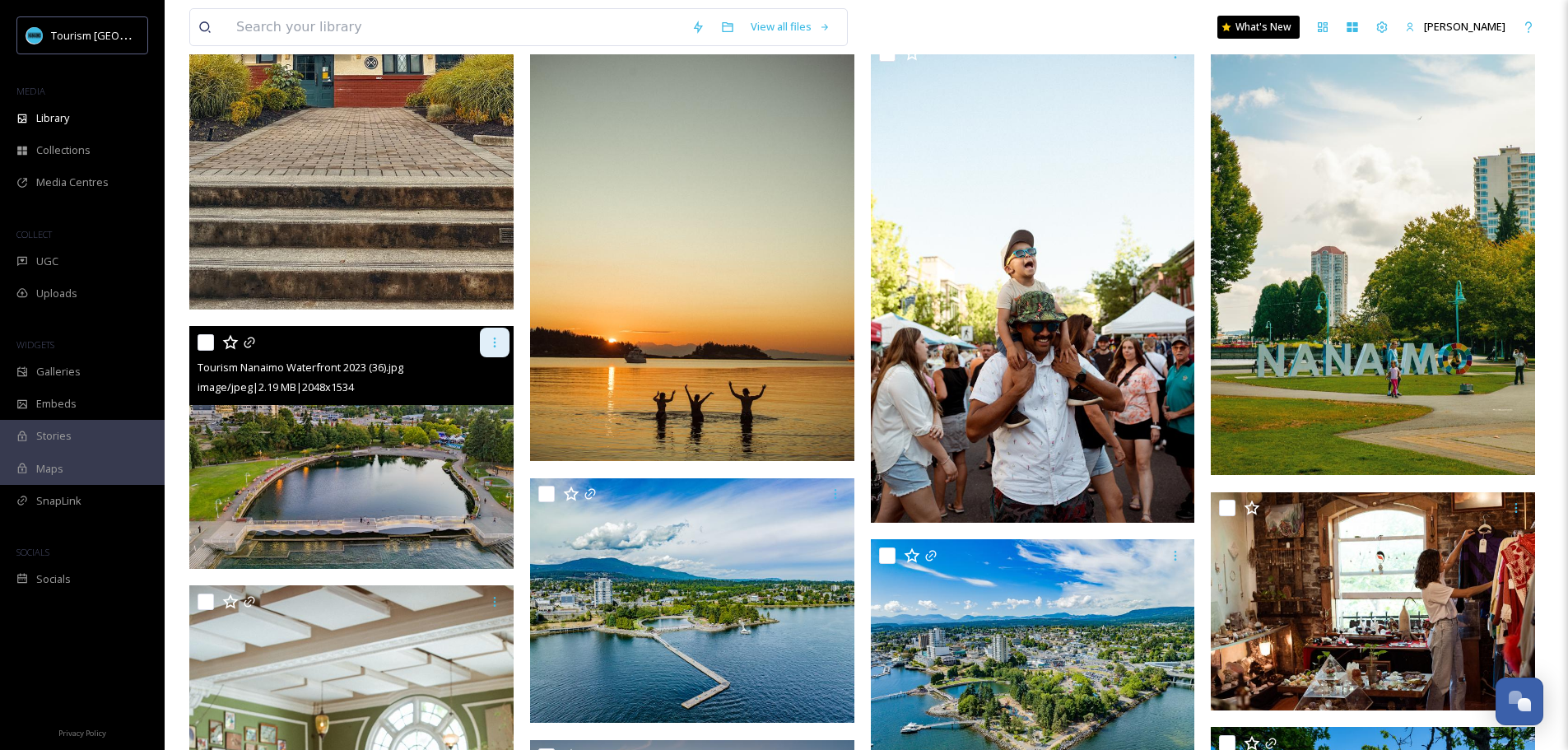
click at [499, 341] on icon at bounding box center [494, 341] width 13 height 13
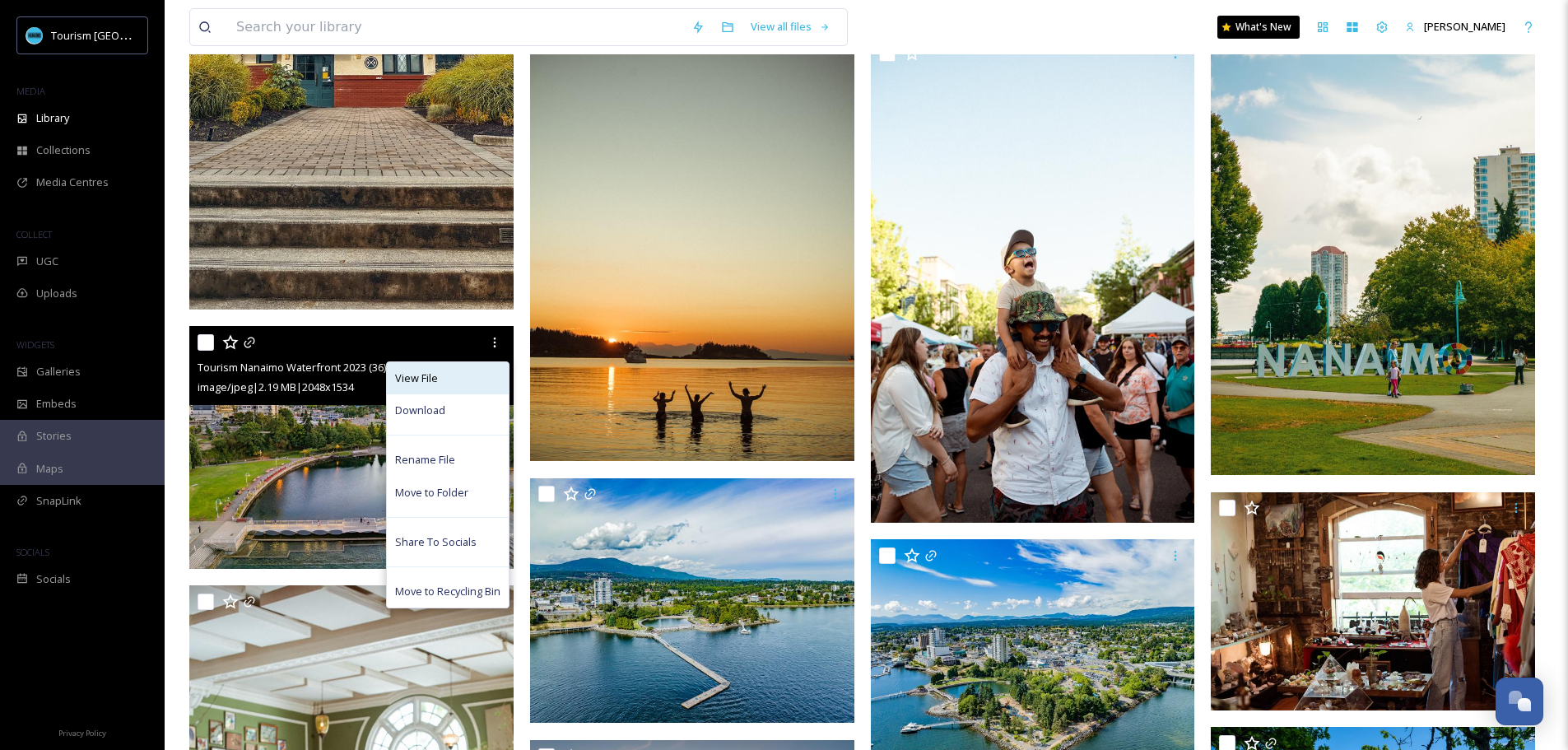
click at [448, 382] on div "View File" at bounding box center [448, 378] width 122 height 32
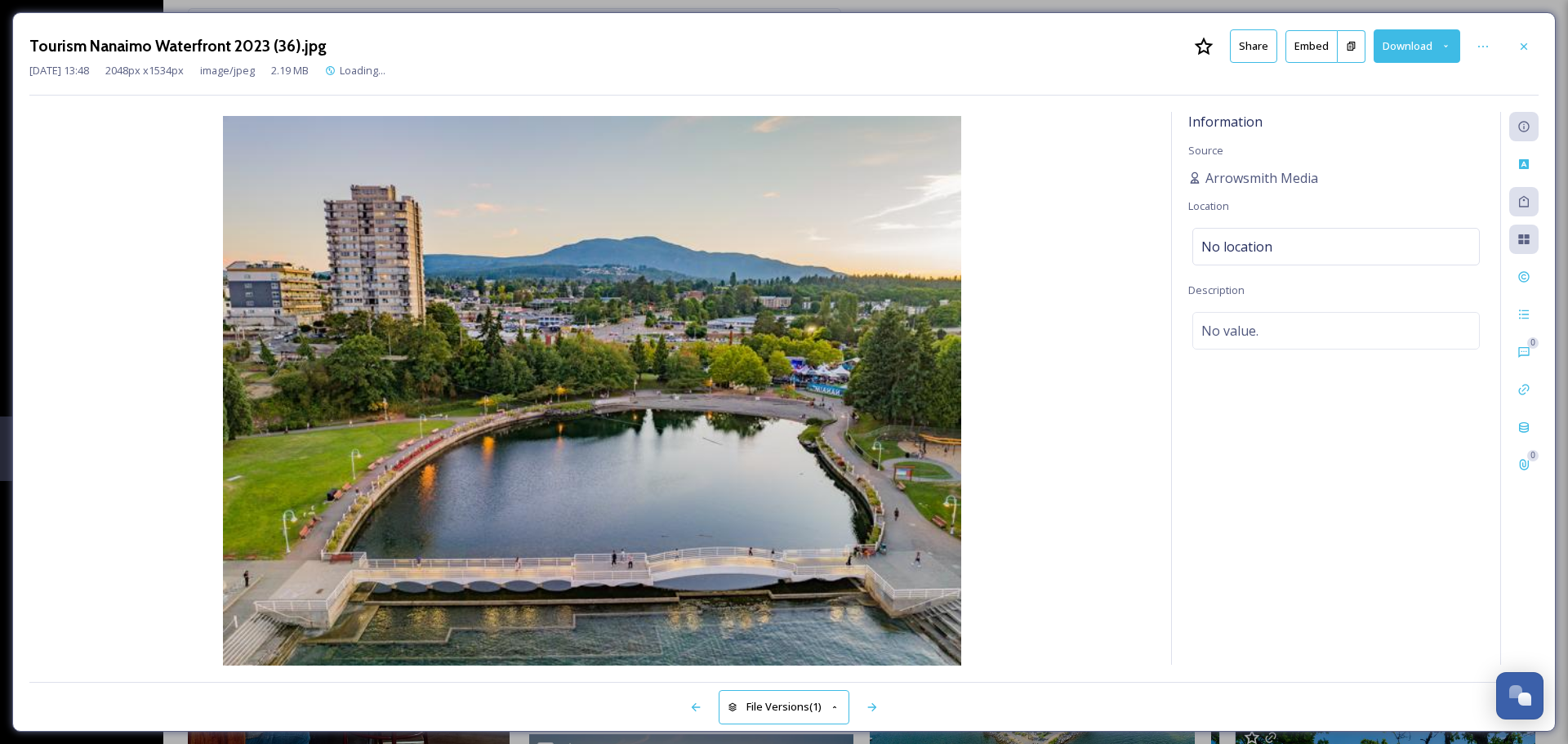
click at [1243, 40] on button "Share" at bounding box center [1253, 46] width 47 height 33
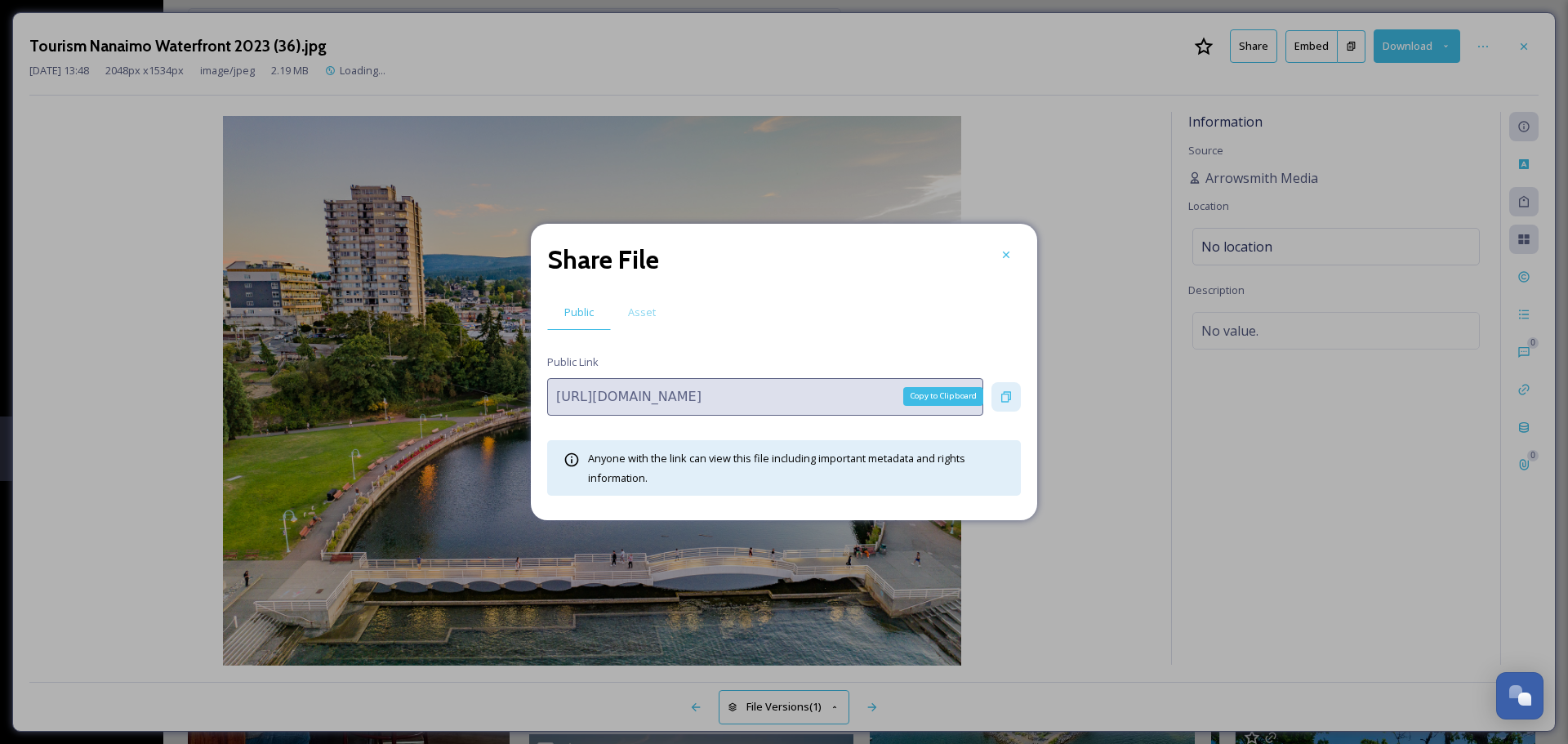
click at [1011, 394] on icon at bounding box center [1005, 397] width 13 height 13
click at [1005, 254] on icon at bounding box center [1006, 255] width 7 height 7
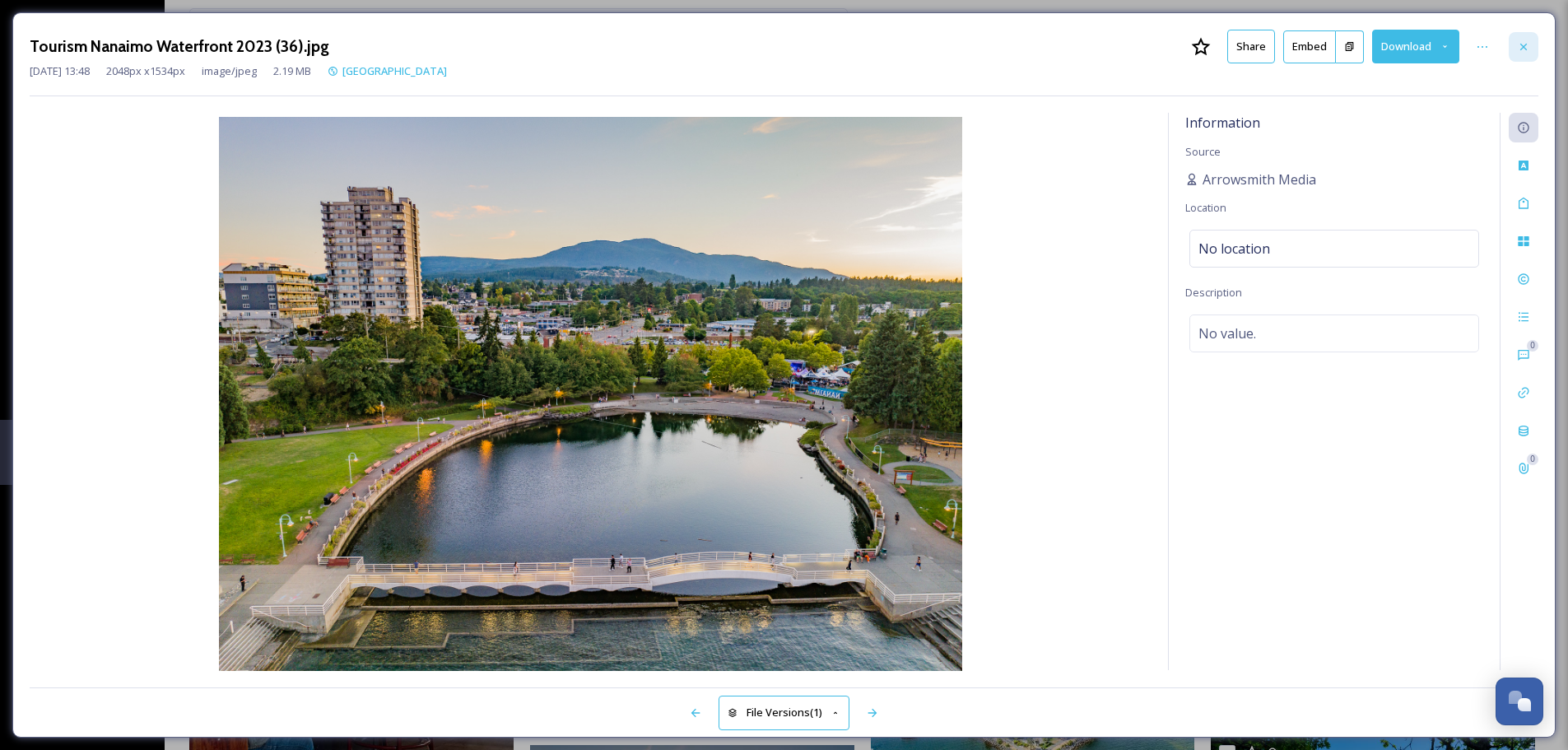
click at [1523, 44] on icon at bounding box center [1523, 47] width 13 height 13
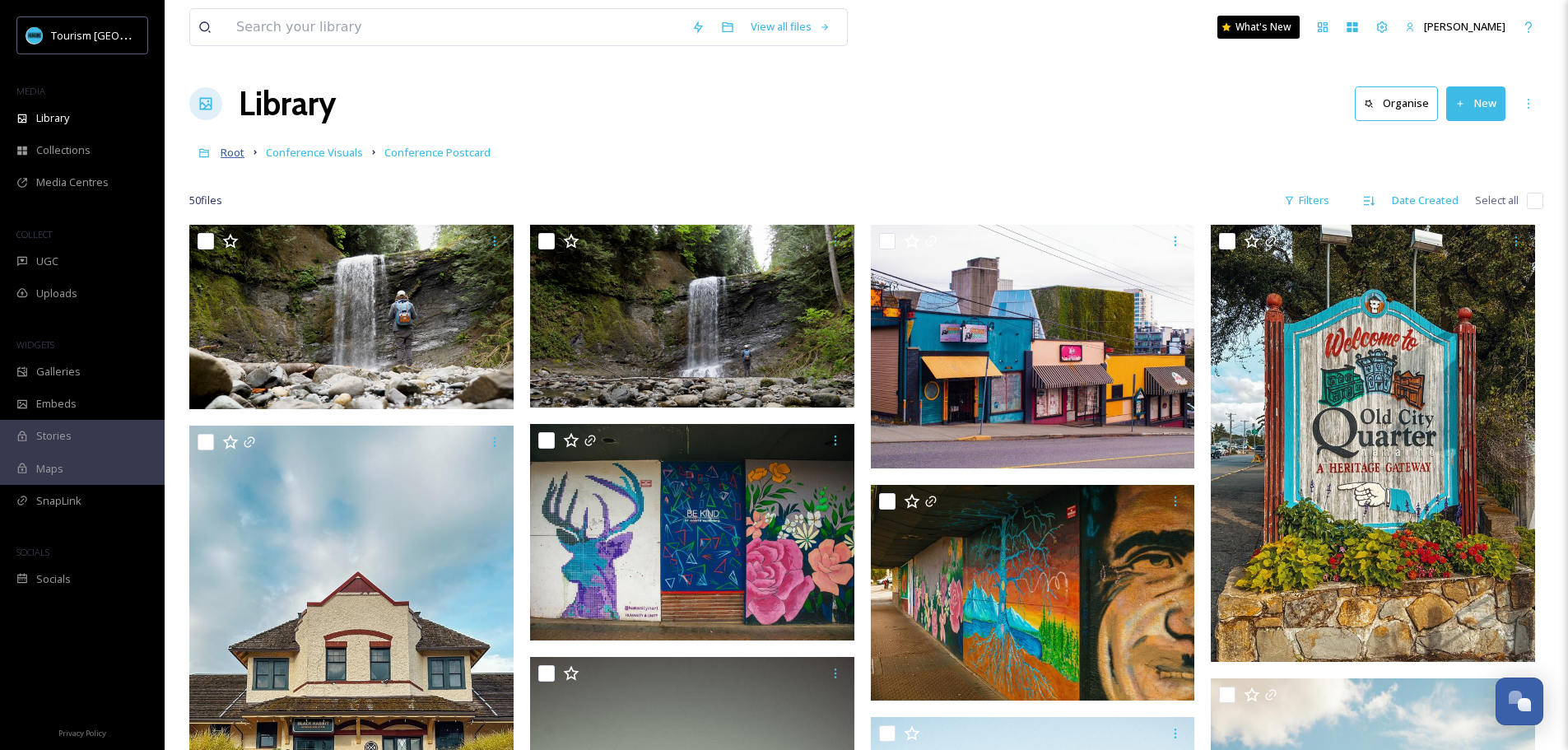
click at [236, 157] on span "Root" at bounding box center [232, 152] width 24 height 15
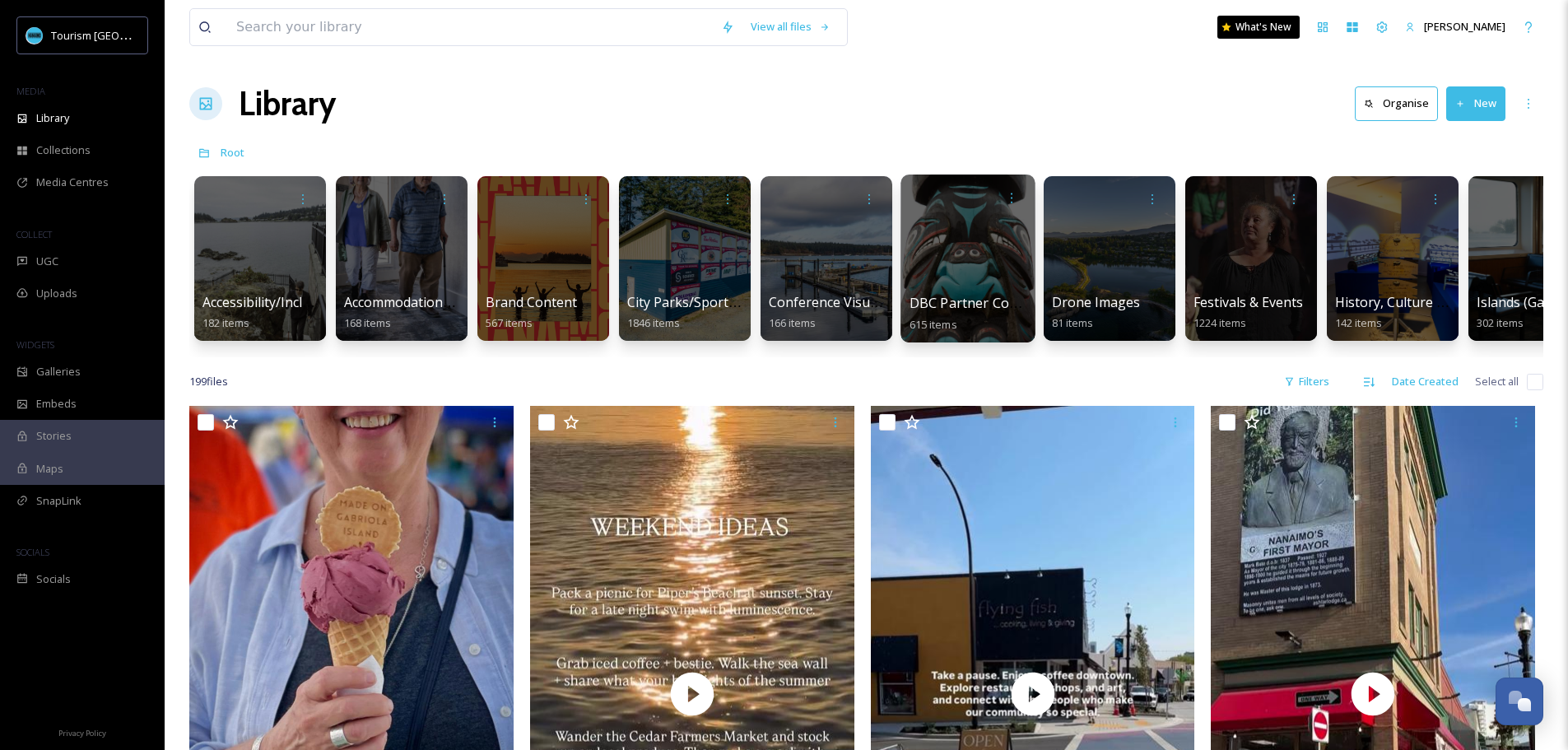
click at [997, 286] on div at bounding box center [968, 258] width 134 height 168
click at [959, 244] on div at bounding box center [968, 258] width 134 height 168
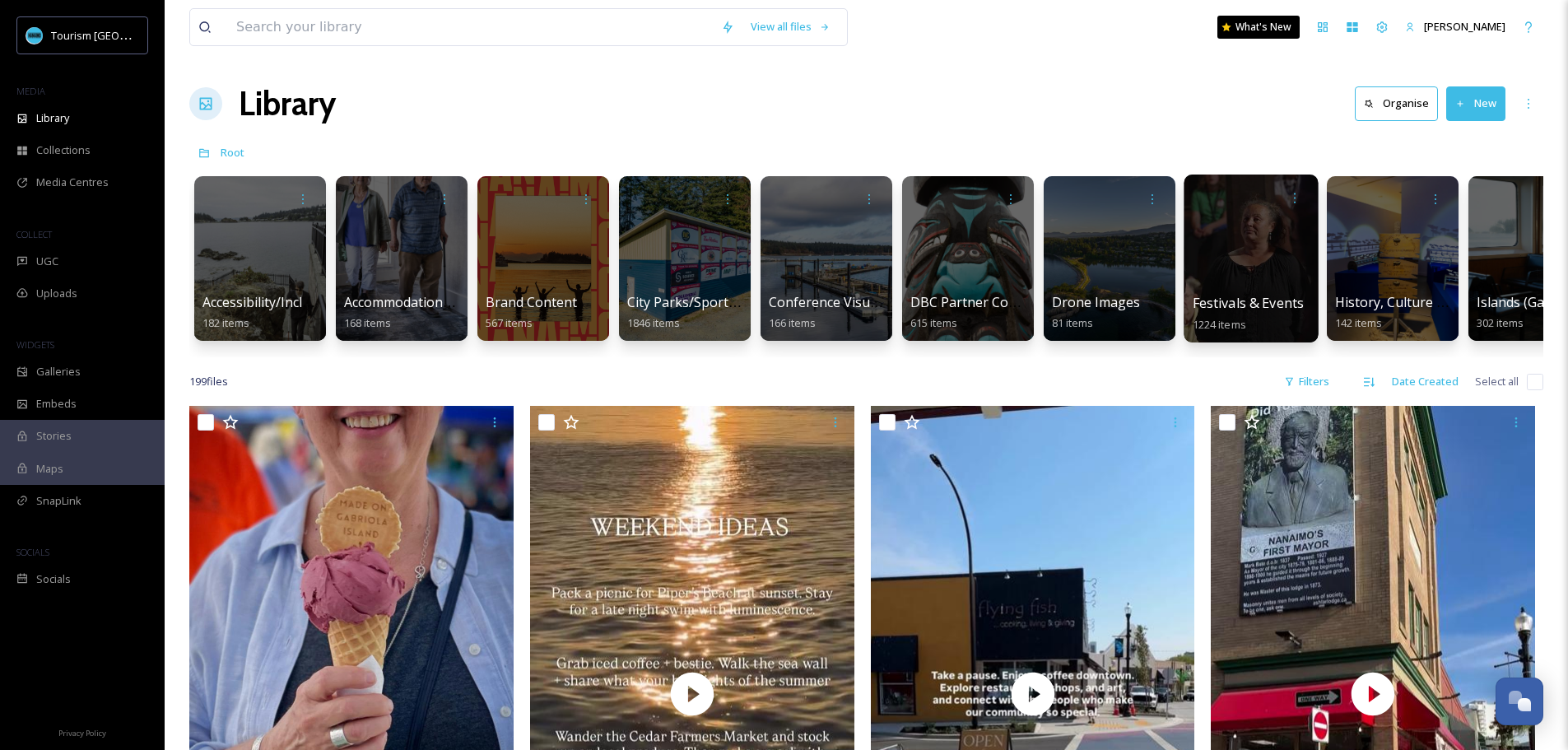
click at [1279, 238] on div at bounding box center [1250, 258] width 134 height 168
